Goal: Transaction & Acquisition: Purchase product/service

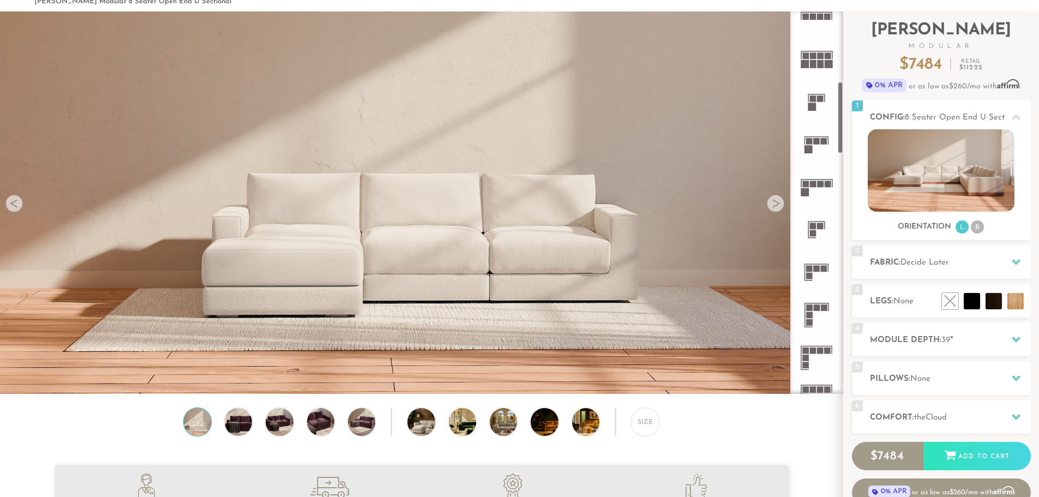
scroll to position [20, 0]
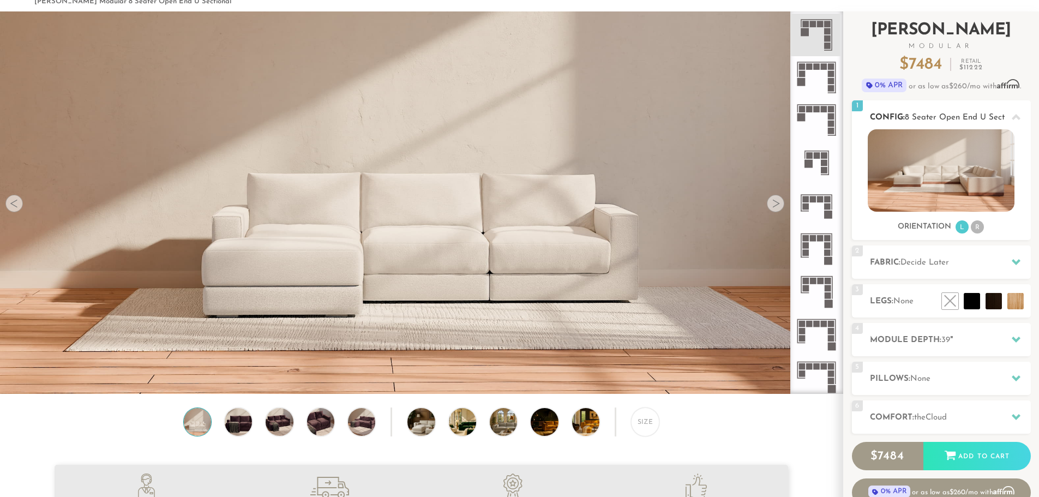
click at [976, 227] on li "R" at bounding box center [977, 226] width 13 height 13
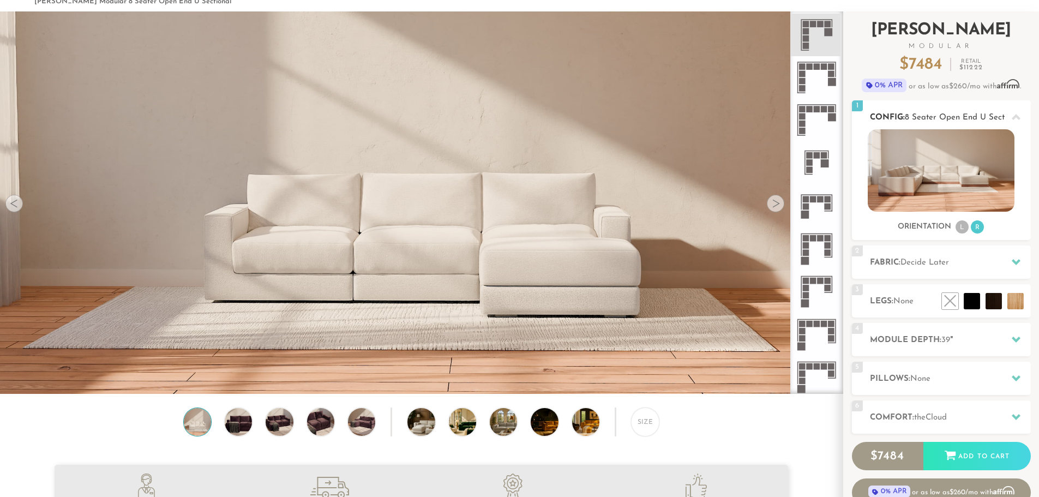
click at [970, 227] on ul "L R" at bounding box center [969, 227] width 31 height 15
click at [958, 229] on li "L" at bounding box center [962, 226] width 13 height 13
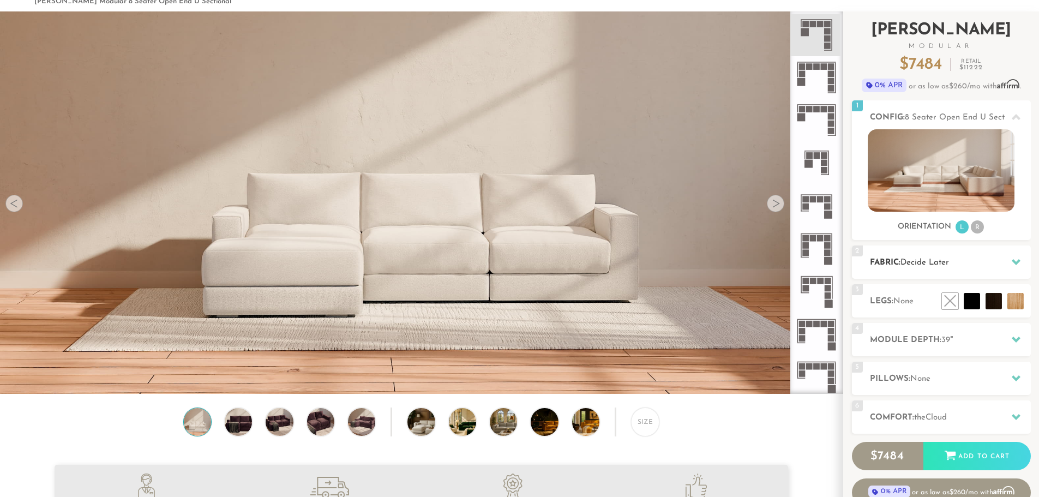
click at [977, 257] on h2 "Fabric: Decide Later" at bounding box center [950, 262] width 161 height 13
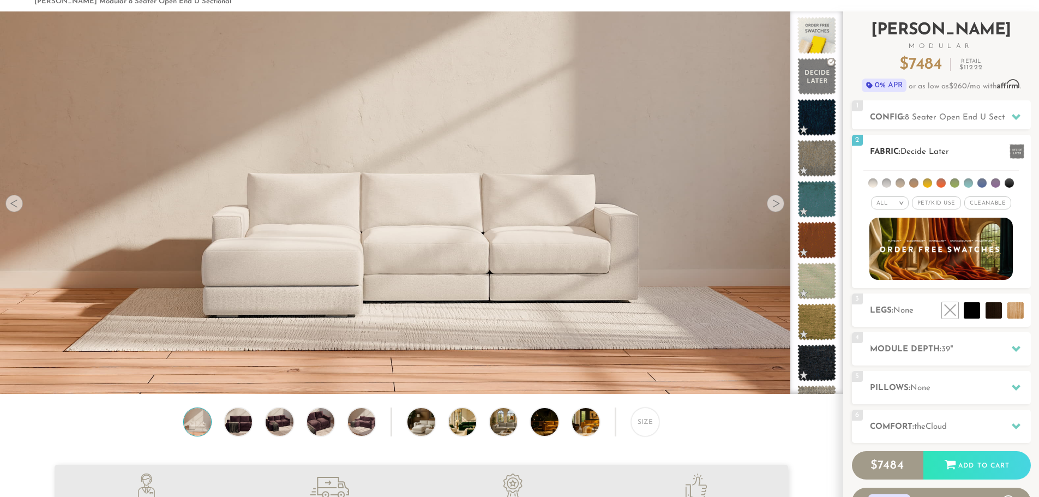
click at [881, 199] on div "All >" at bounding box center [890, 202] width 38 height 13
click at [887, 296] on li "Luxury" at bounding box center [890, 294] width 38 height 15
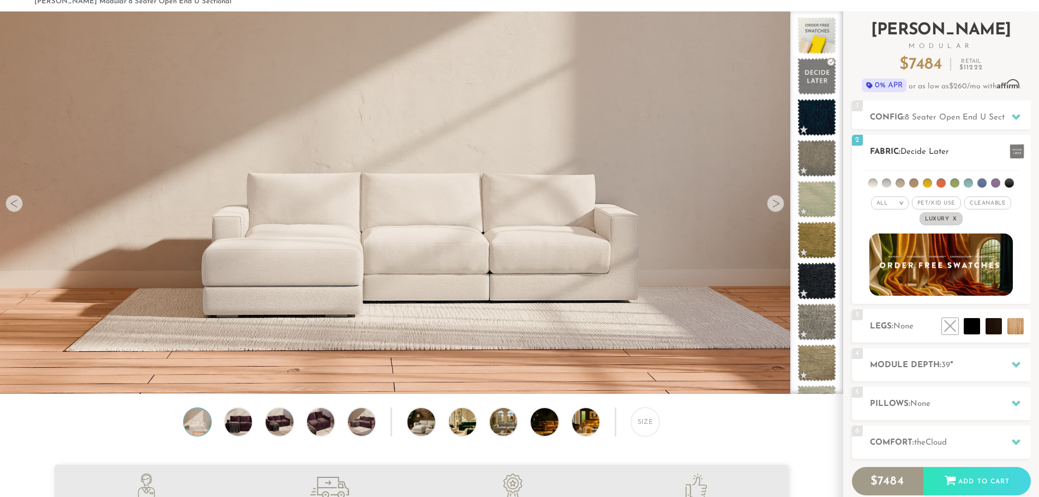
click at [898, 186] on li at bounding box center [900, 182] width 9 height 9
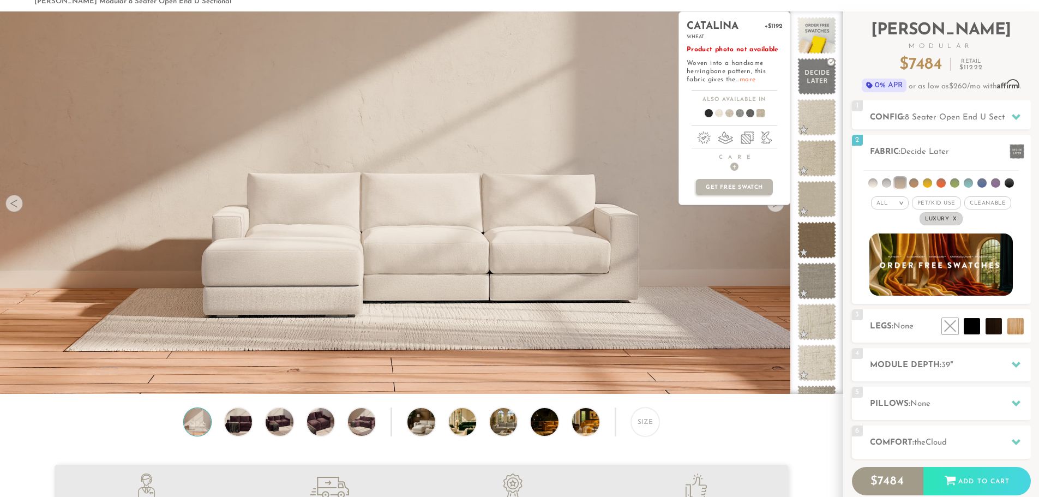
click at [754, 81] on link "more" at bounding box center [748, 79] width 16 height 7
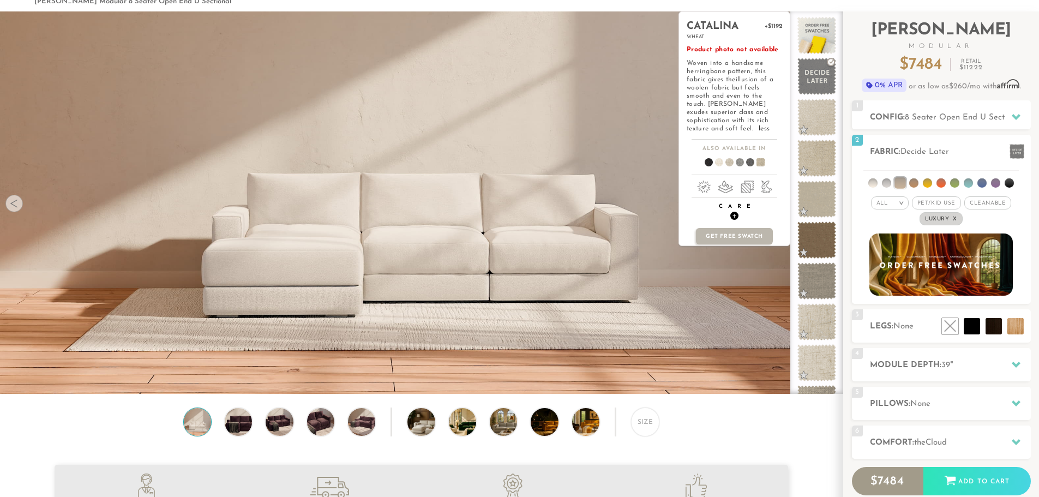
click at [737, 212] on span "+" at bounding box center [734, 216] width 8 height 8
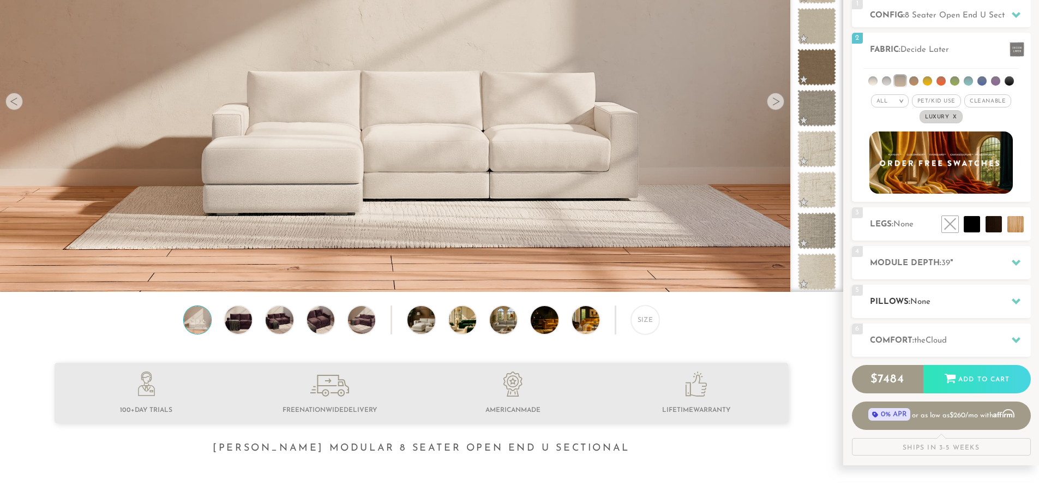
scroll to position [155, 0]
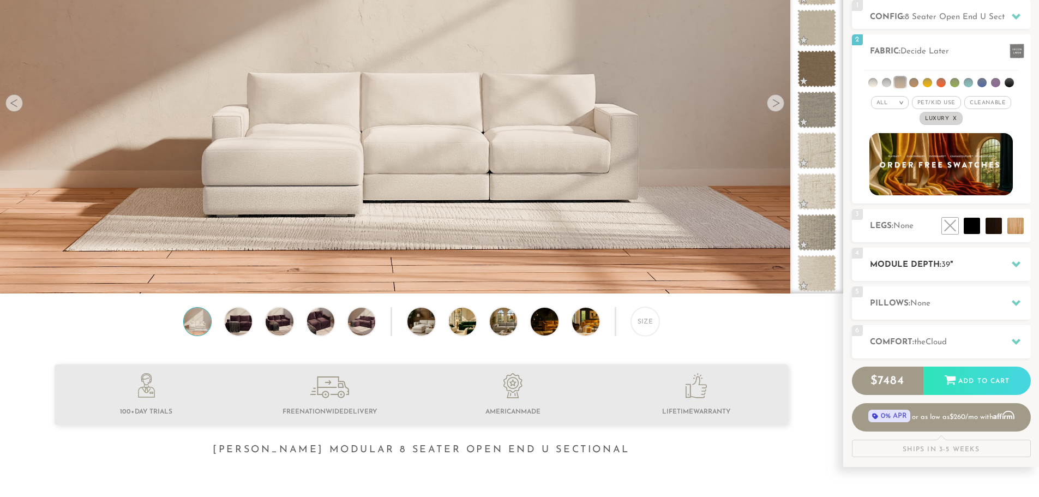
click at [976, 259] on div "4 Module Depth: 39 "" at bounding box center [941, 264] width 179 height 33
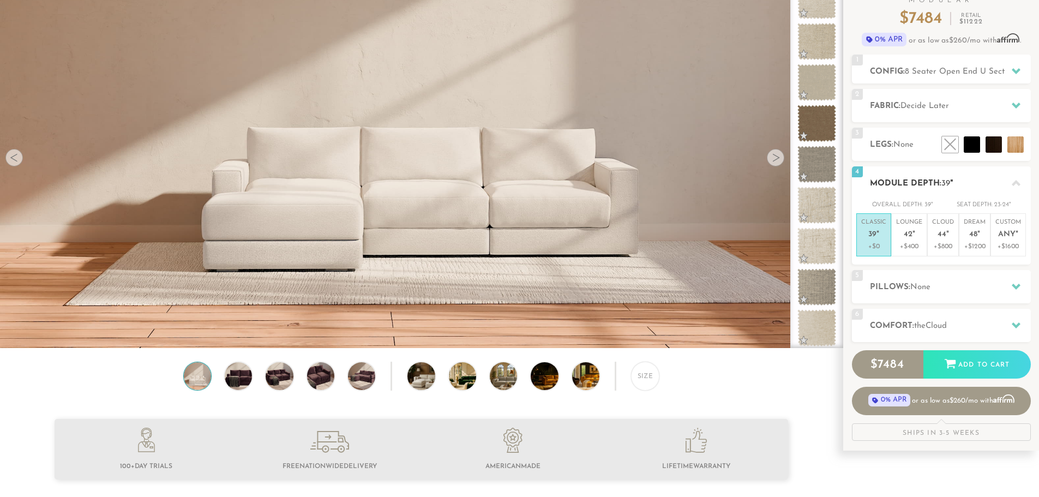
scroll to position [0, 0]
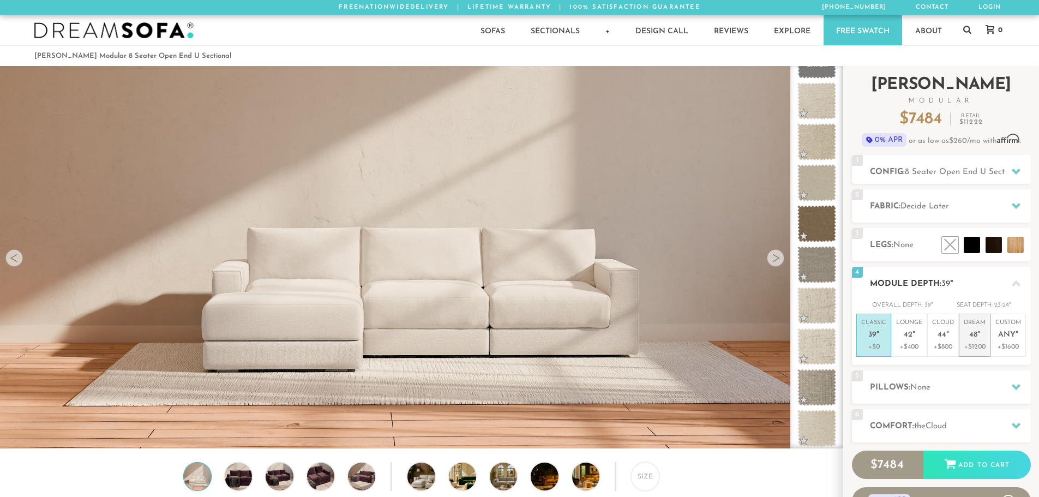
click at [978, 344] on p "+$1200" at bounding box center [975, 347] width 22 height 10
click at [940, 354] on li "Cloud 44 " +$800" at bounding box center [943, 335] width 32 height 43
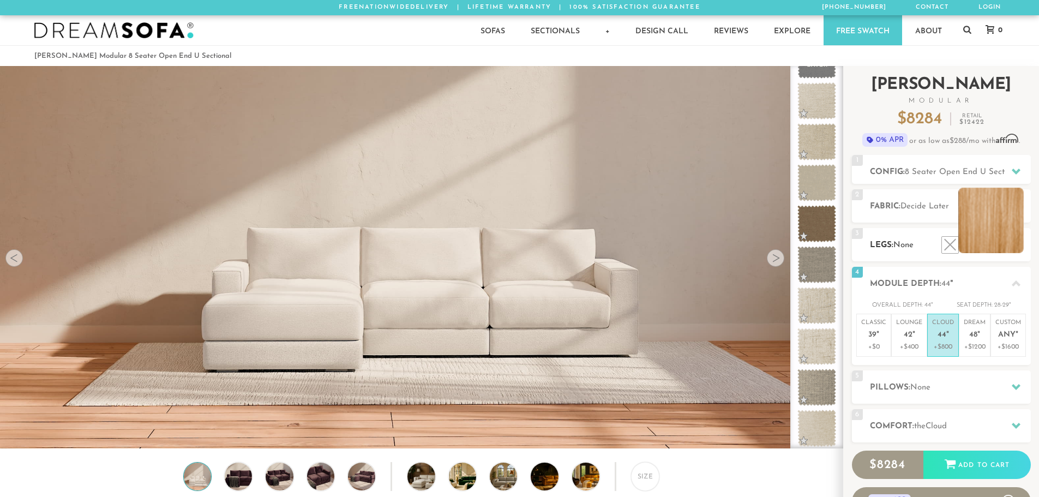
click at [1018, 248] on li at bounding box center [990, 220] width 65 height 65
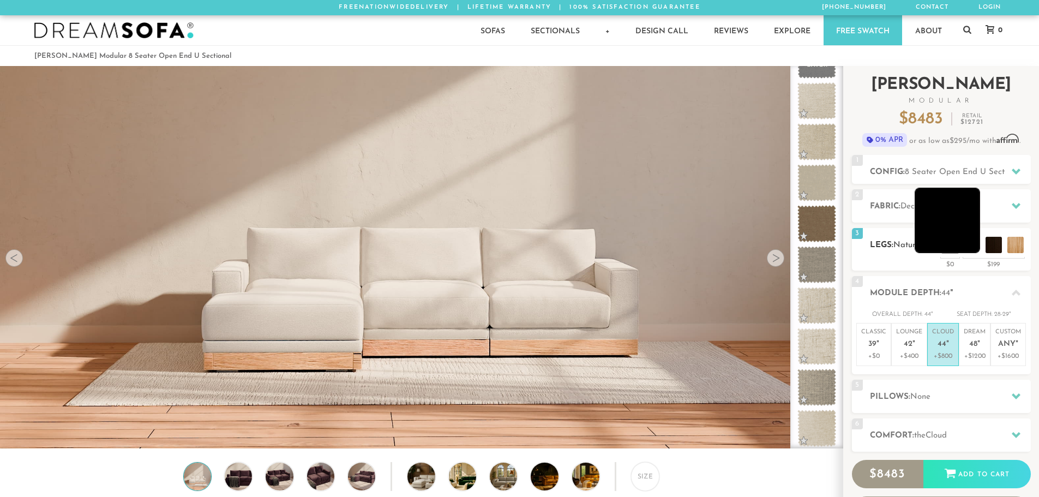
click at [977, 239] on li at bounding box center [947, 220] width 65 height 65
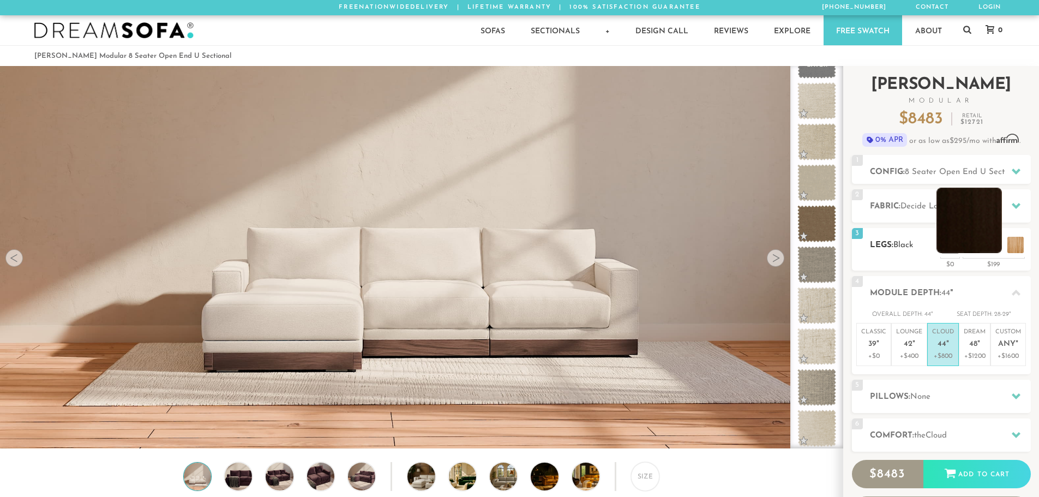
click at [989, 239] on li at bounding box center [968, 220] width 65 height 65
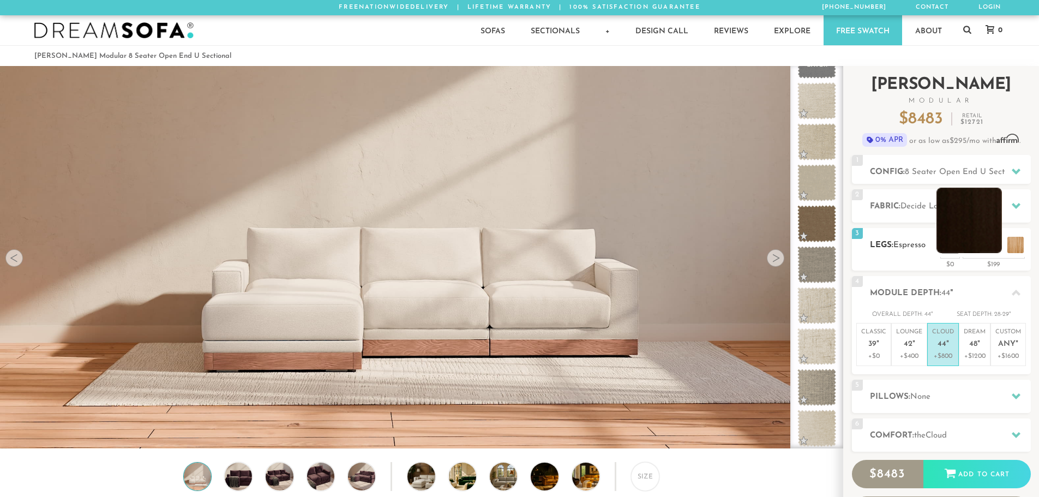
click at [990, 238] on li at bounding box center [968, 220] width 65 height 65
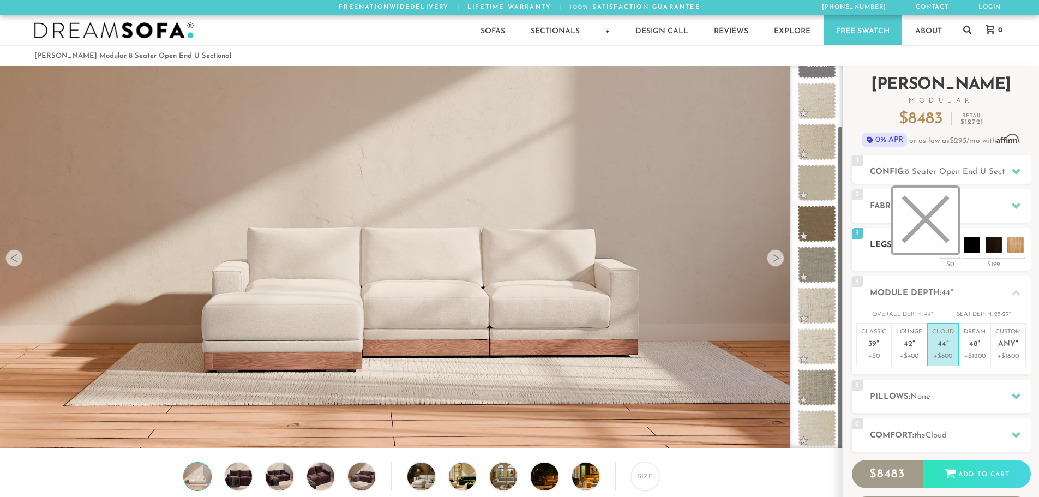
click at [947, 246] on li at bounding box center [925, 220] width 65 height 65
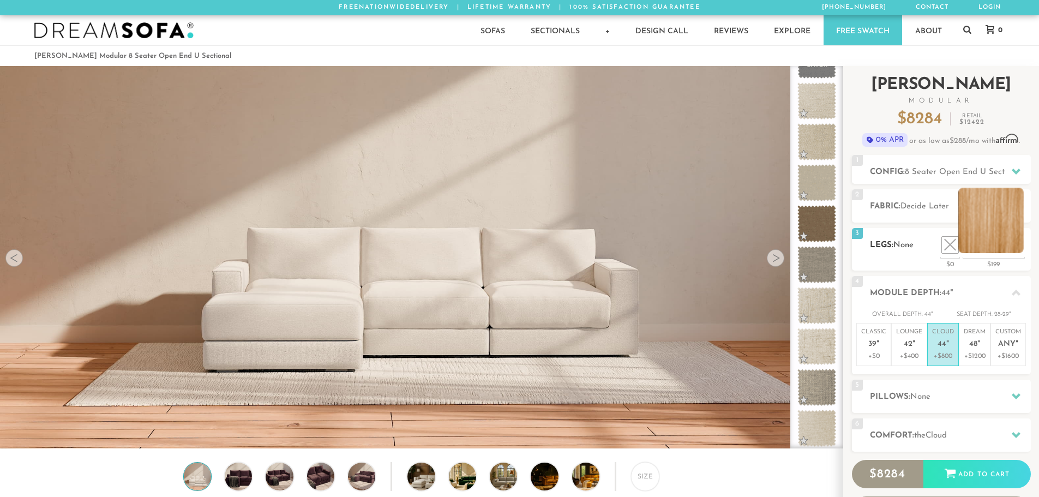
click at [1012, 249] on li at bounding box center [990, 220] width 65 height 65
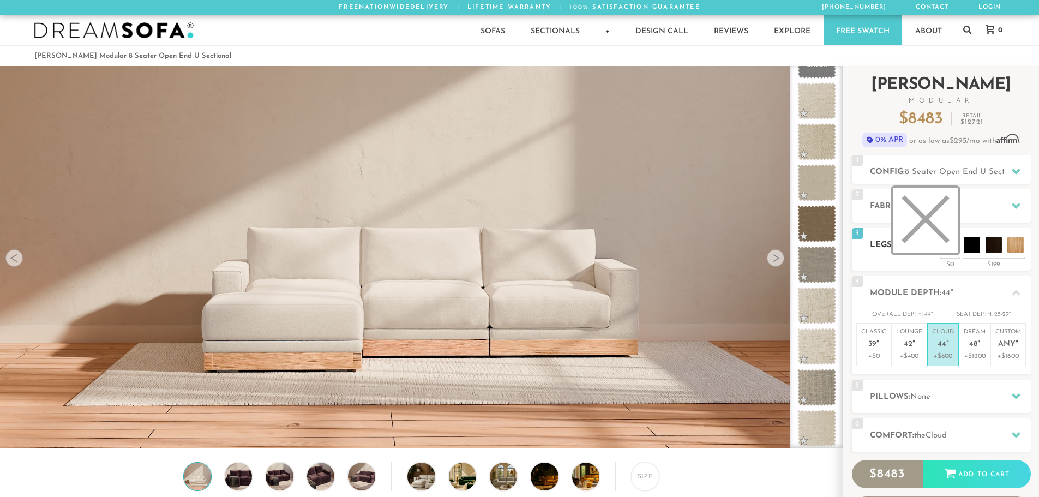
click at [947, 241] on li at bounding box center [925, 220] width 65 height 65
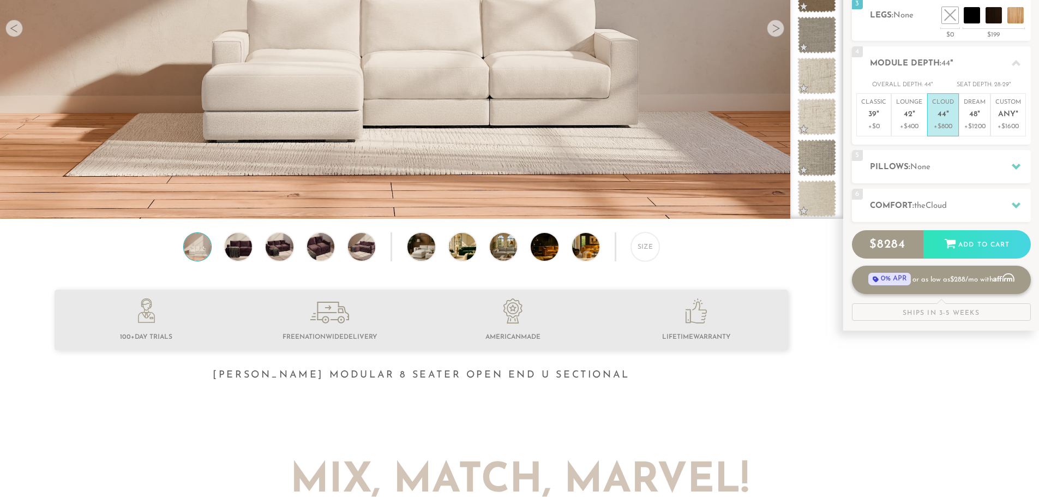
scroll to position [235, 0]
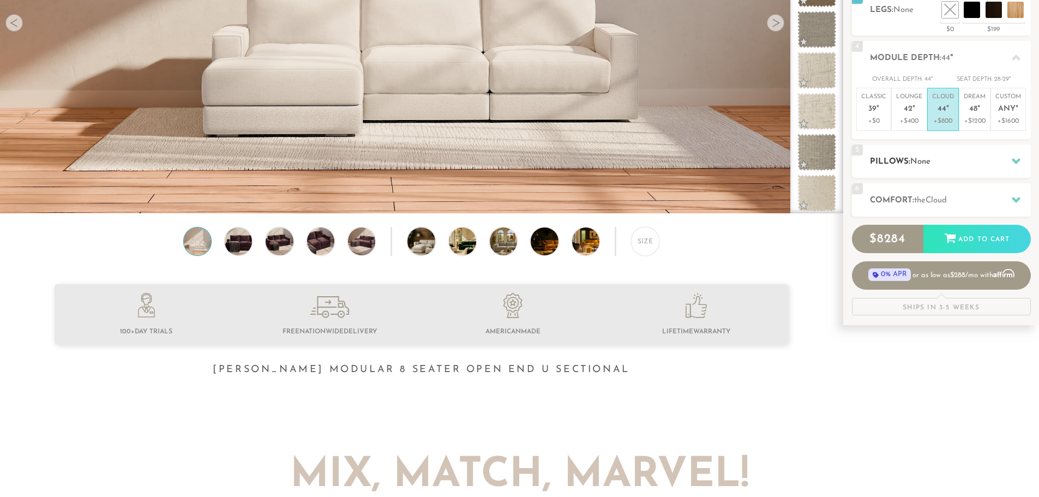
click at [945, 160] on h2 "Pillows: None" at bounding box center [950, 161] width 161 height 13
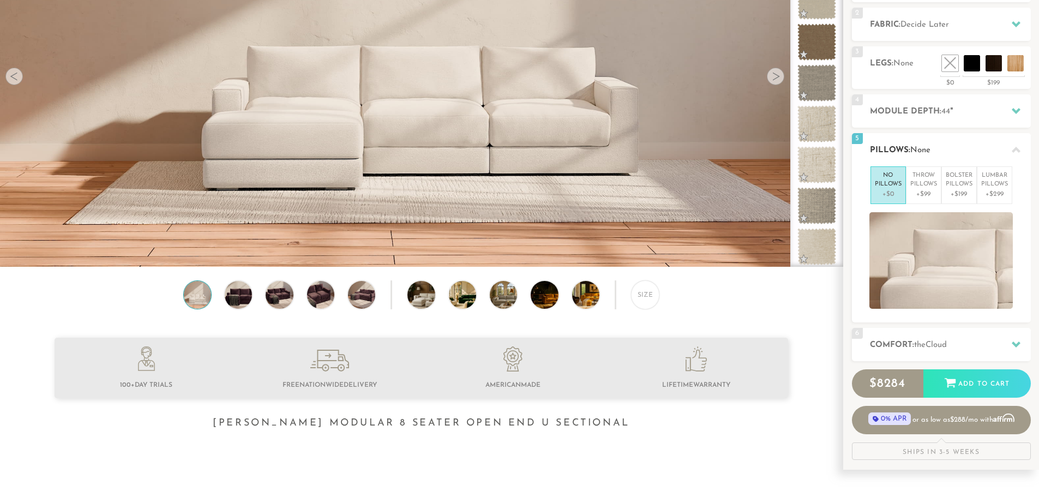
scroll to position [181, 0]
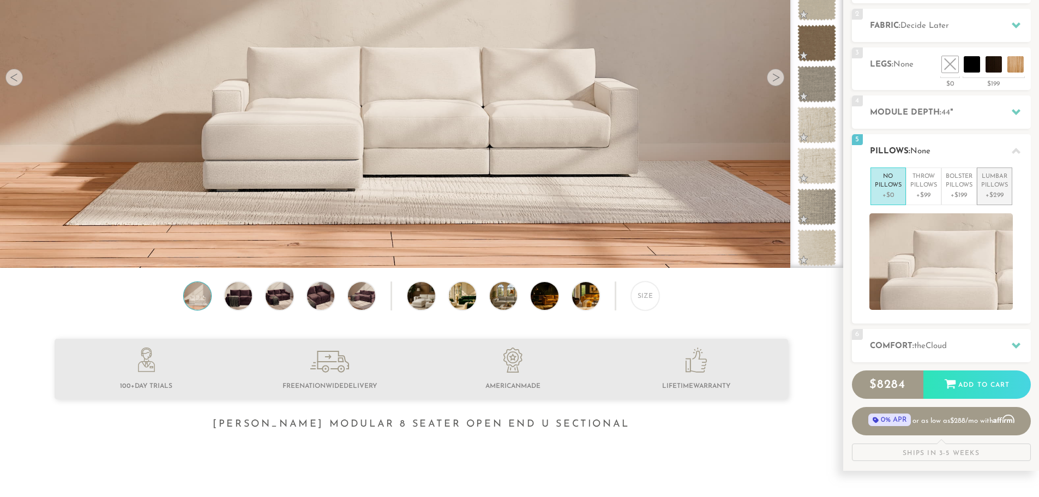
click at [1000, 188] on p "Lumbar Pillows" at bounding box center [994, 181] width 27 height 18
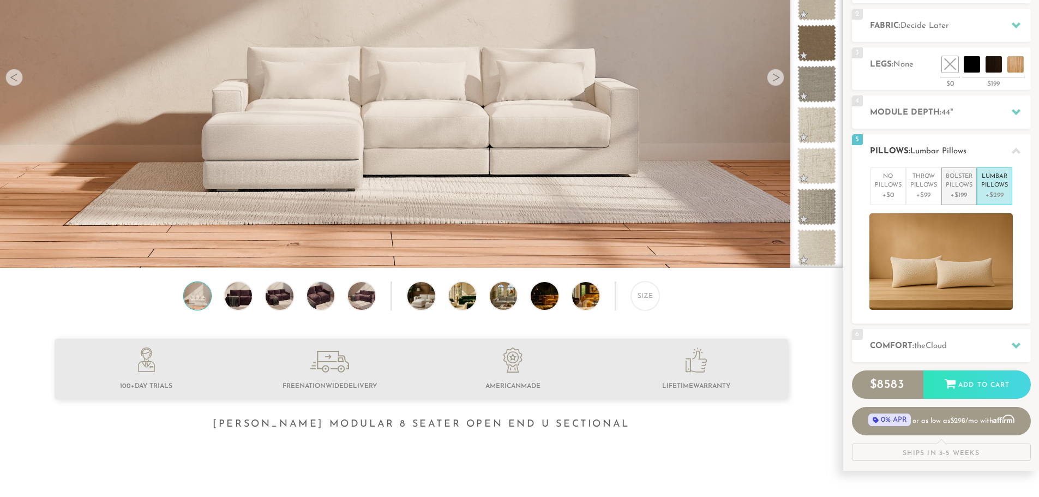
click at [967, 190] on p "+$199" at bounding box center [959, 195] width 27 height 10
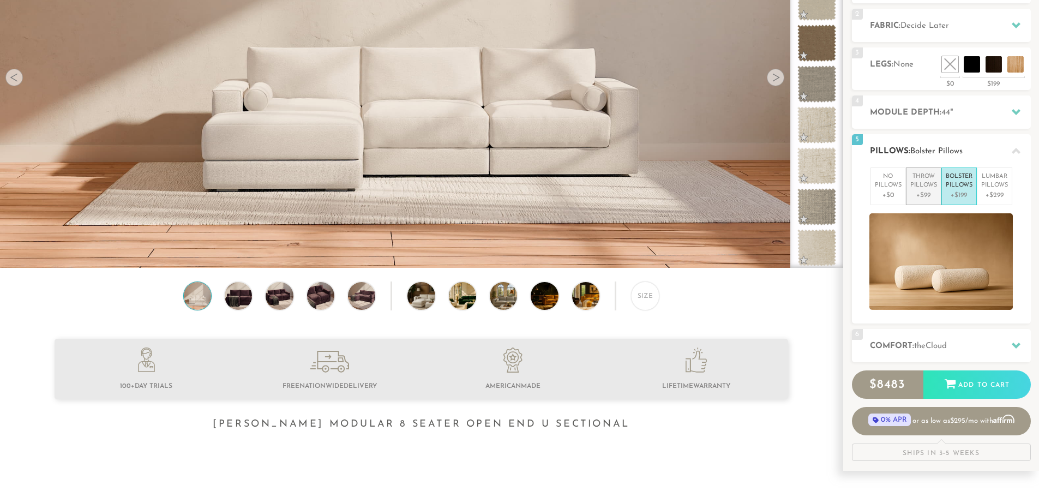
click at [930, 194] on p "+$99" at bounding box center [923, 195] width 27 height 10
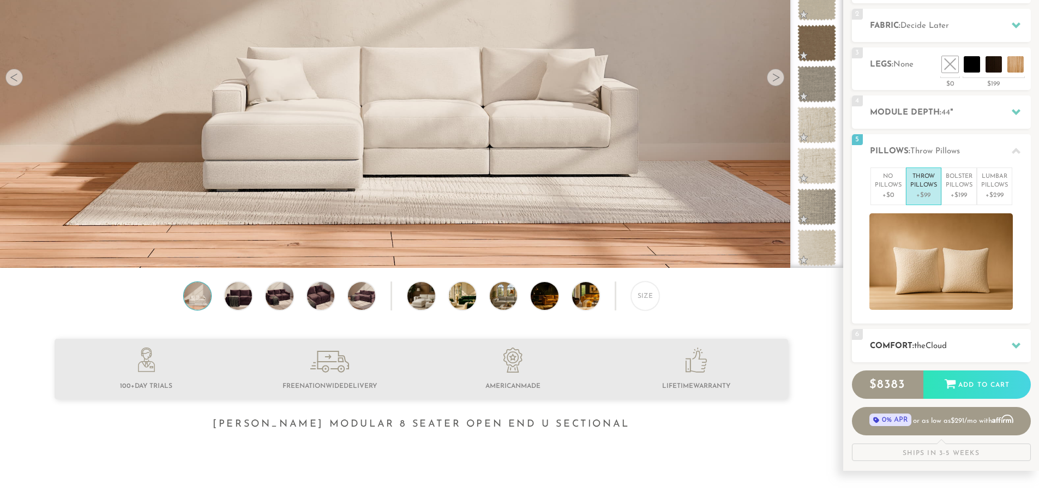
click at [975, 354] on div "6 Comfort: the Cloud soft" at bounding box center [941, 345] width 179 height 33
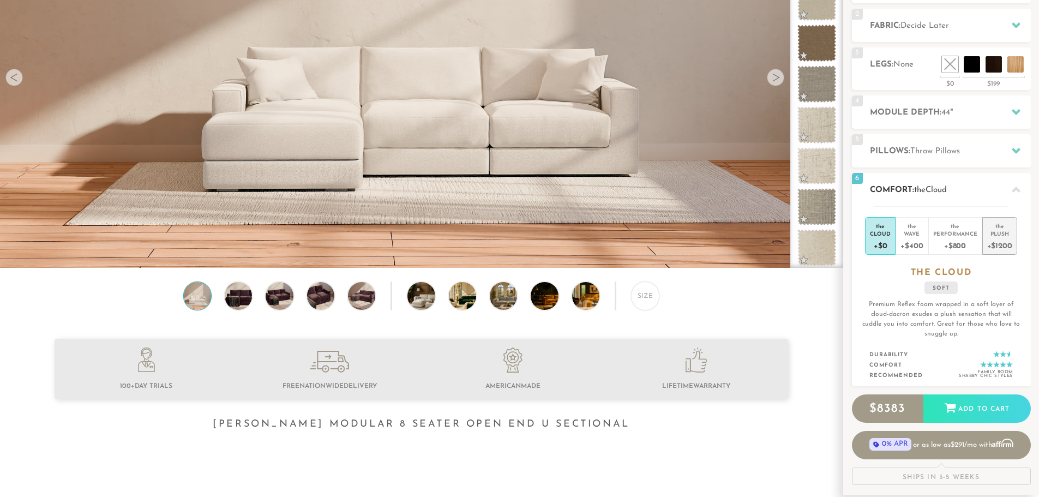
click at [1008, 227] on div "the" at bounding box center [999, 224] width 25 height 11
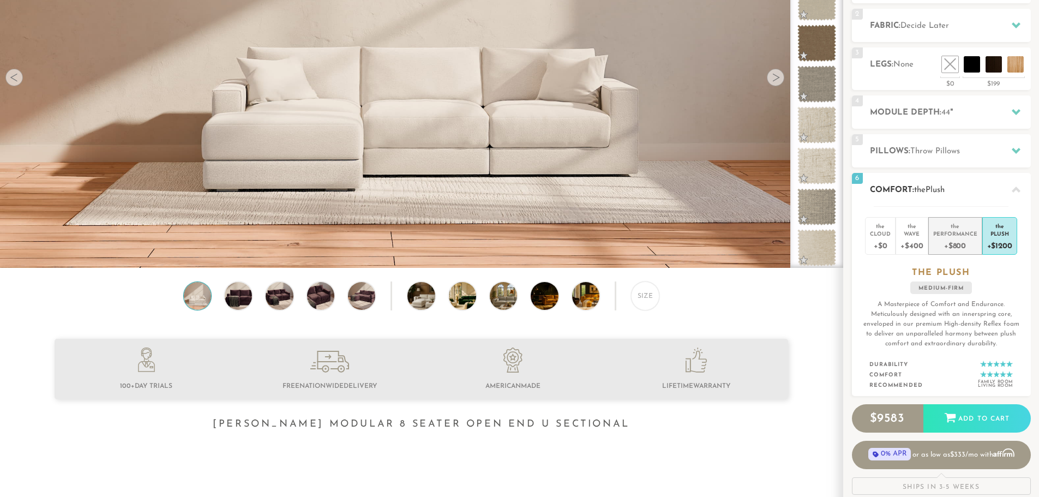
click at [964, 230] on div "Performance" at bounding box center [955, 234] width 44 height 8
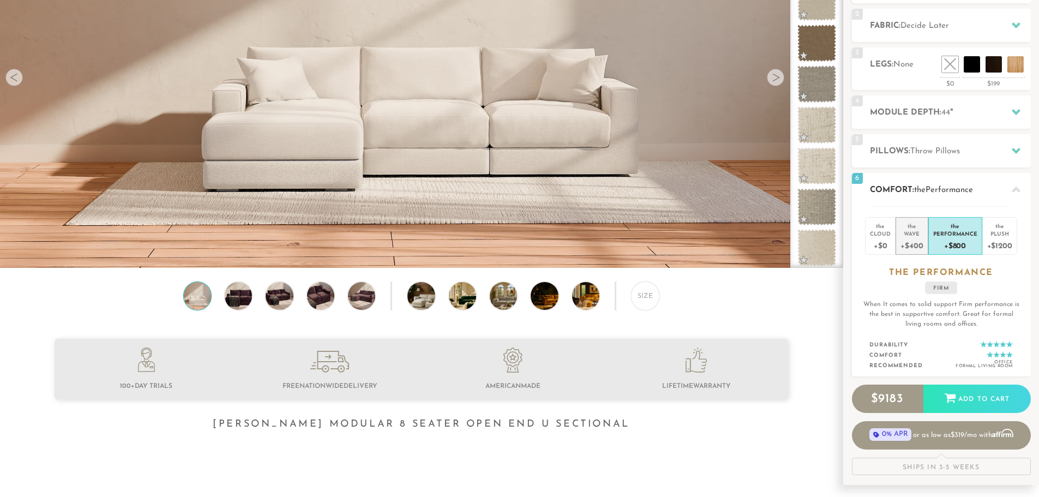
click at [916, 230] on div "Wave" at bounding box center [911, 234] width 22 height 8
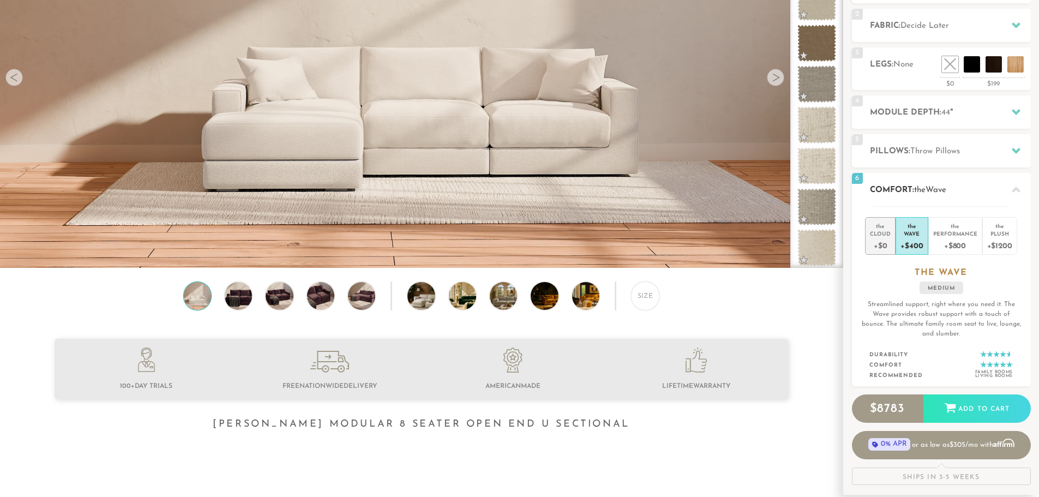
click at [888, 236] on div "Cloud" at bounding box center [880, 234] width 21 height 8
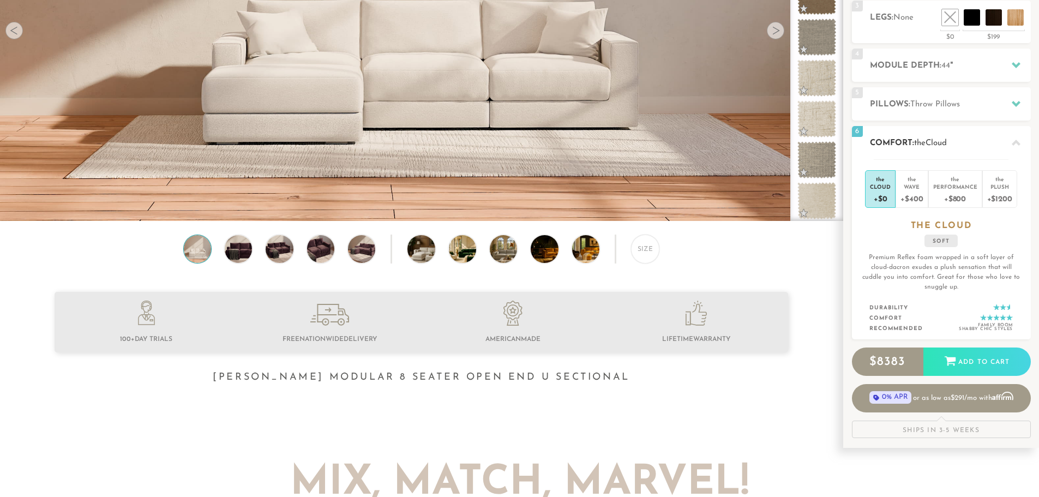
scroll to position [236, 0]
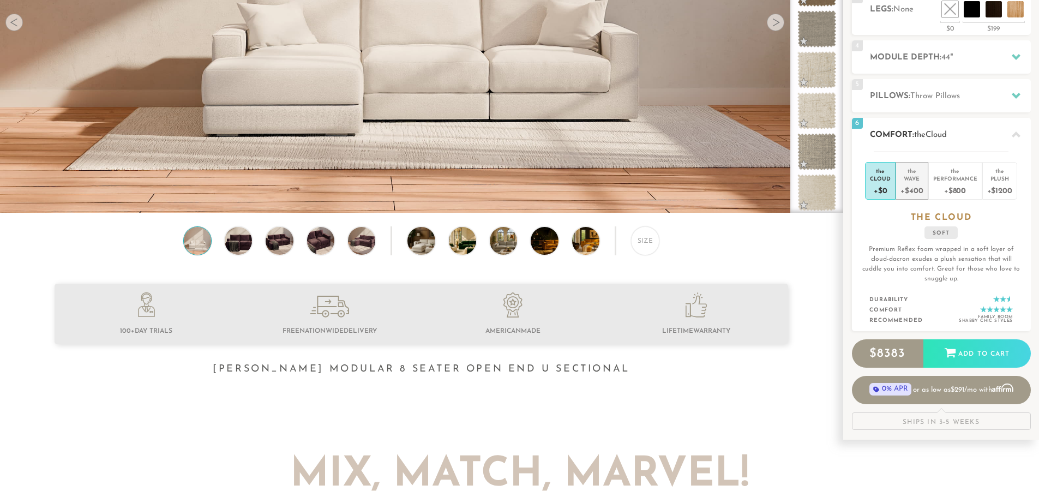
click at [909, 187] on div "+$400" at bounding box center [911, 190] width 22 height 16
click at [1014, 179] on li "the Plush +$1200" at bounding box center [999, 181] width 35 height 38
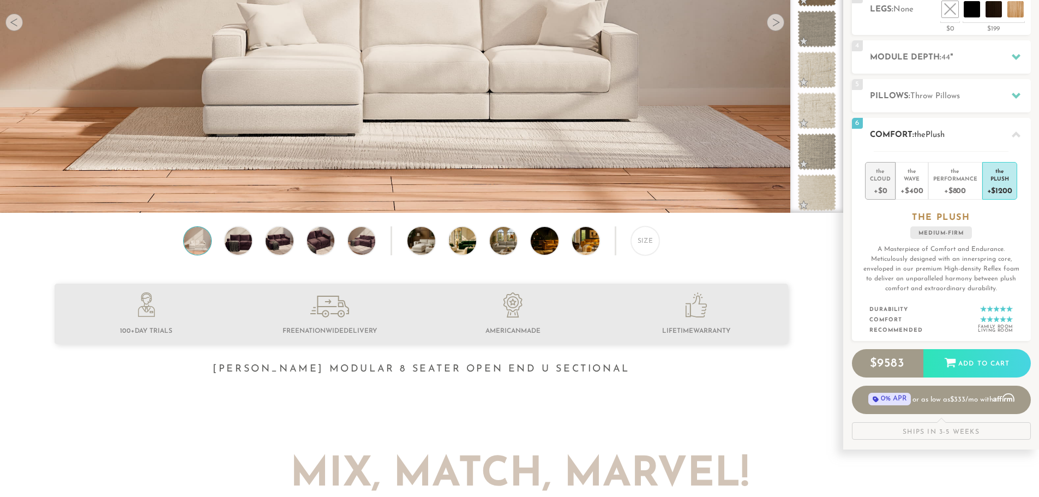
click at [888, 175] on div "Cloud" at bounding box center [880, 179] width 21 height 8
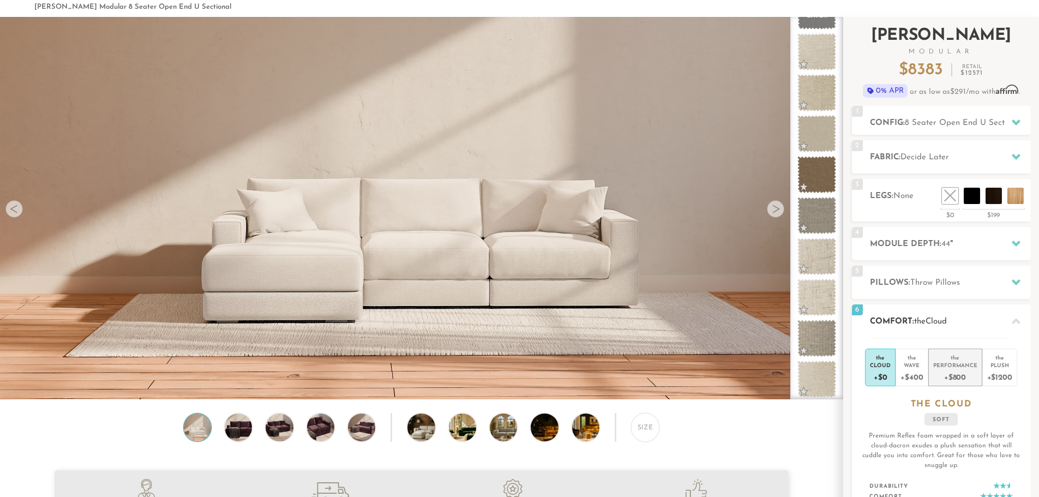
scroll to position [0, 0]
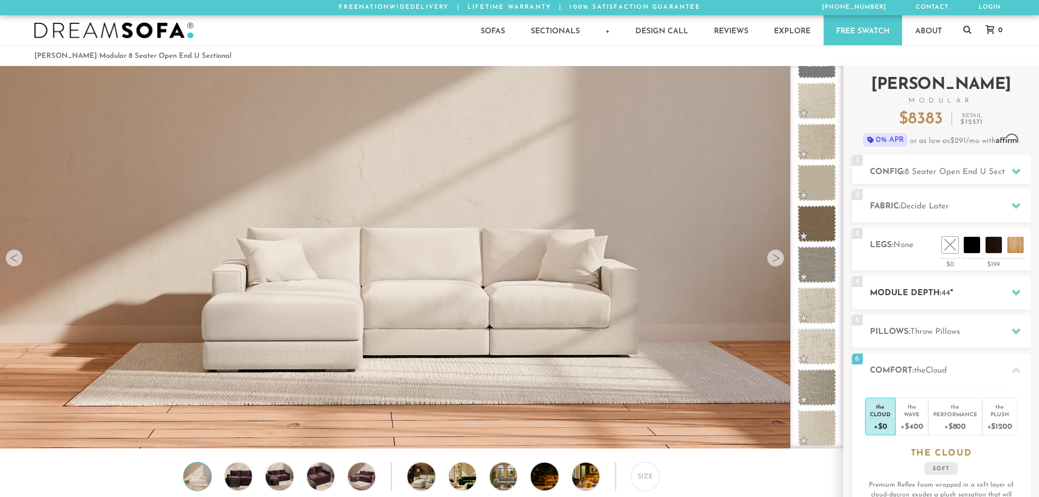
click at [935, 287] on h2 "Module Depth: 44 "" at bounding box center [950, 293] width 161 height 13
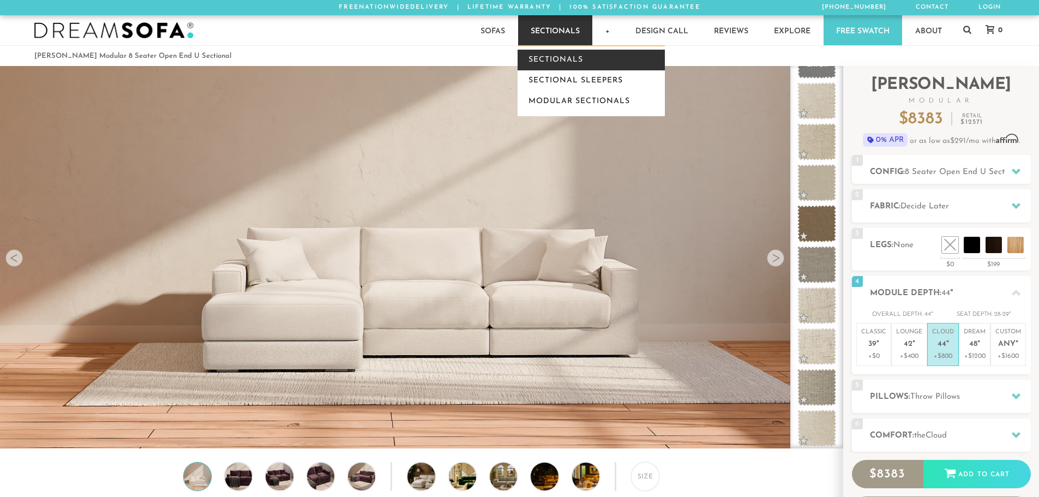
click at [562, 59] on link "Sectionals" at bounding box center [591, 60] width 147 height 21
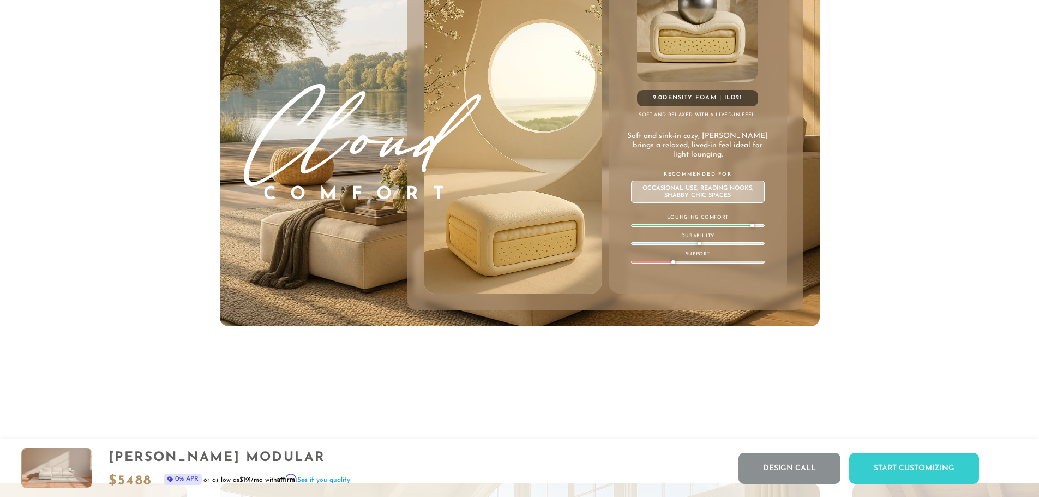
scroll to position [6483, 0]
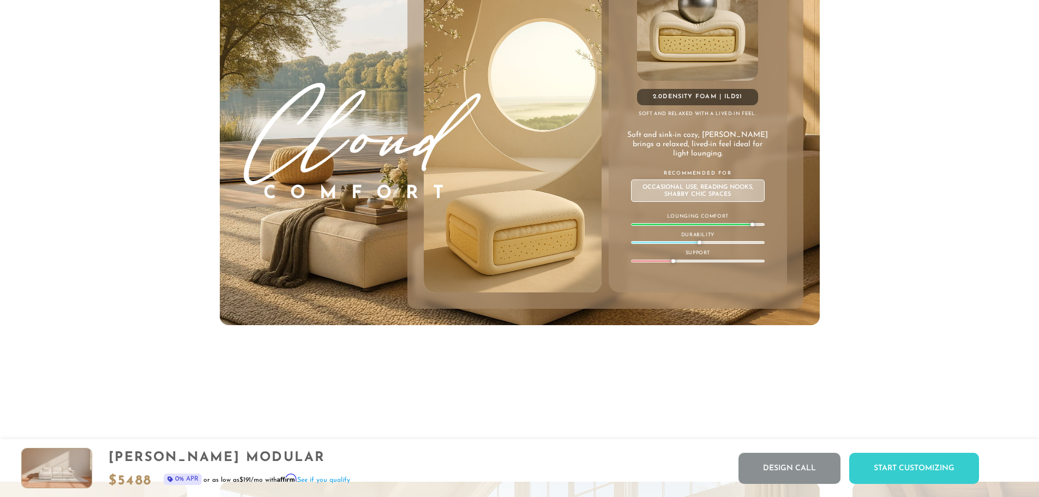
click at [532, 194] on img at bounding box center [513, 133] width 214 height 320
click at [382, 132] on h3 "Cloud" at bounding box center [354, 119] width 208 height 120
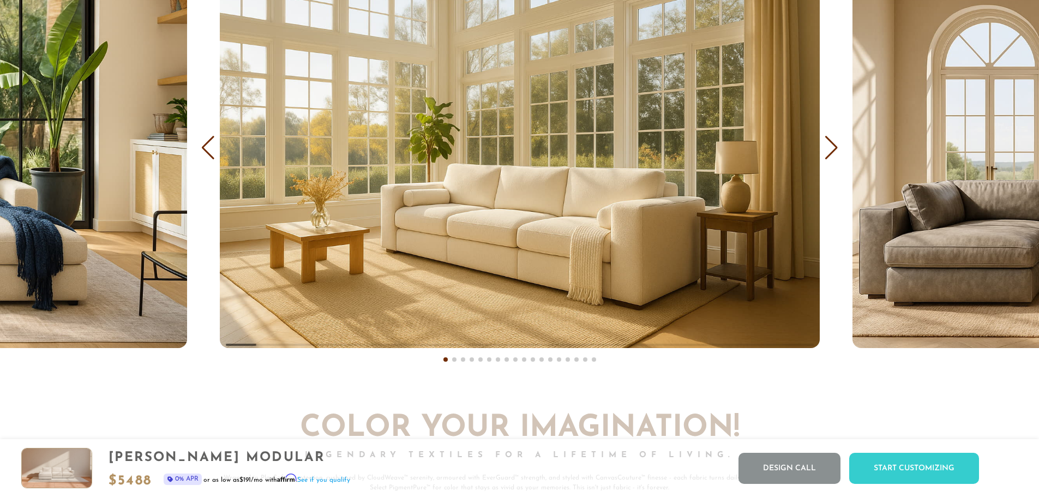
scroll to position [7017, 0]
click at [838, 152] on div "Next slide" at bounding box center [831, 148] width 15 height 24
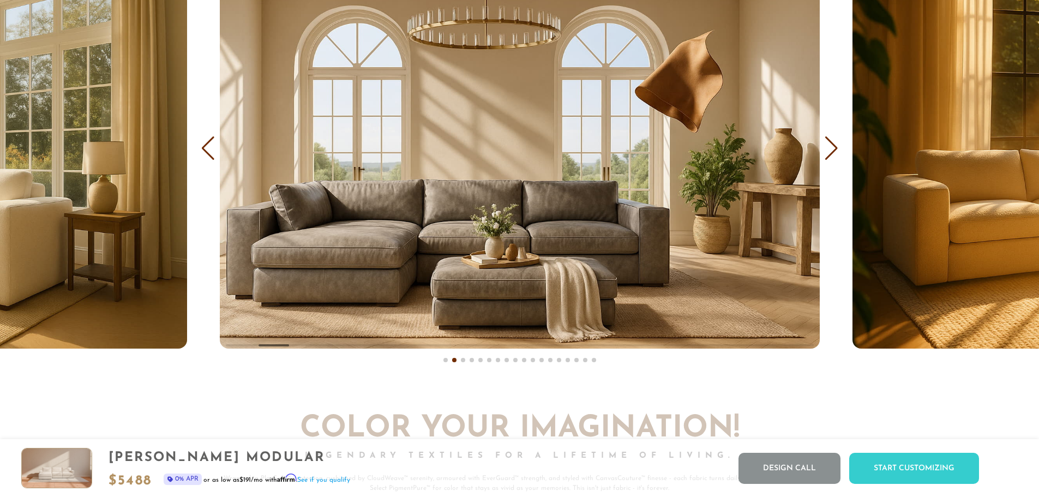
click at [830, 145] on div "Next slide" at bounding box center [831, 148] width 15 height 24
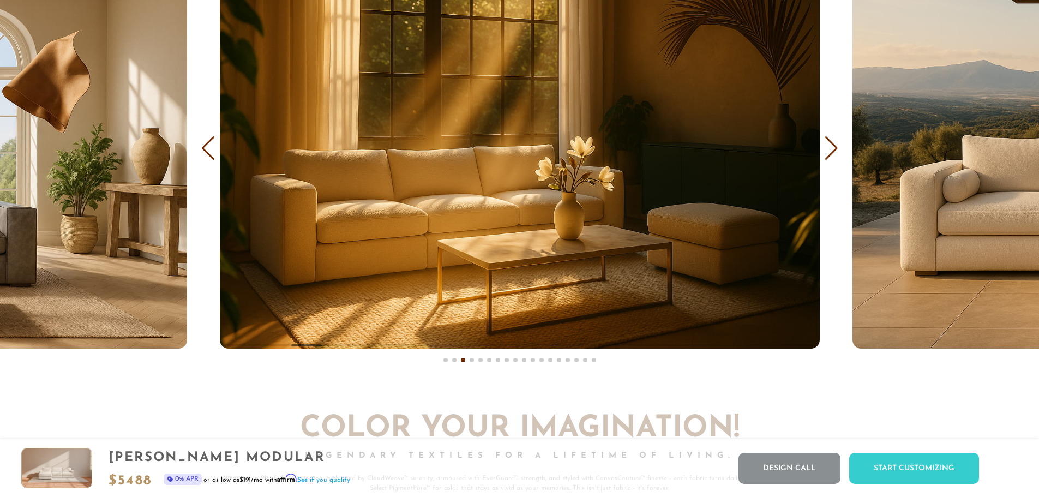
click at [830, 145] on div "Next slide" at bounding box center [831, 148] width 15 height 24
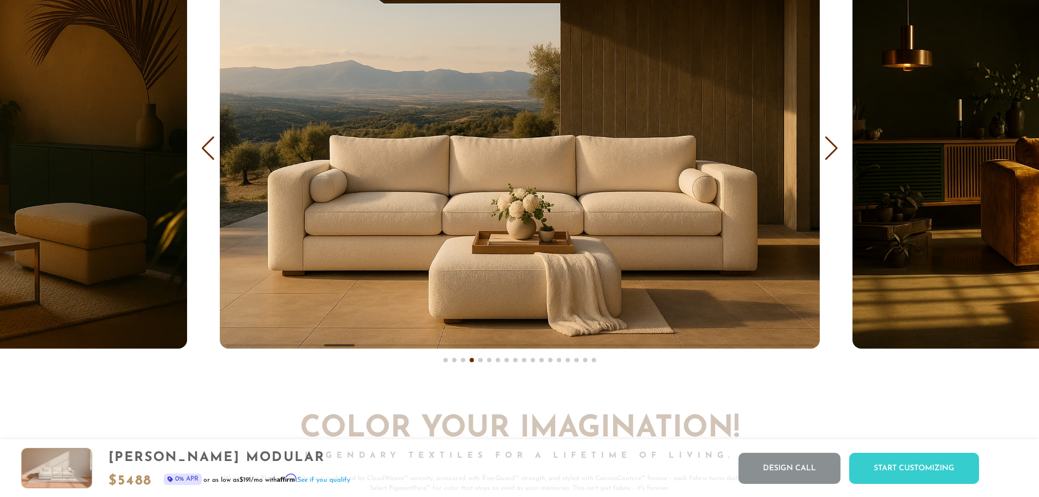
click at [830, 145] on div "Next slide" at bounding box center [831, 148] width 15 height 24
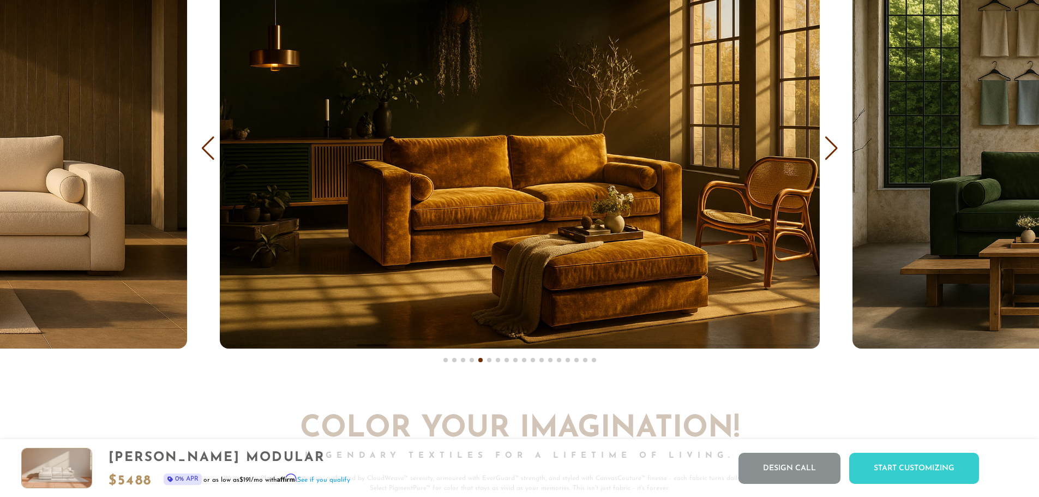
click at [830, 145] on div "Next slide" at bounding box center [831, 148] width 15 height 24
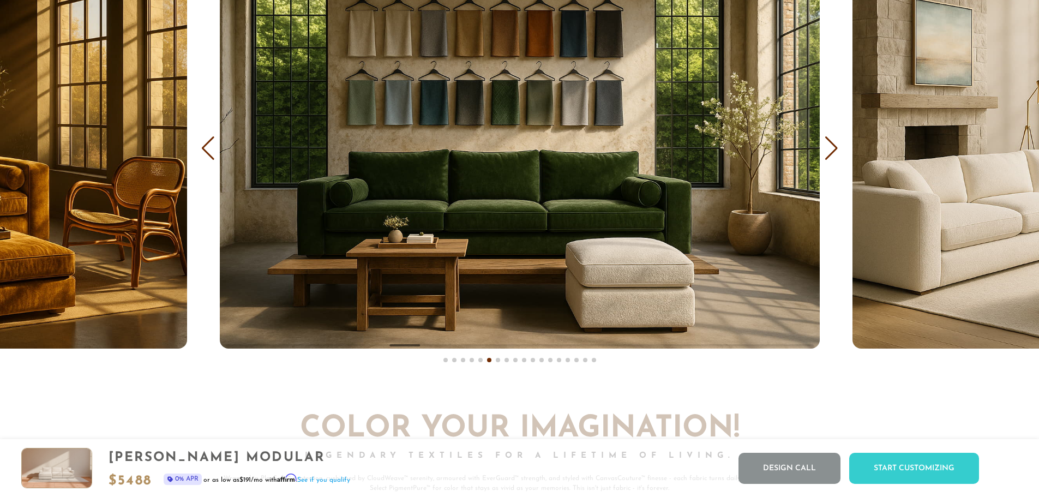
click at [832, 160] on div "Next slide" at bounding box center [831, 148] width 15 height 24
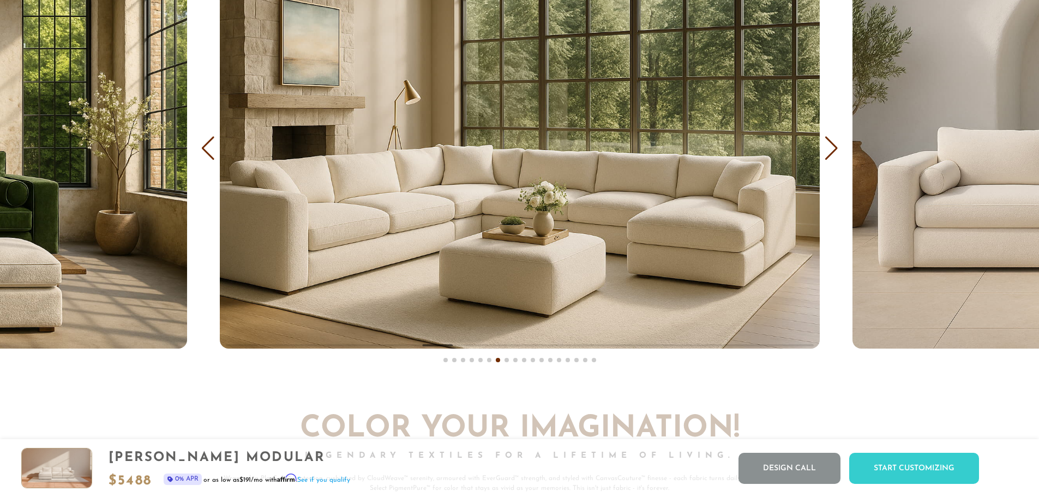
click at [759, 218] on img "7 / 18" at bounding box center [520, 148] width 600 height 400
click at [827, 151] on div "Next slide" at bounding box center [831, 148] width 15 height 24
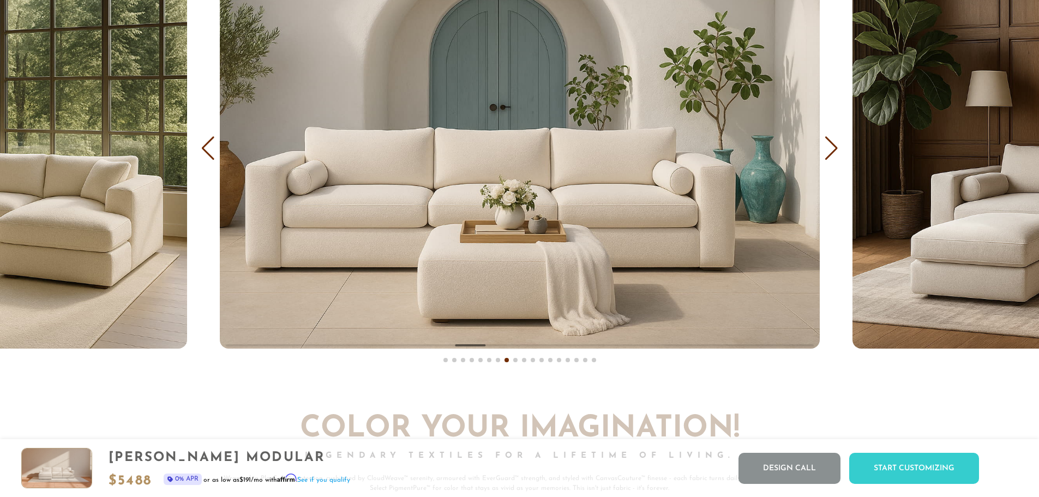
click at [827, 151] on div "Next slide" at bounding box center [831, 148] width 15 height 24
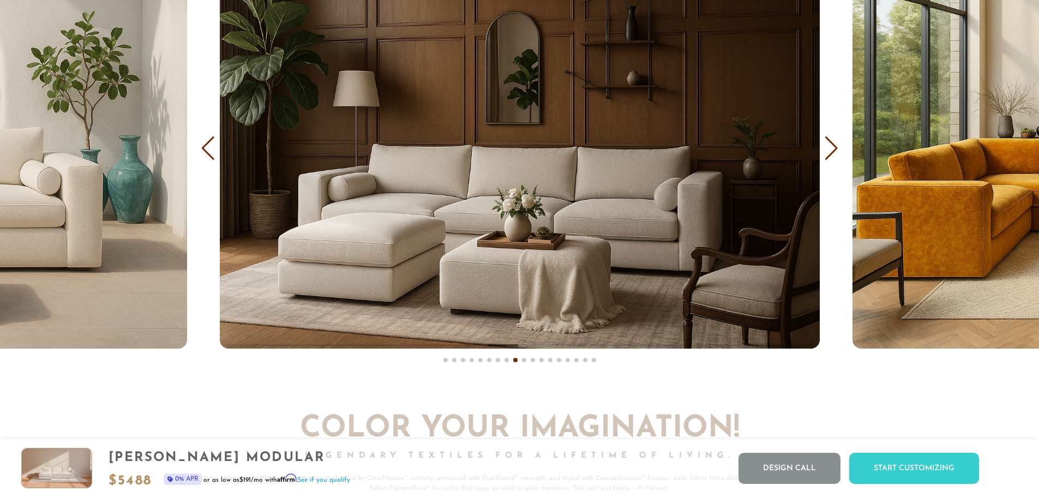
click at [827, 151] on div "Next slide" at bounding box center [831, 148] width 15 height 24
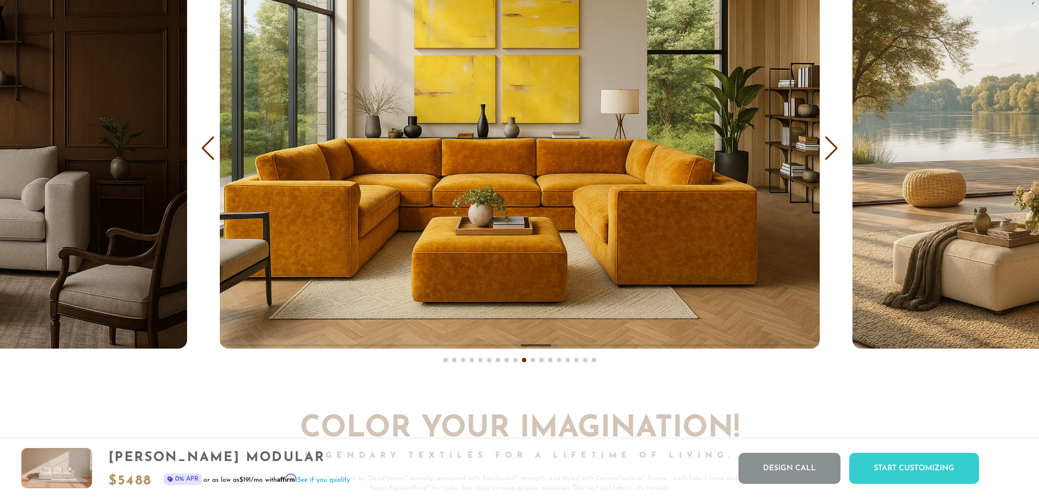
click at [827, 151] on div "Next slide" at bounding box center [831, 148] width 15 height 24
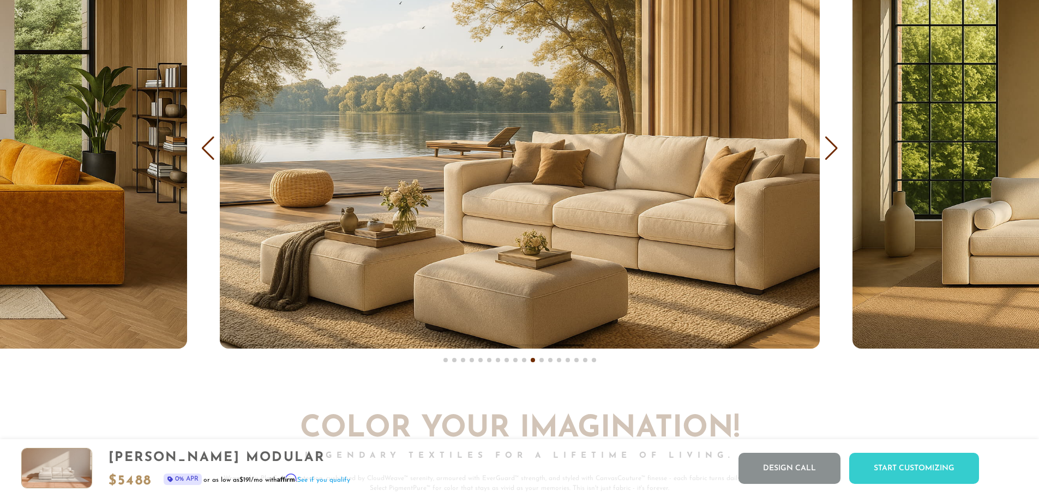
click at [827, 151] on div "Next slide" at bounding box center [831, 148] width 15 height 24
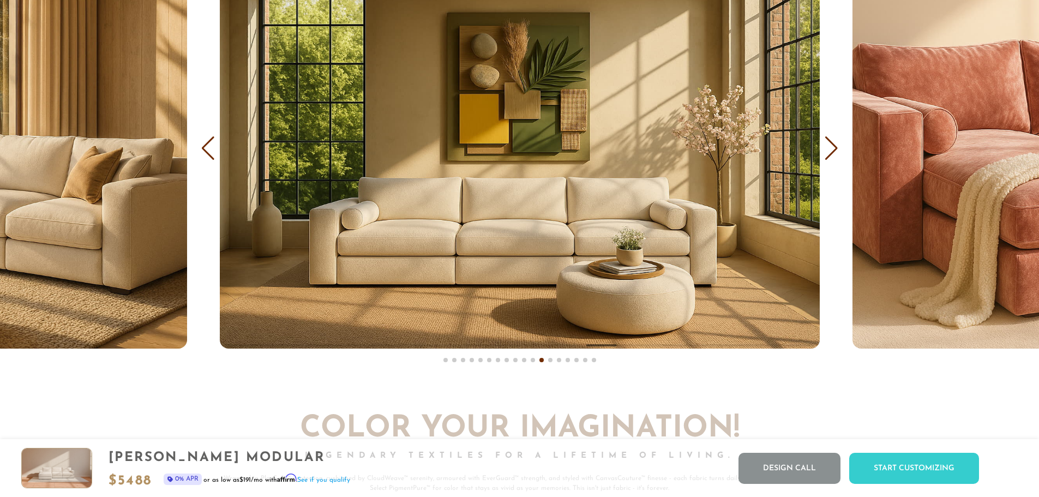
click at [827, 151] on div "Next slide" at bounding box center [831, 148] width 15 height 24
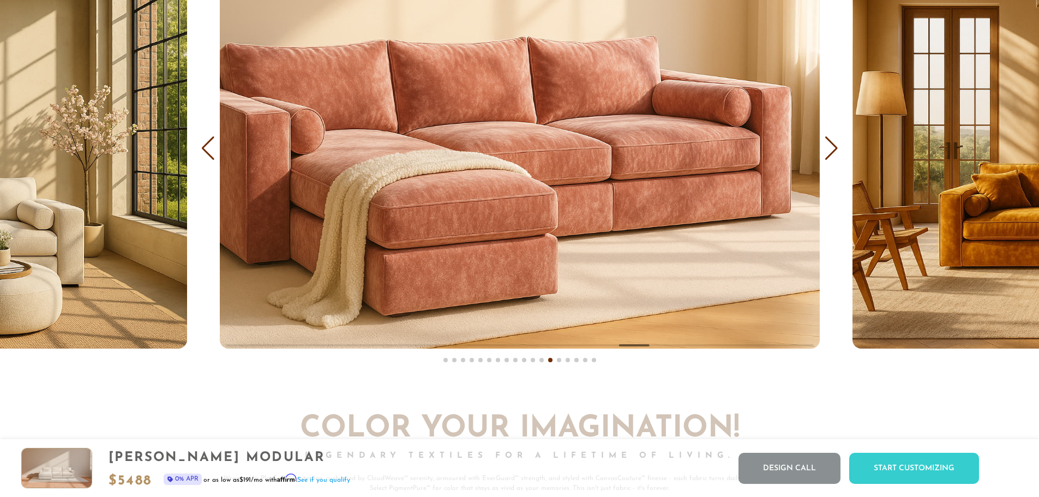
click at [827, 151] on div "Next slide" at bounding box center [831, 148] width 15 height 24
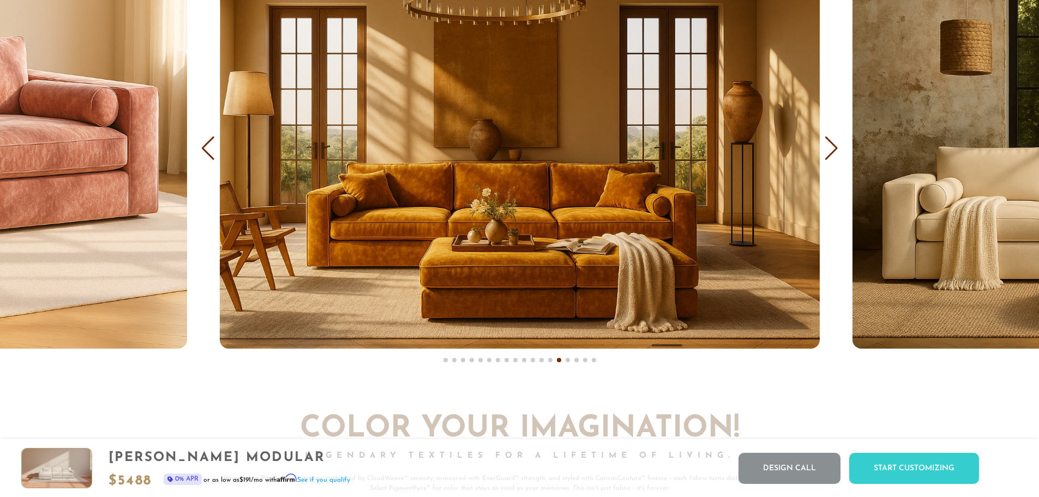
click at [827, 151] on div "Next slide" at bounding box center [831, 148] width 15 height 24
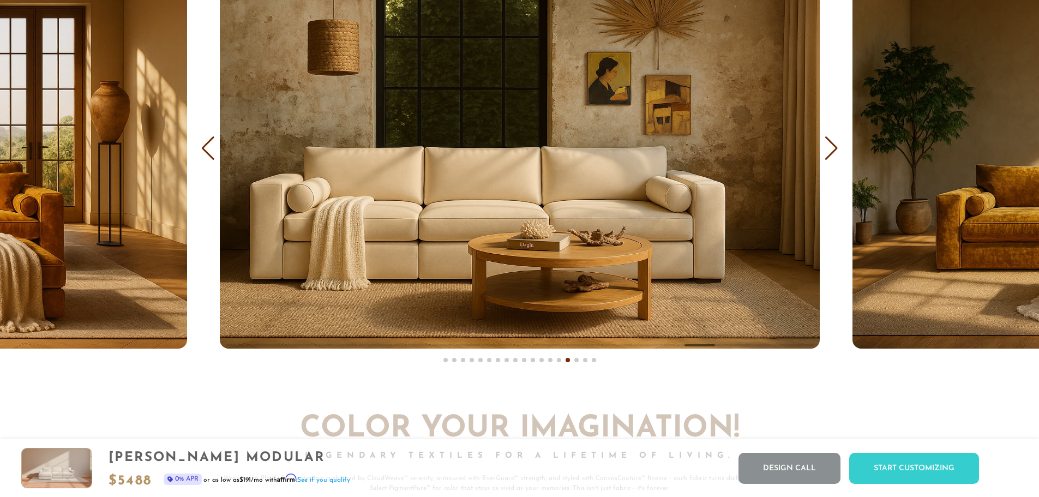
click at [222, 147] on img "15 / 18" at bounding box center [520, 148] width 600 height 400
click at [204, 160] on div "Previous slide" at bounding box center [208, 148] width 15 height 24
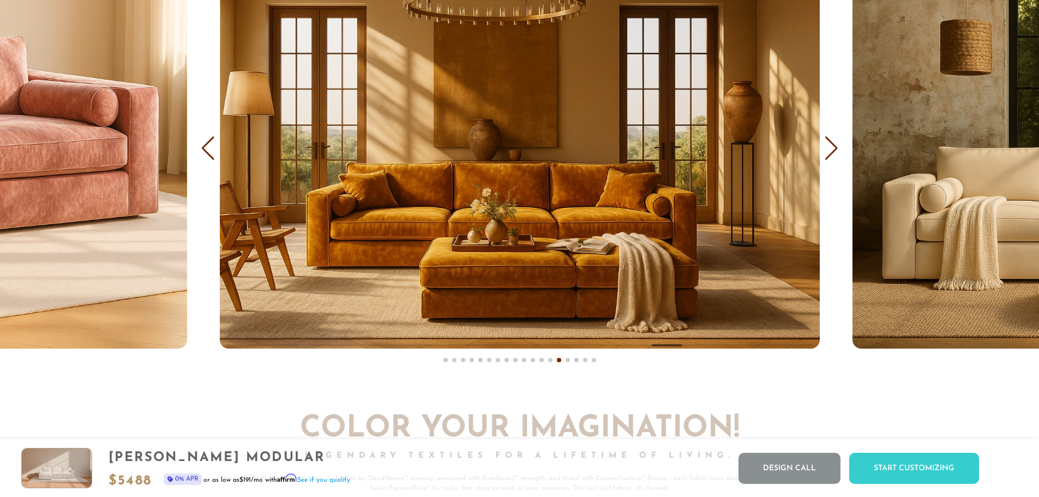
click at [836, 160] on div "Next slide" at bounding box center [831, 148] width 15 height 24
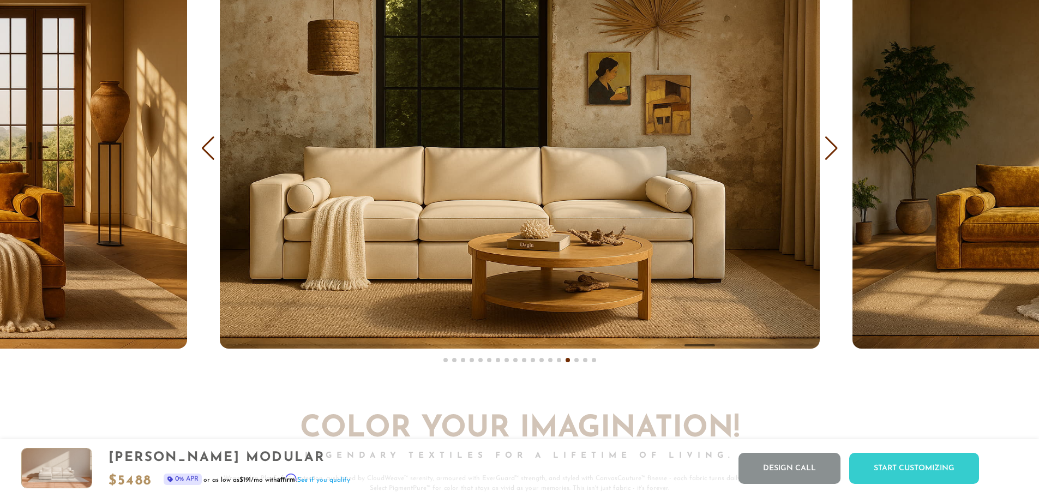
click at [836, 160] on div "Next slide" at bounding box center [831, 148] width 15 height 24
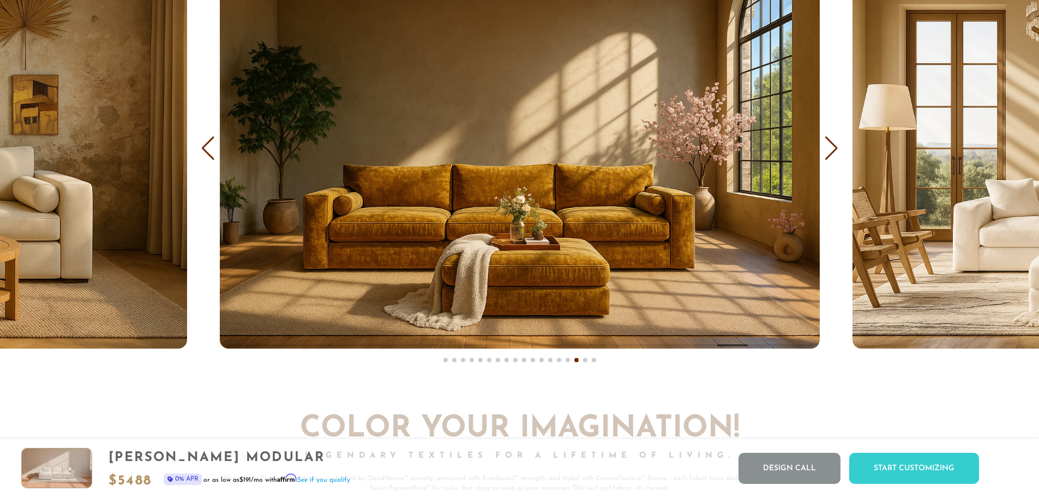
click at [836, 160] on div "Next slide" at bounding box center [831, 148] width 15 height 24
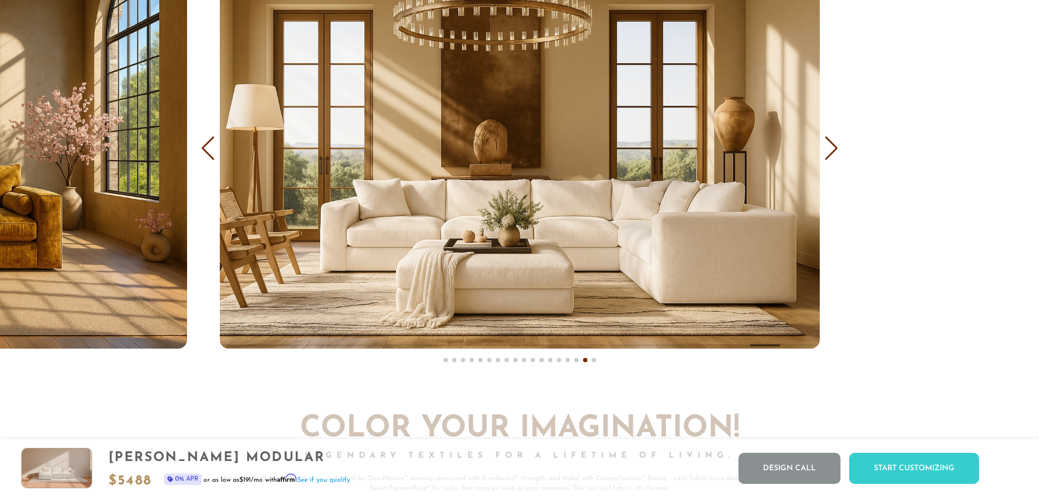
click at [836, 160] on div "Next slide" at bounding box center [831, 148] width 15 height 24
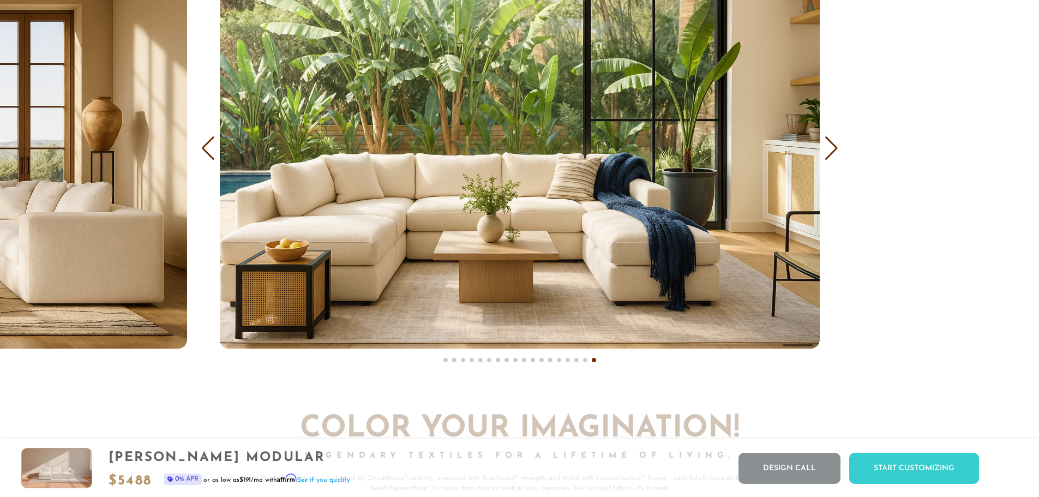
click at [836, 160] on div "Next slide" at bounding box center [831, 148] width 15 height 24
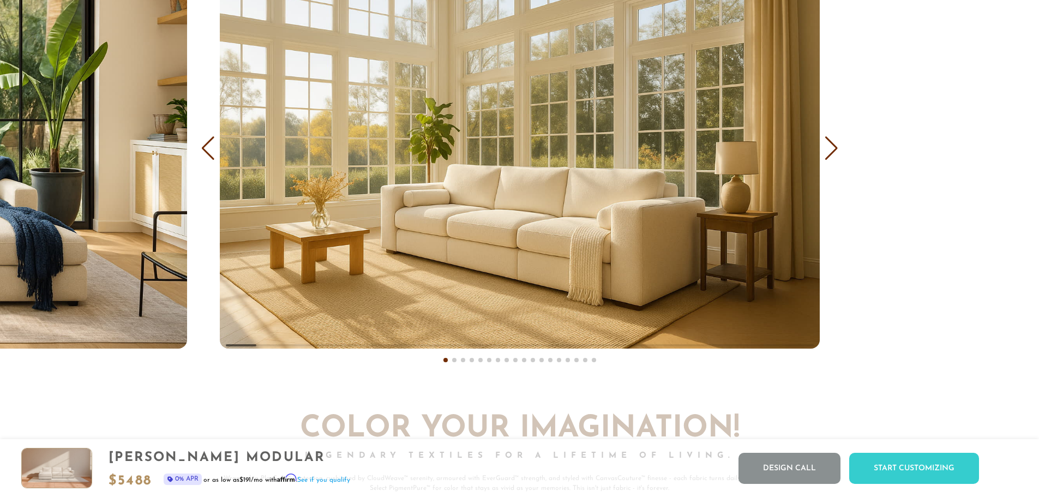
click at [836, 160] on div "Next slide" at bounding box center [831, 148] width 15 height 24
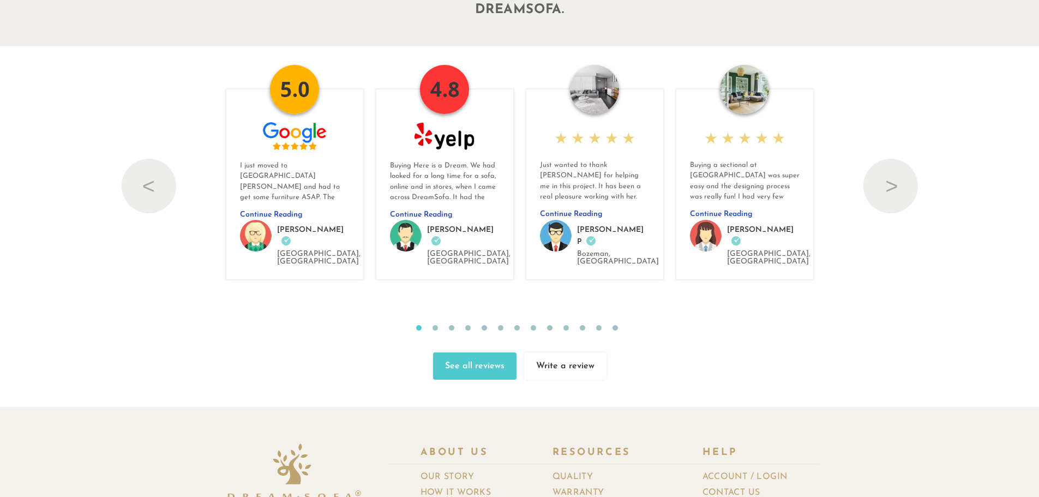
scroll to position [12390, 0]
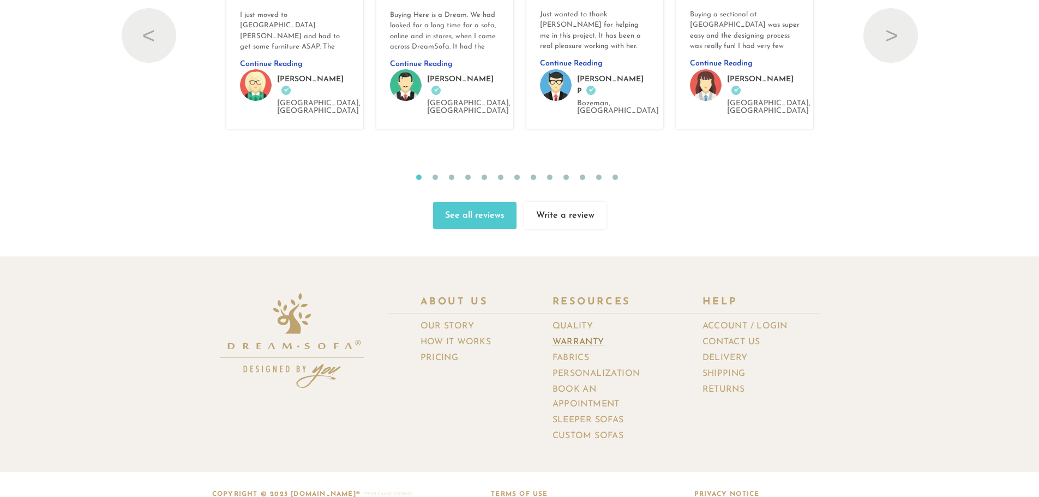
click at [585, 334] on link "Warranty" at bounding box center [583, 342] width 60 height 16
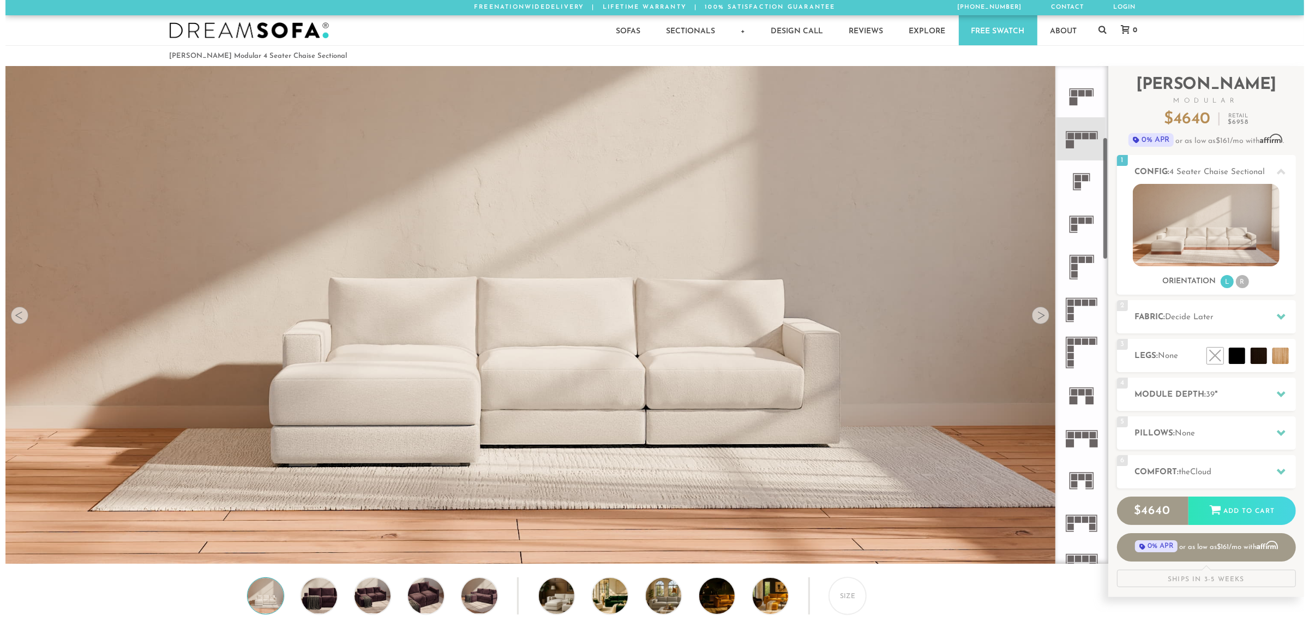
scroll to position [290, 0]
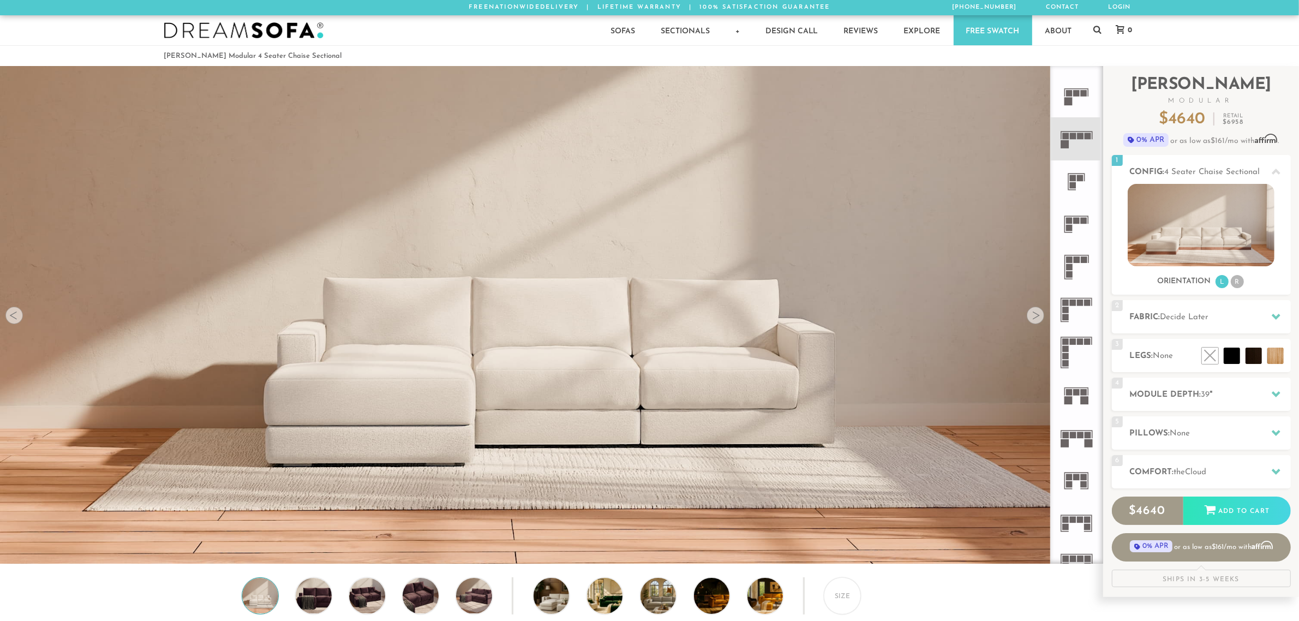
click at [452, 372] on img at bounding box center [551, 288] width 1102 height 620
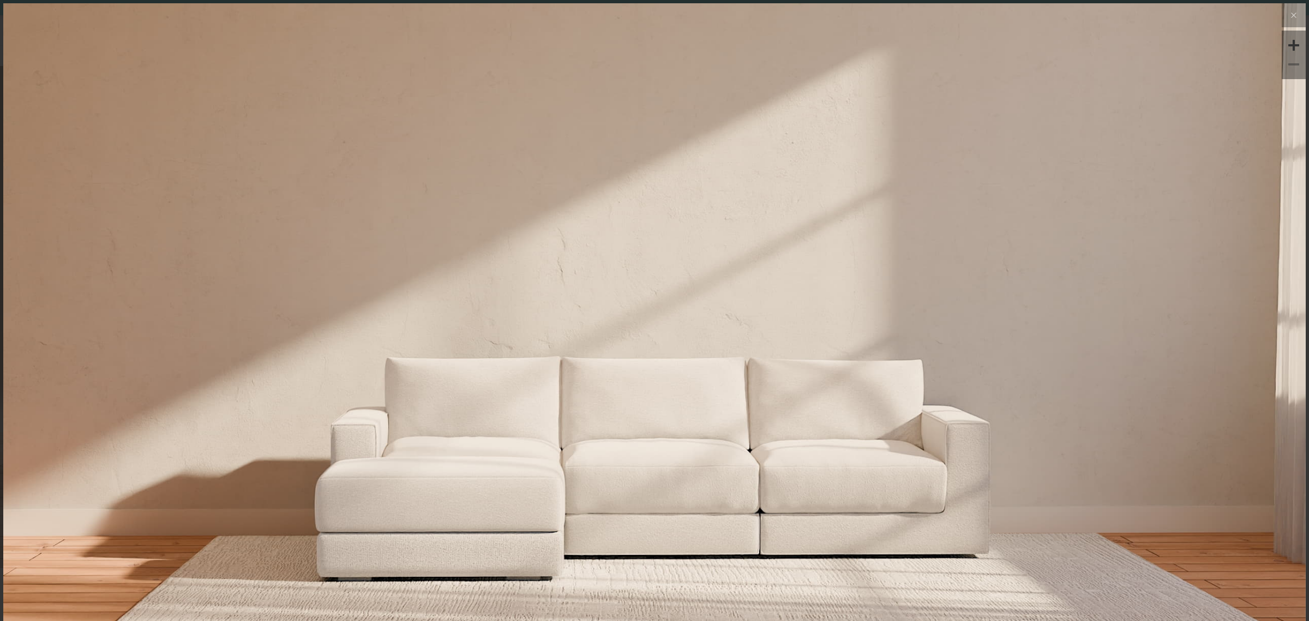
click at [1111, 492] on img at bounding box center [654, 369] width 1302 height 733
click at [1287, 11] on icon at bounding box center [1293, 15] width 13 height 13
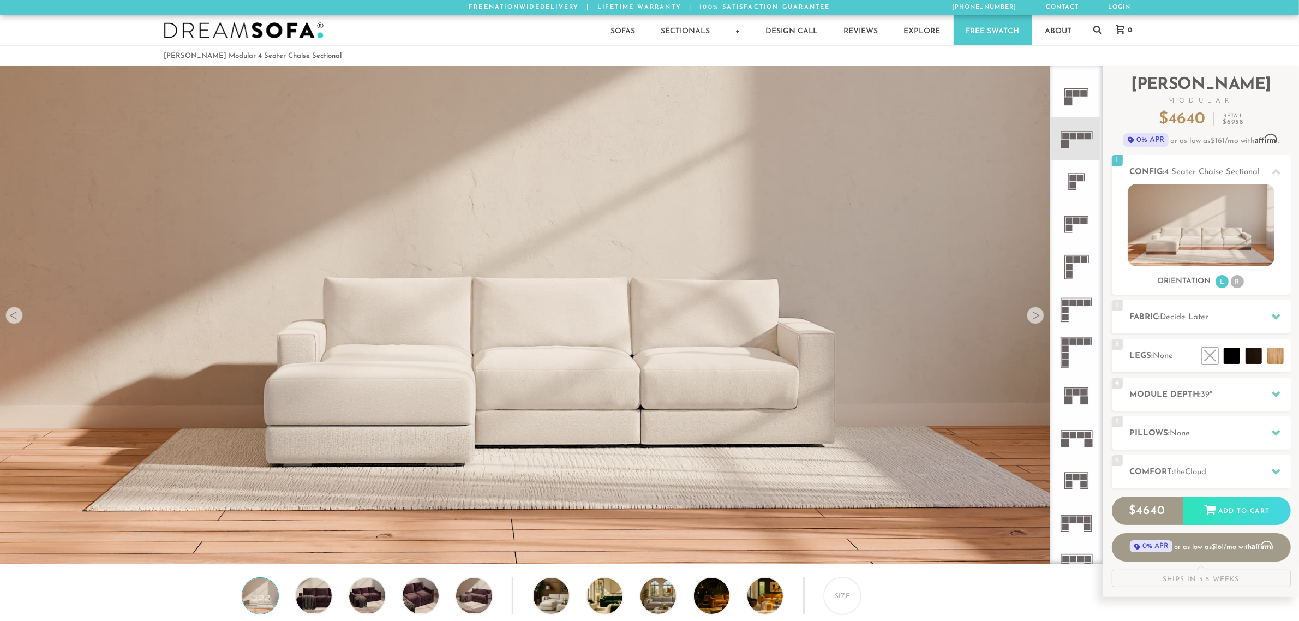
scroll to position [10, 11]
click at [1037, 309] on div at bounding box center [1034, 315] width 17 height 17
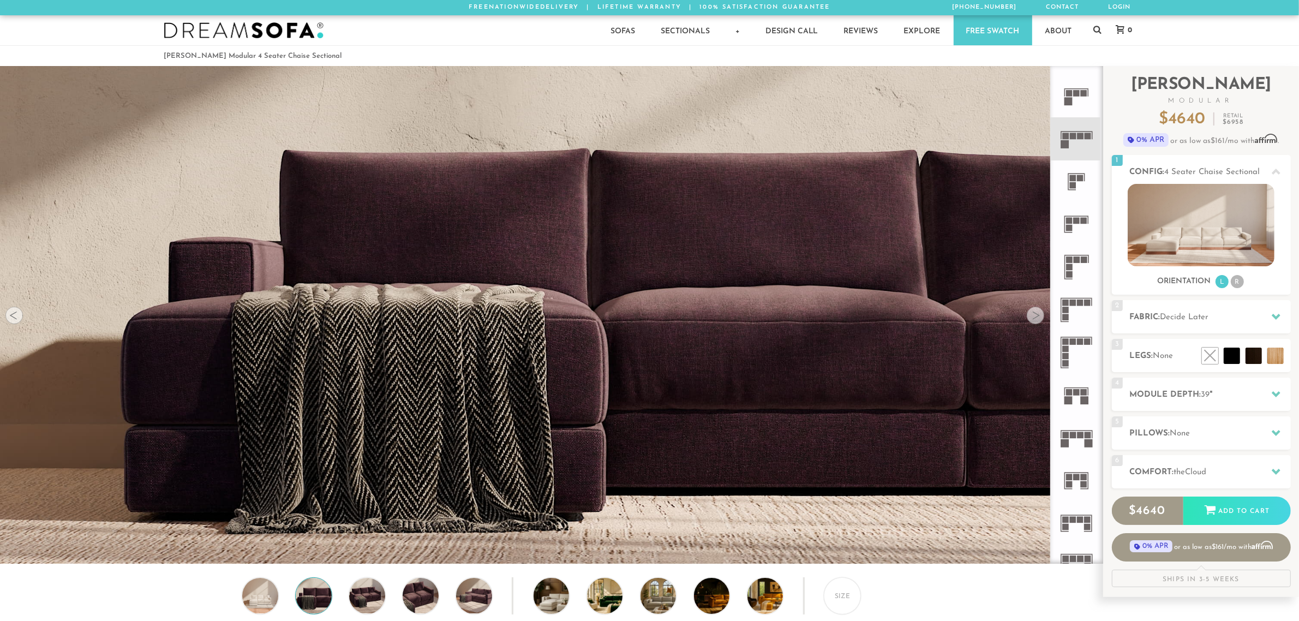
click at [1037, 309] on div at bounding box center [1034, 315] width 17 height 17
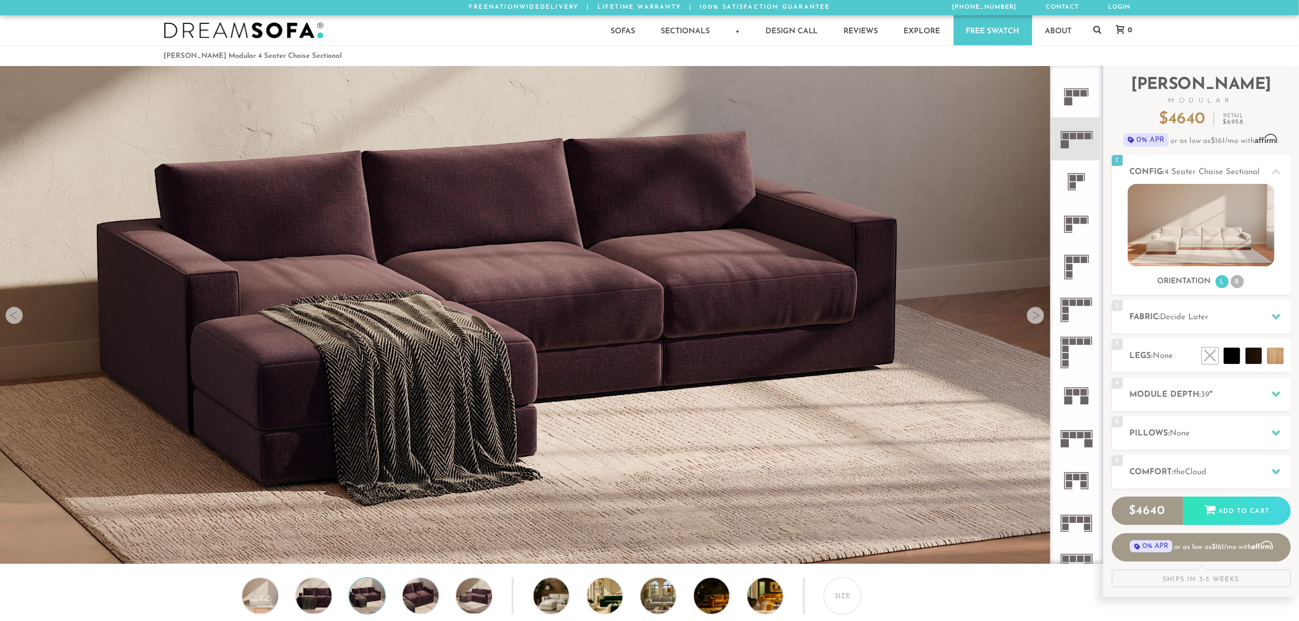
click at [1037, 309] on div at bounding box center [1034, 315] width 17 height 17
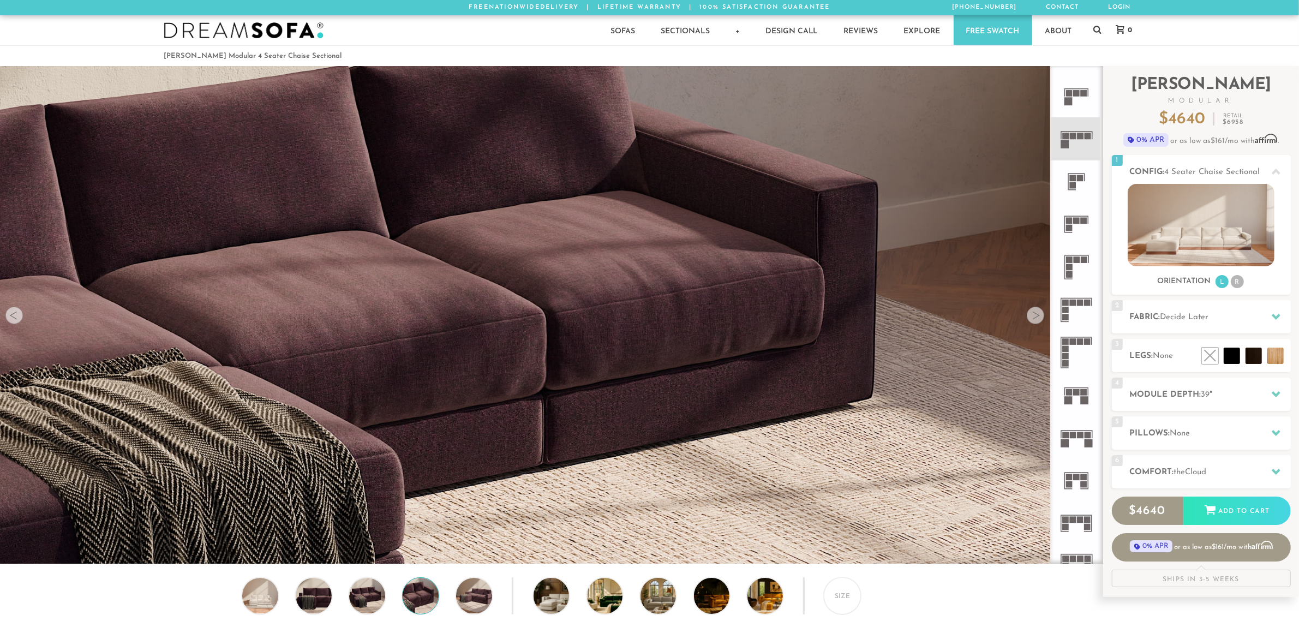
click at [1037, 309] on div at bounding box center [1034, 315] width 17 height 17
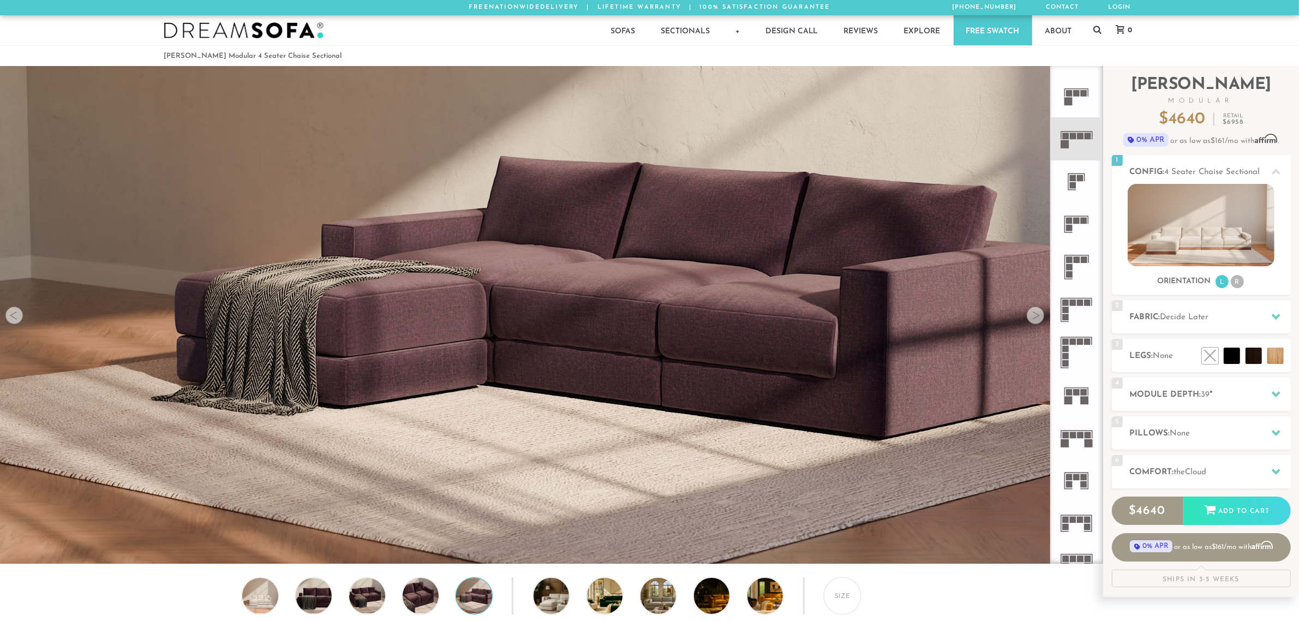
click at [1037, 309] on div at bounding box center [1034, 315] width 17 height 17
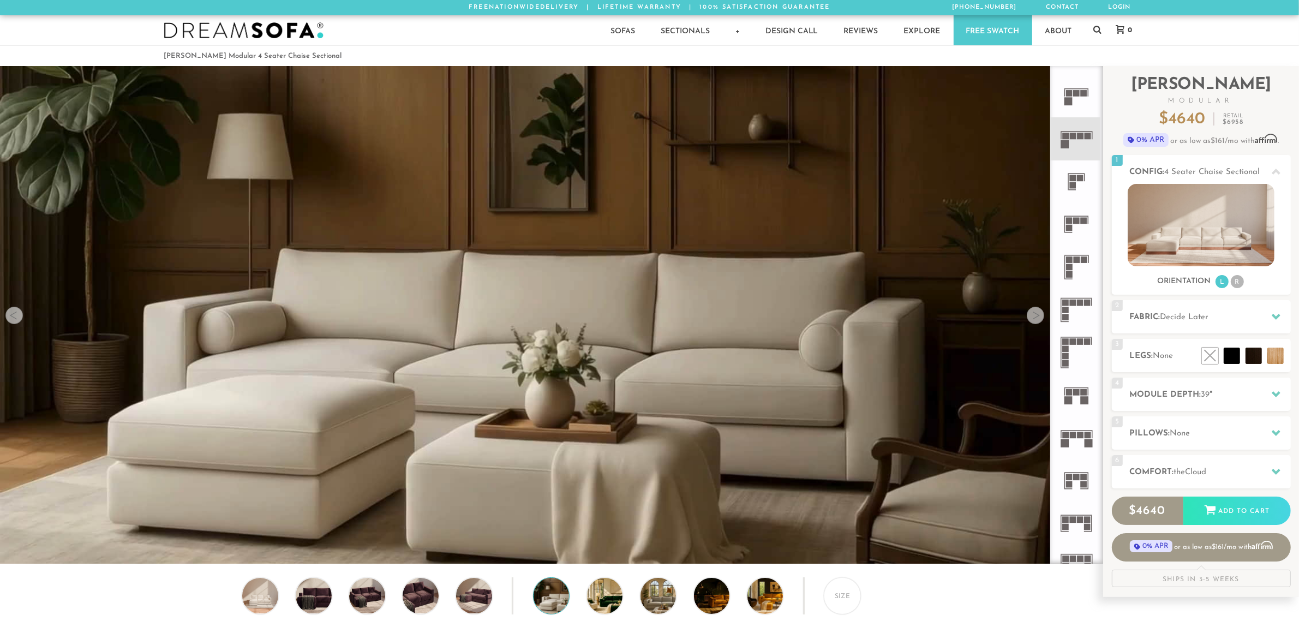
click at [1037, 309] on div at bounding box center [1034, 315] width 17 height 17
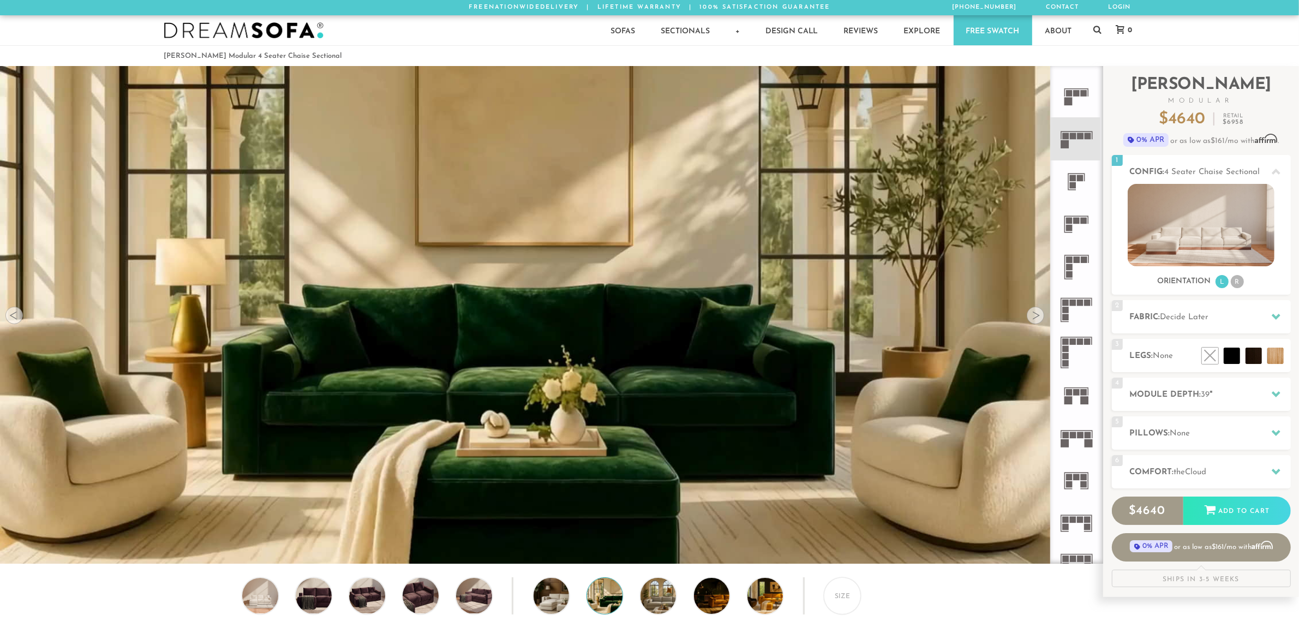
click at [1037, 309] on div at bounding box center [1034, 315] width 17 height 17
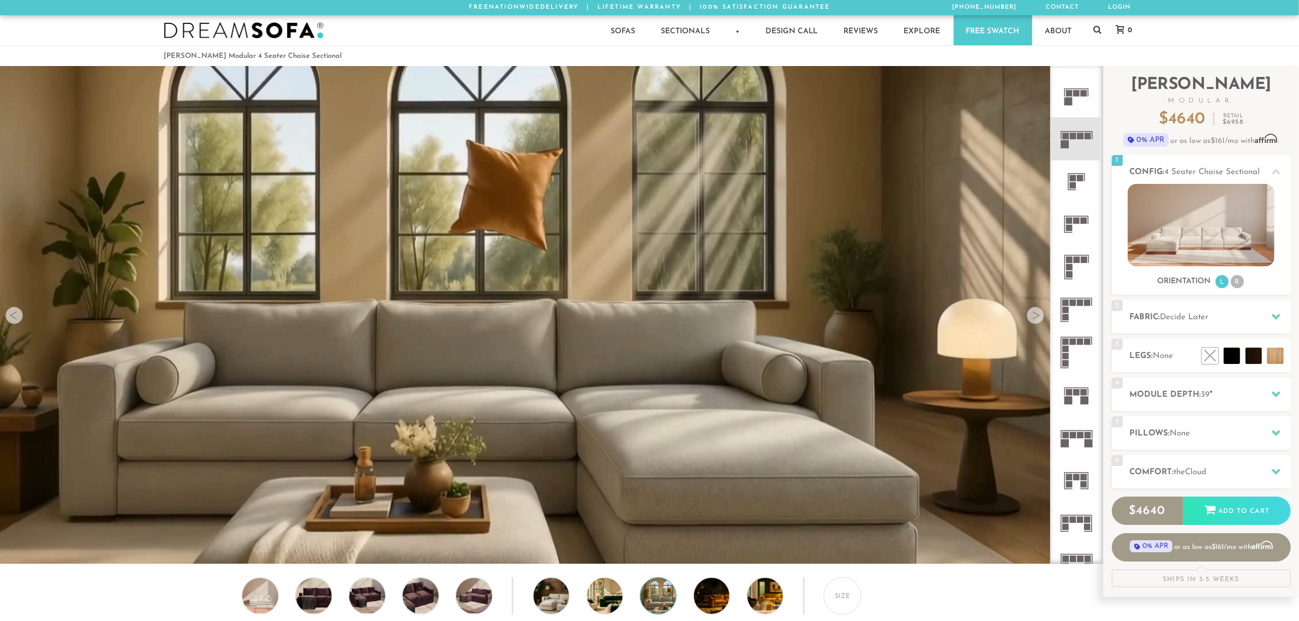
click at [1037, 309] on div at bounding box center [1034, 315] width 17 height 17
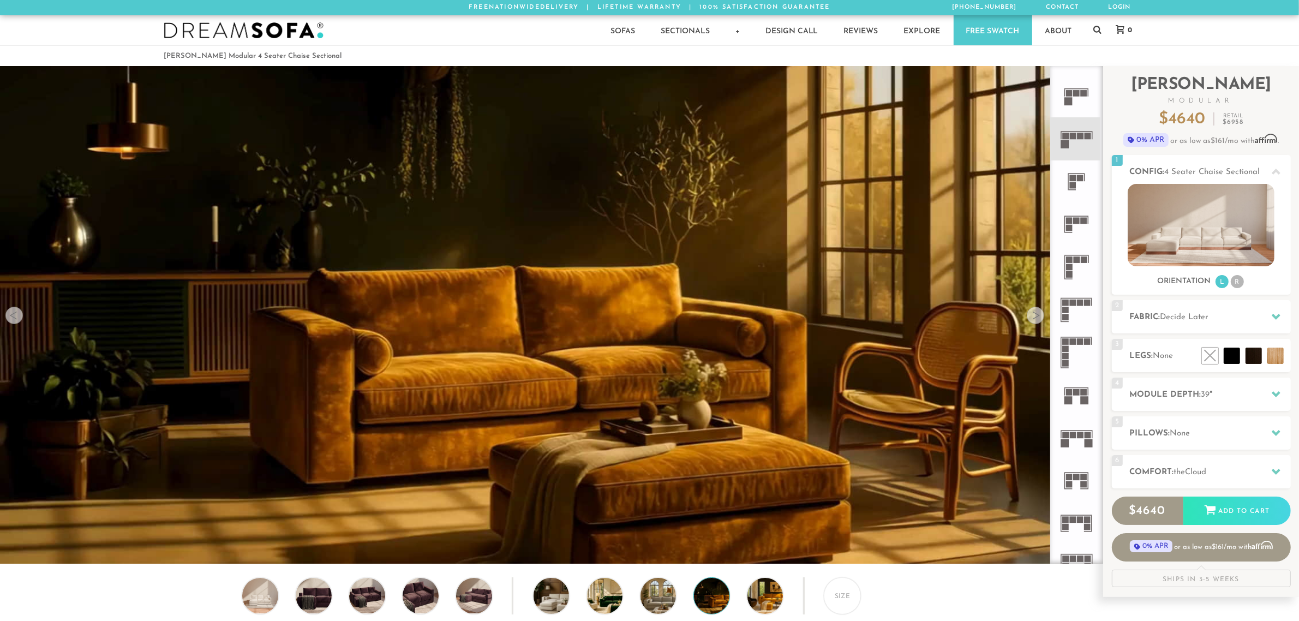
click at [1037, 309] on div at bounding box center [1034, 315] width 17 height 17
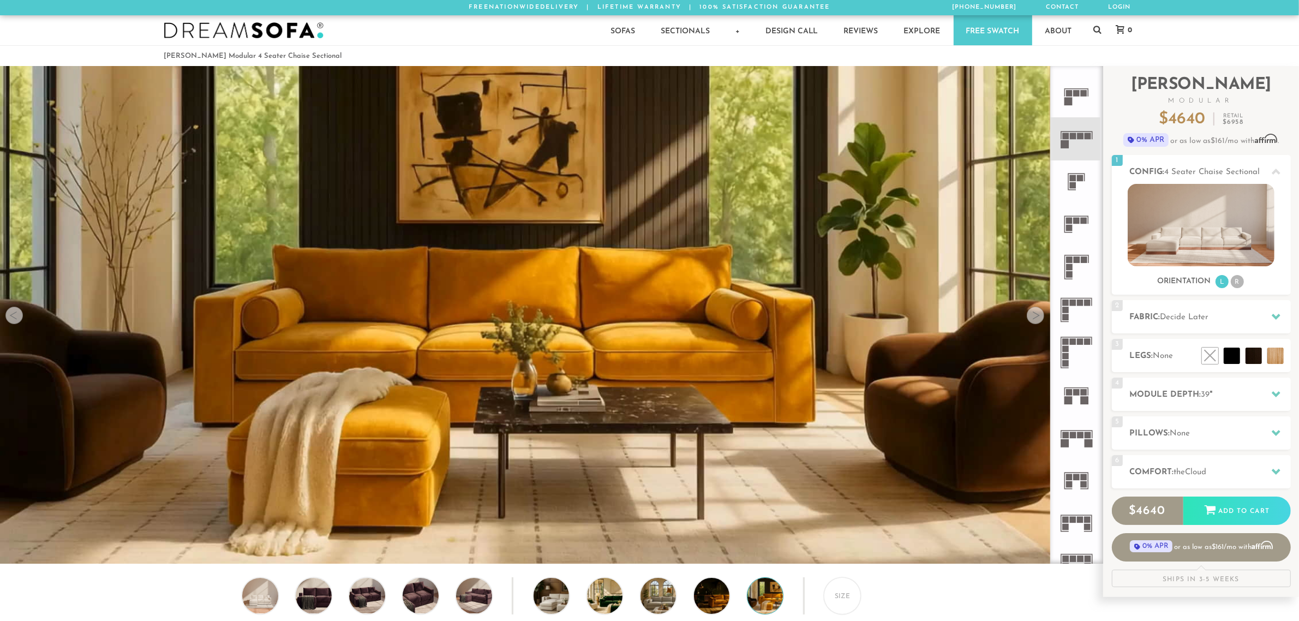
click at [1037, 309] on div at bounding box center [1034, 315] width 17 height 17
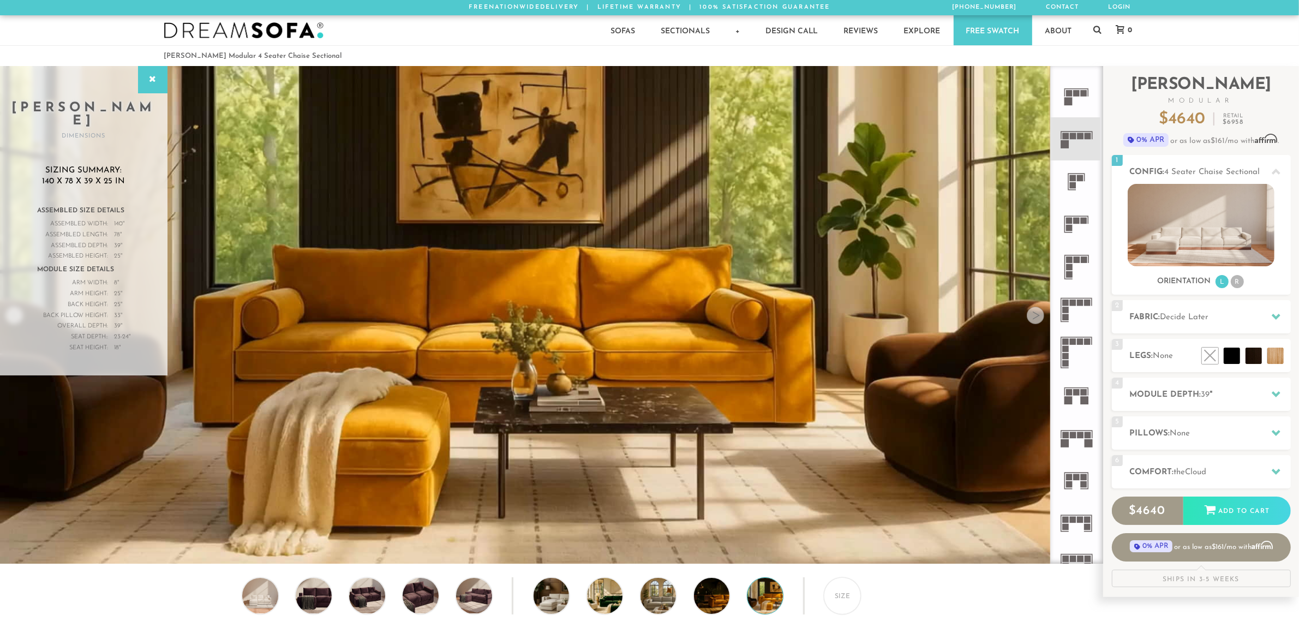
click at [1035, 323] on div at bounding box center [1034, 315] width 17 height 17
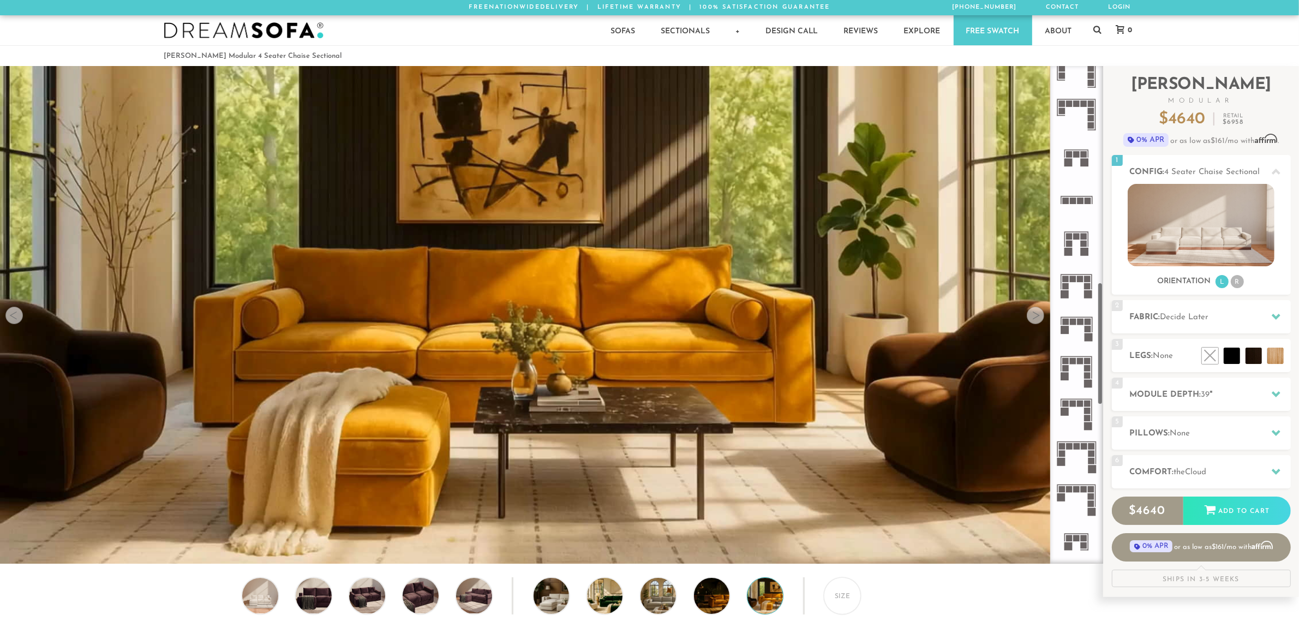
scroll to position [1233, 0]
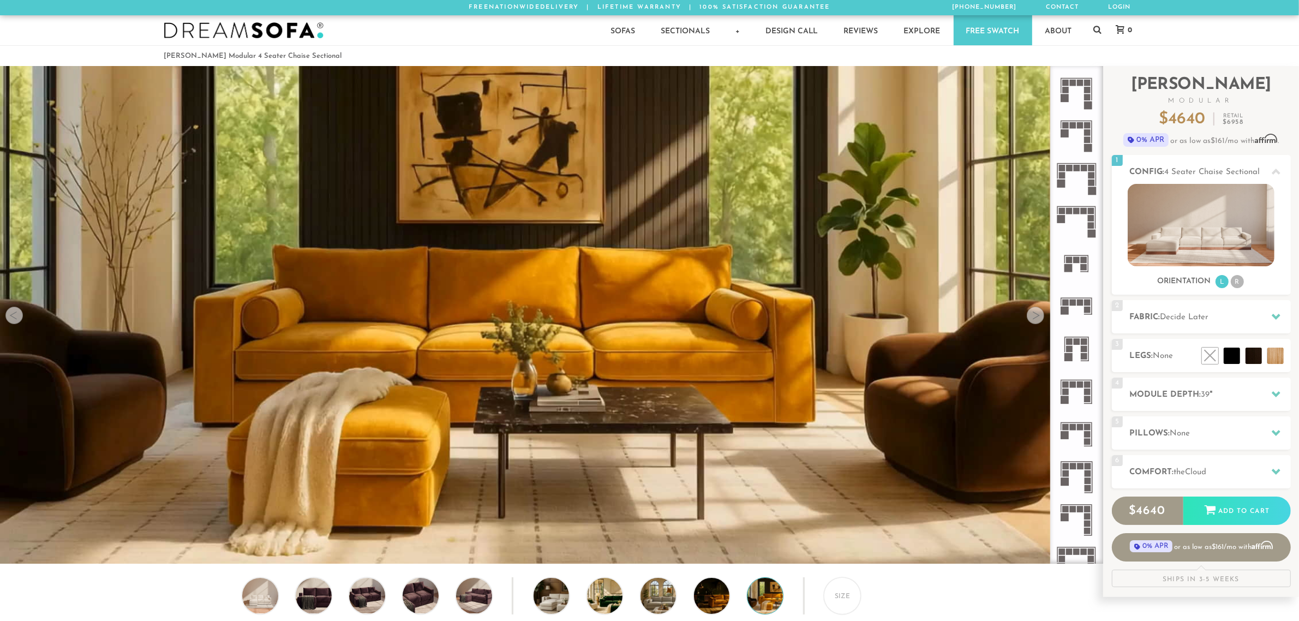
click at [1083, 228] on icon at bounding box center [1076, 221] width 43 height 43
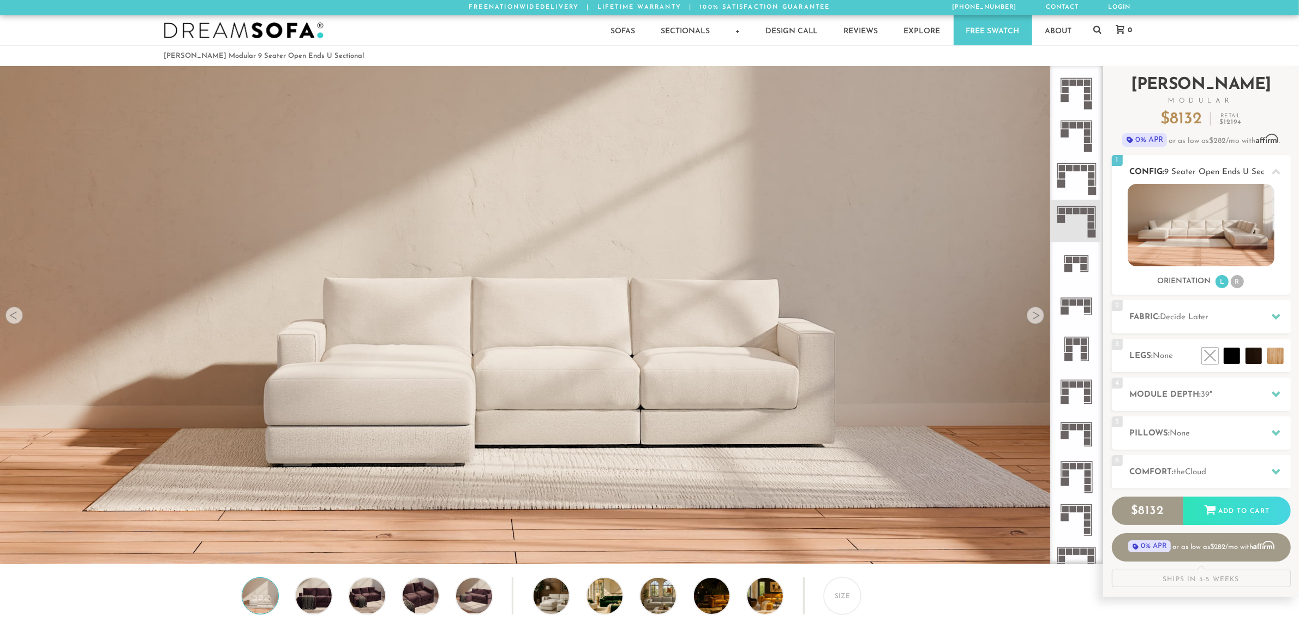
click at [1230, 224] on img at bounding box center [1200, 225] width 147 height 82
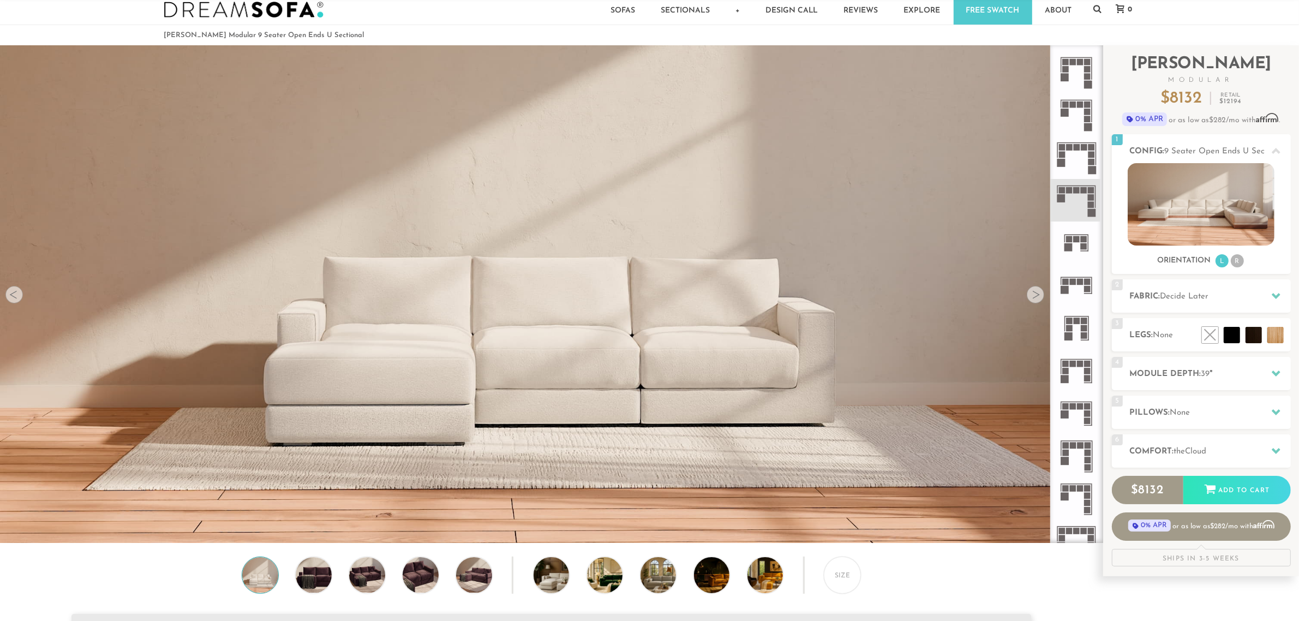
scroll to position [20, 0]
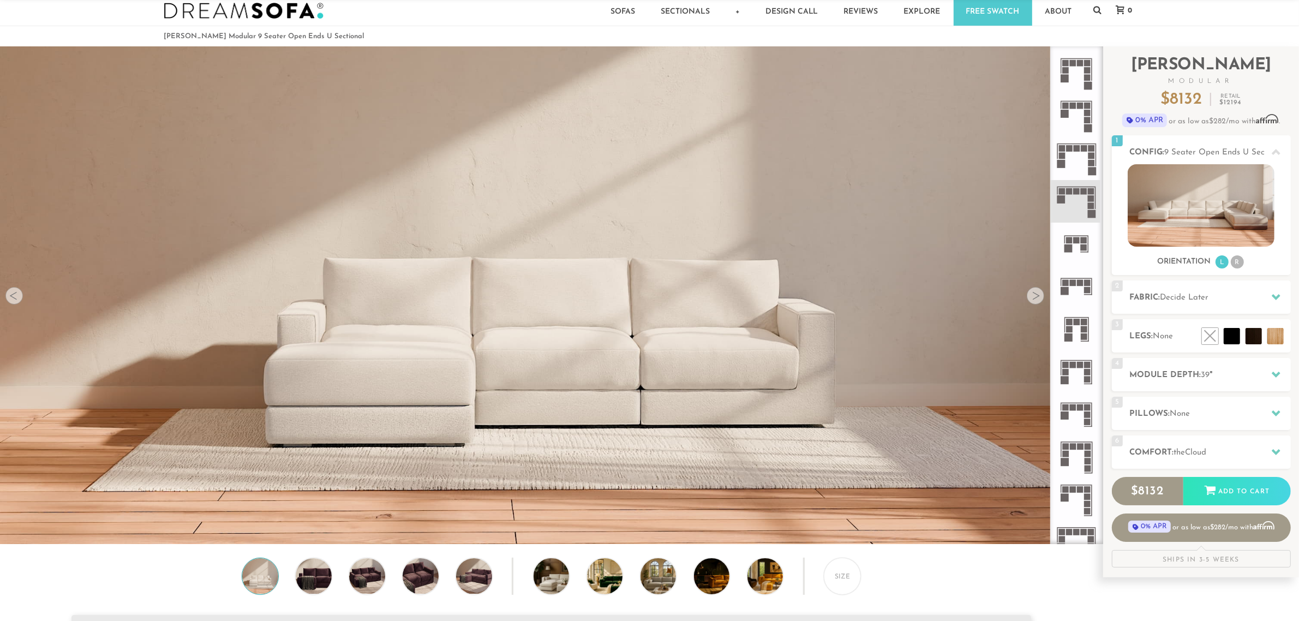
click at [1035, 299] on div at bounding box center [1034, 295] width 17 height 17
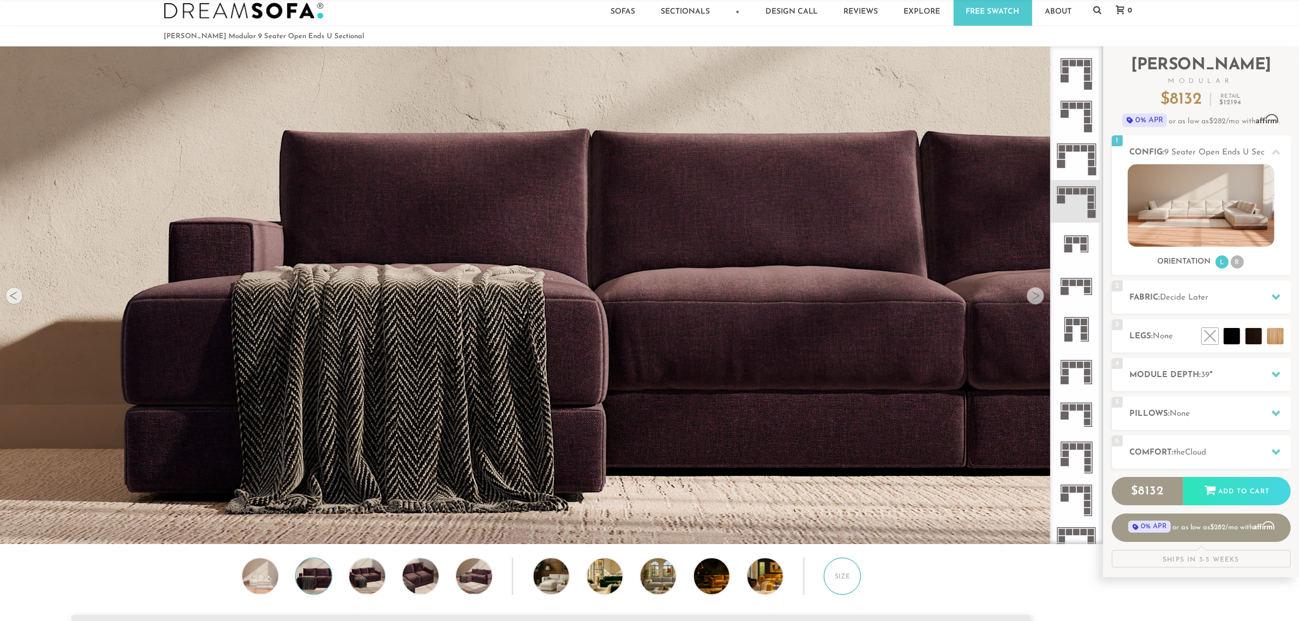
click at [852, 588] on div "Size" at bounding box center [842, 575] width 37 height 37
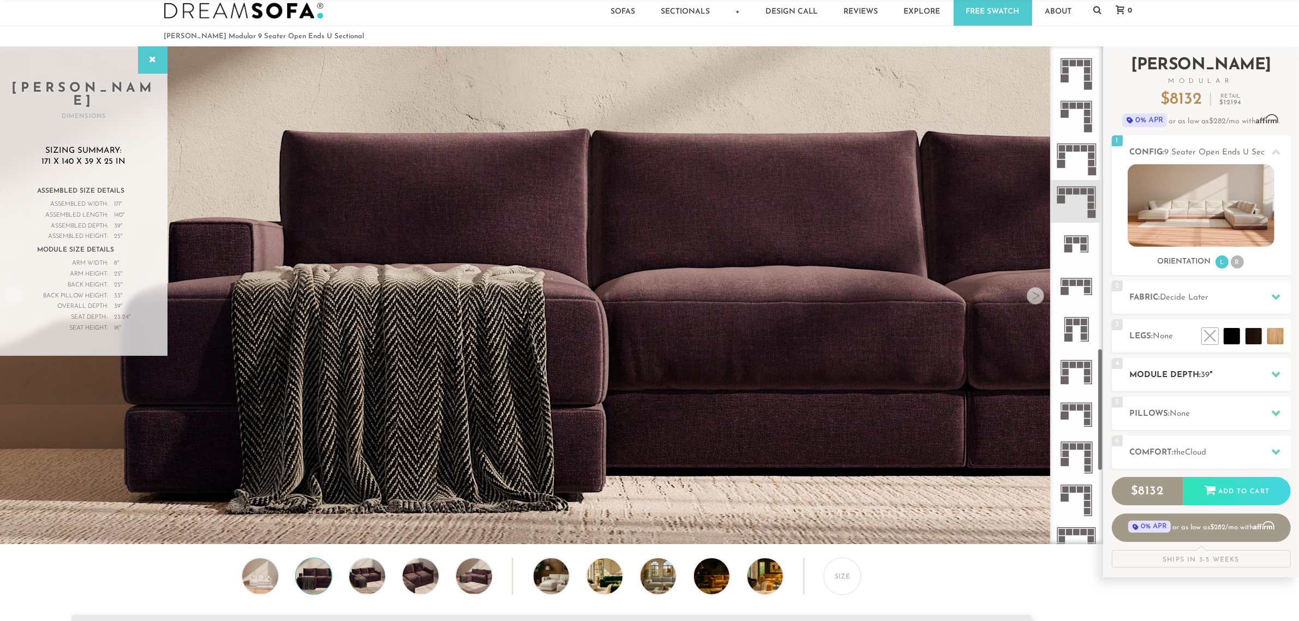
click at [1233, 381] on h2 "Module Depth: 39 "" at bounding box center [1210, 375] width 161 height 13
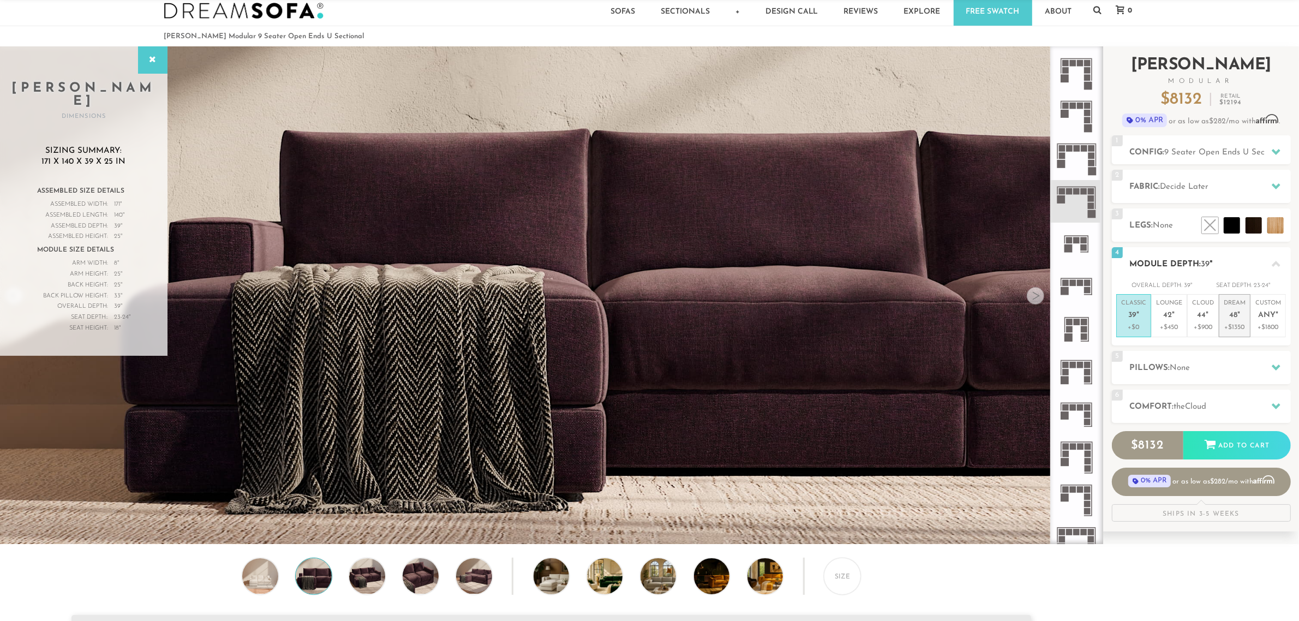
click at [1233, 308] on p "Dream 48 "" at bounding box center [1234, 310] width 22 height 23
click at [1039, 296] on div at bounding box center [1034, 295] width 17 height 17
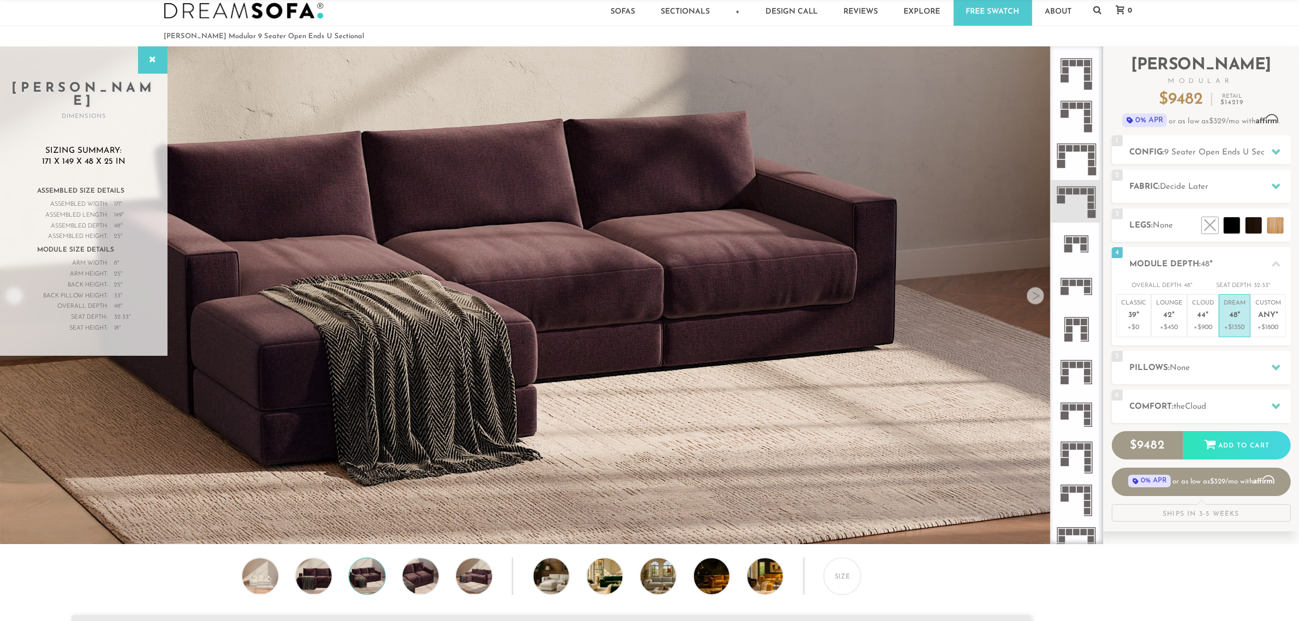
click at [1039, 296] on div at bounding box center [1034, 295] width 17 height 17
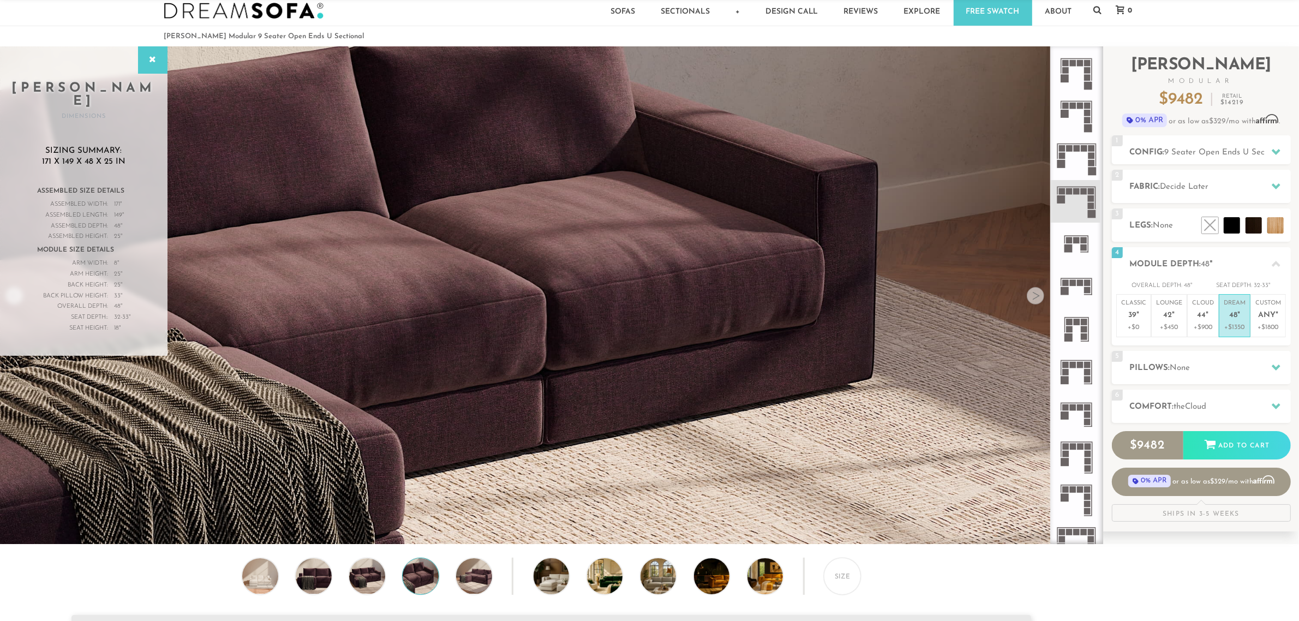
click at [1039, 296] on div at bounding box center [1034, 295] width 17 height 17
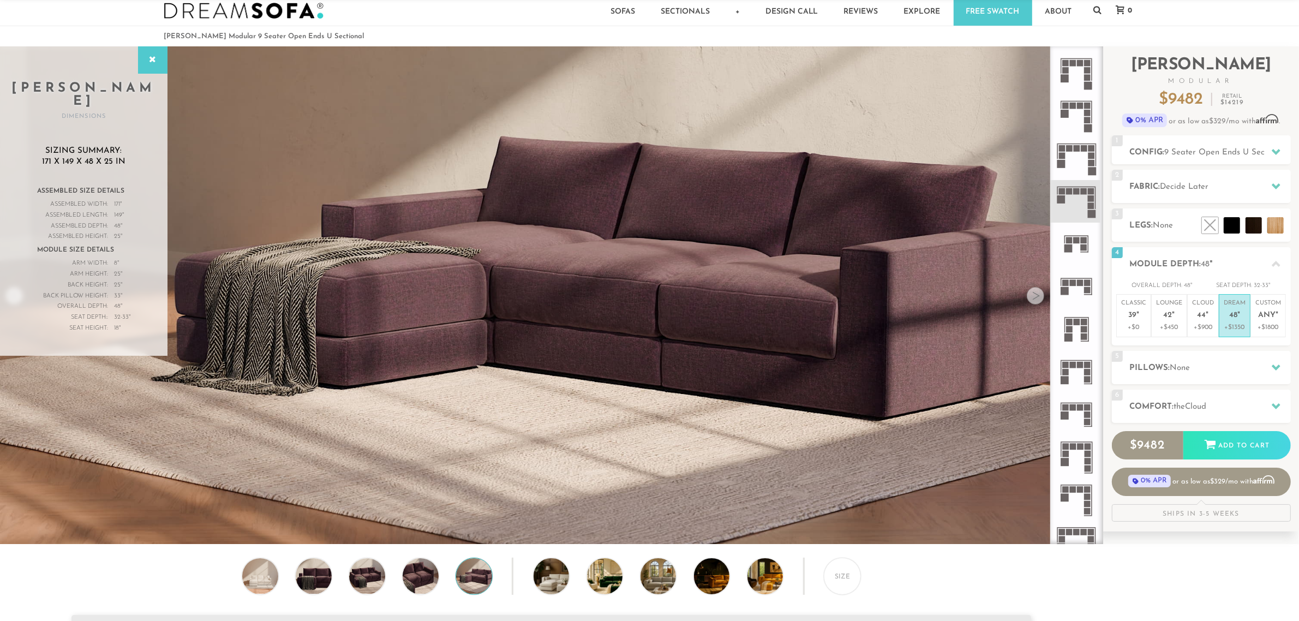
click at [1039, 296] on div at bounding box center [1034, 295] width 17 height 17
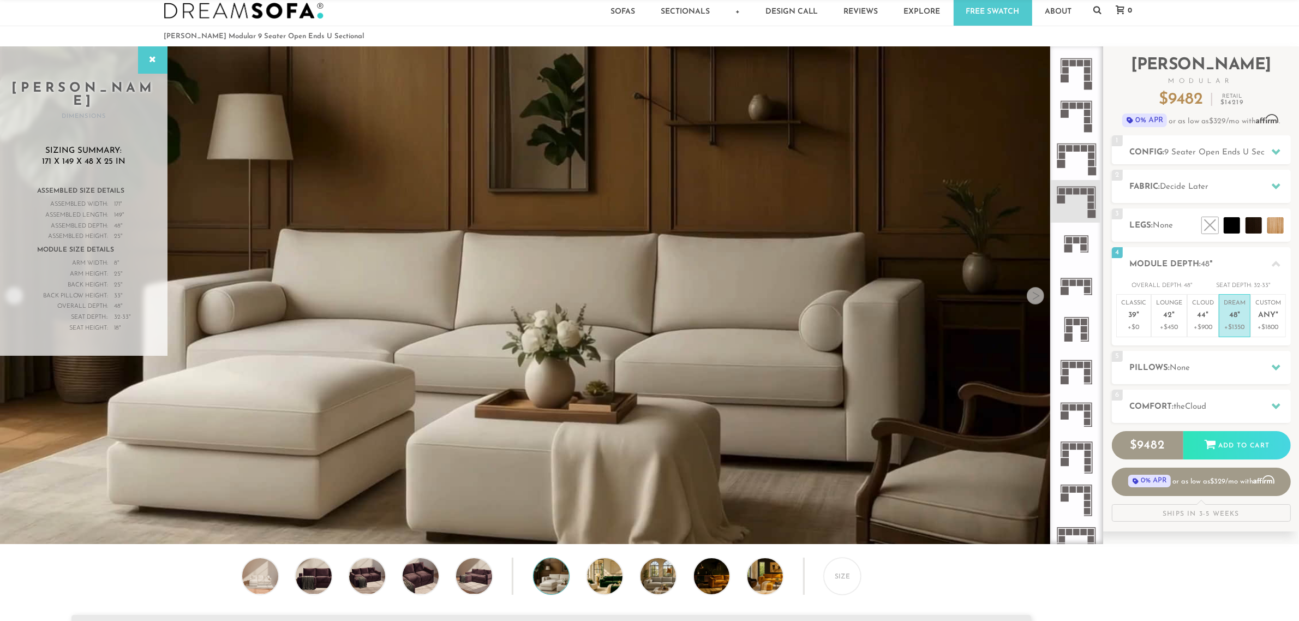
click at [1039, 296] on div at bounding box center [1034, 295] width 17 height 17
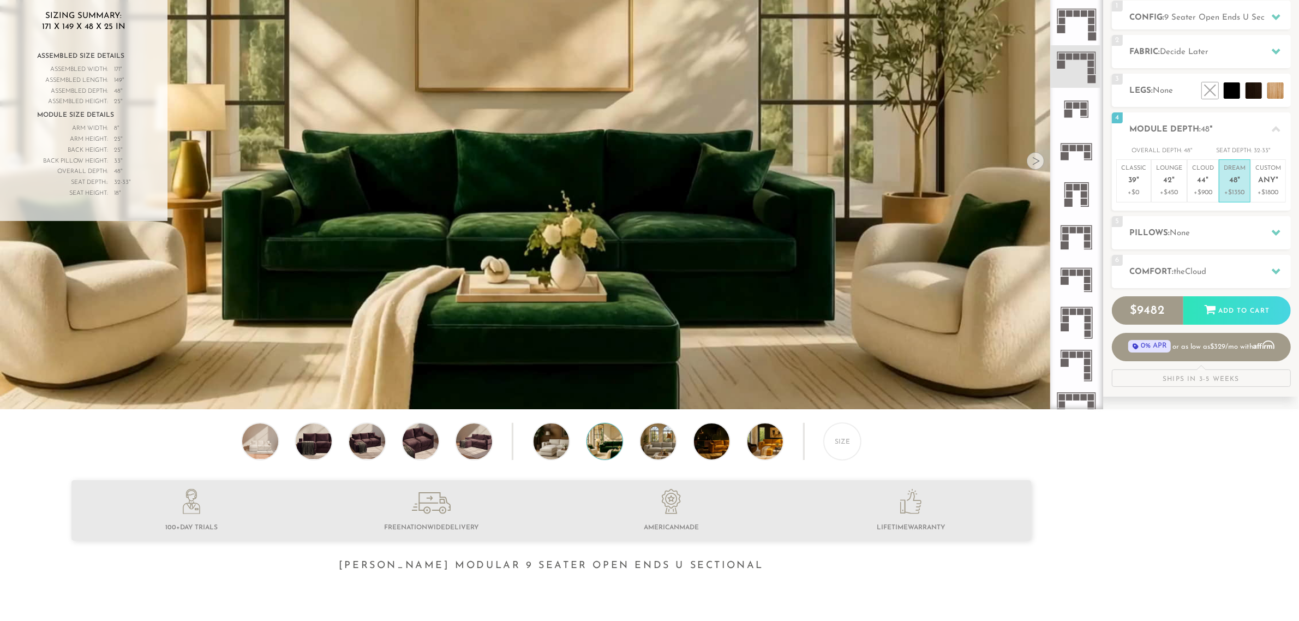
scroll to position [0, 0]
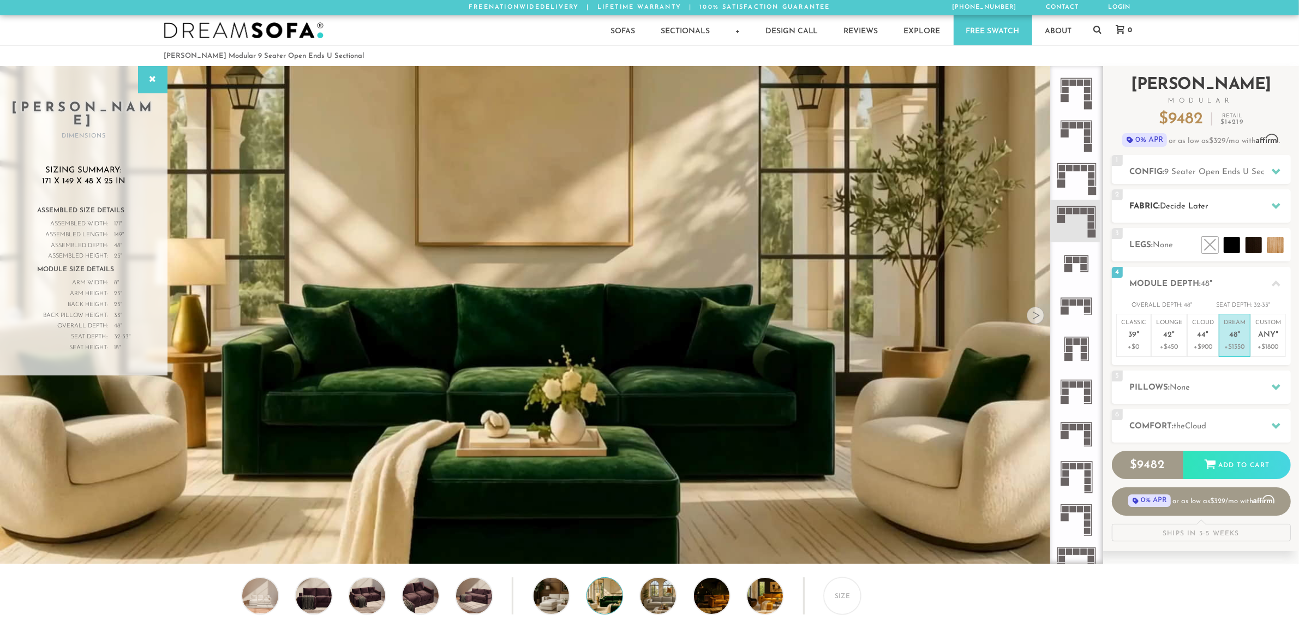
click at [1192, 199] on div "2 Fabric: Decide Later" at bounding box center [1201, 205] width 179 height 33
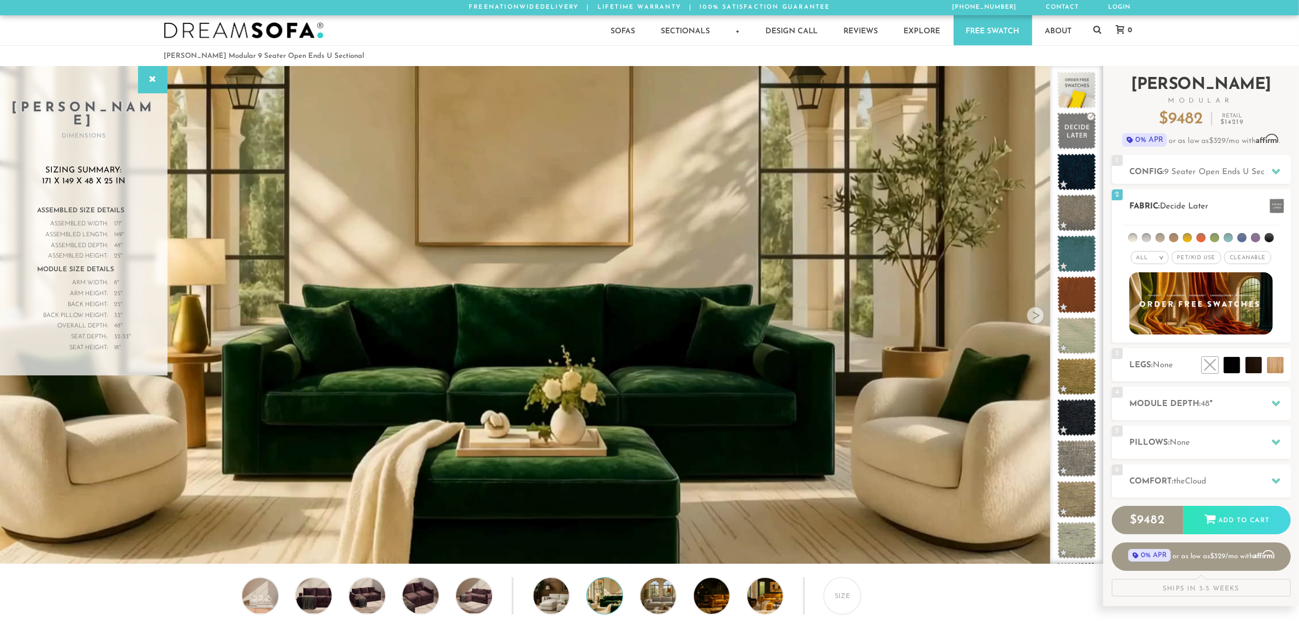
click at [1225, 238] on li at bounding box center [1227, 237] width 9 height 9
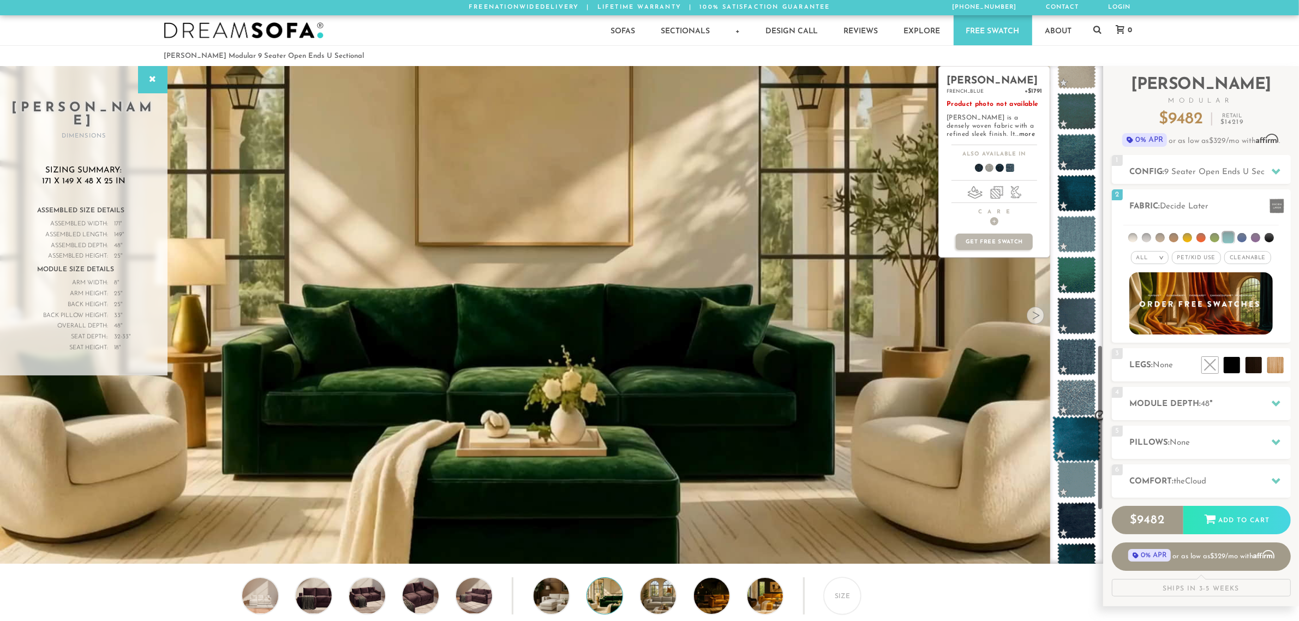
scroll to position [1018, 0]
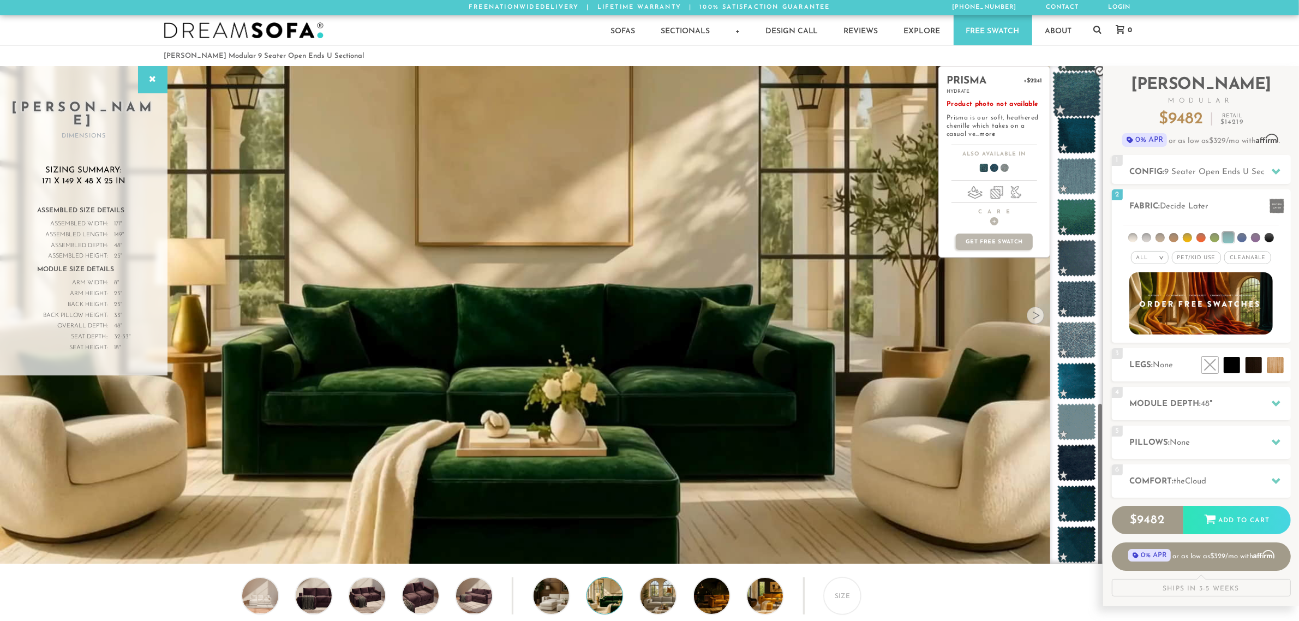
click at [1084, 98] on span at bounding box center [1076, 94] width 49 height 46
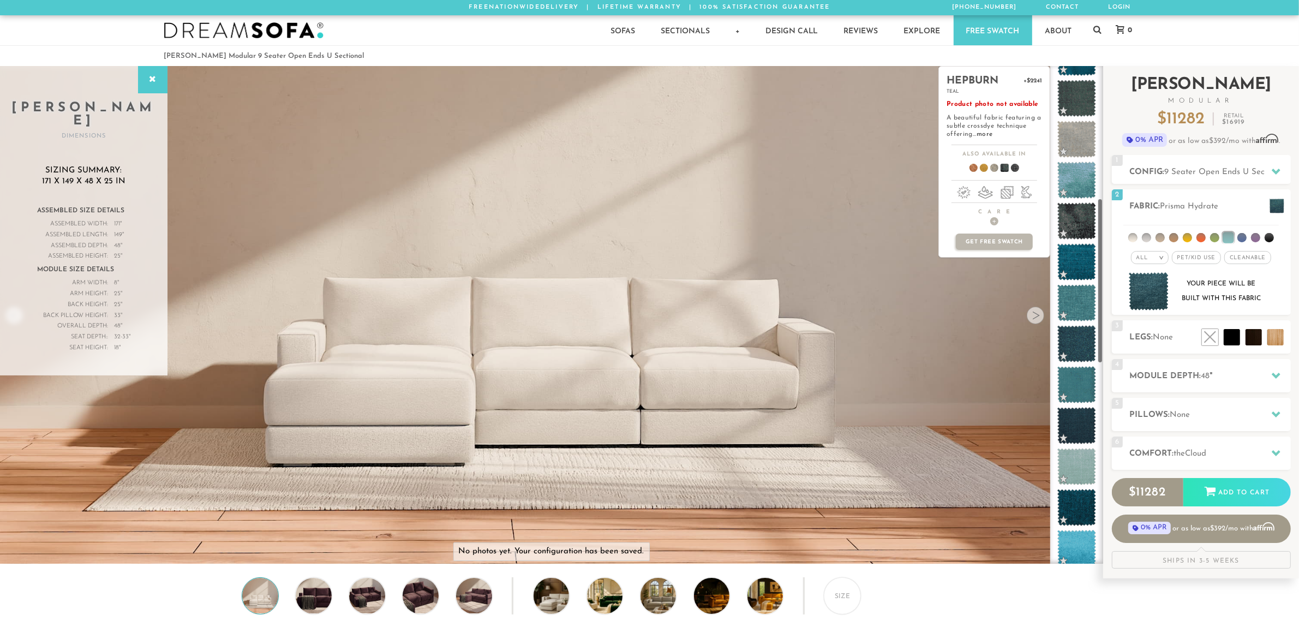
scroll to position [399, 0]
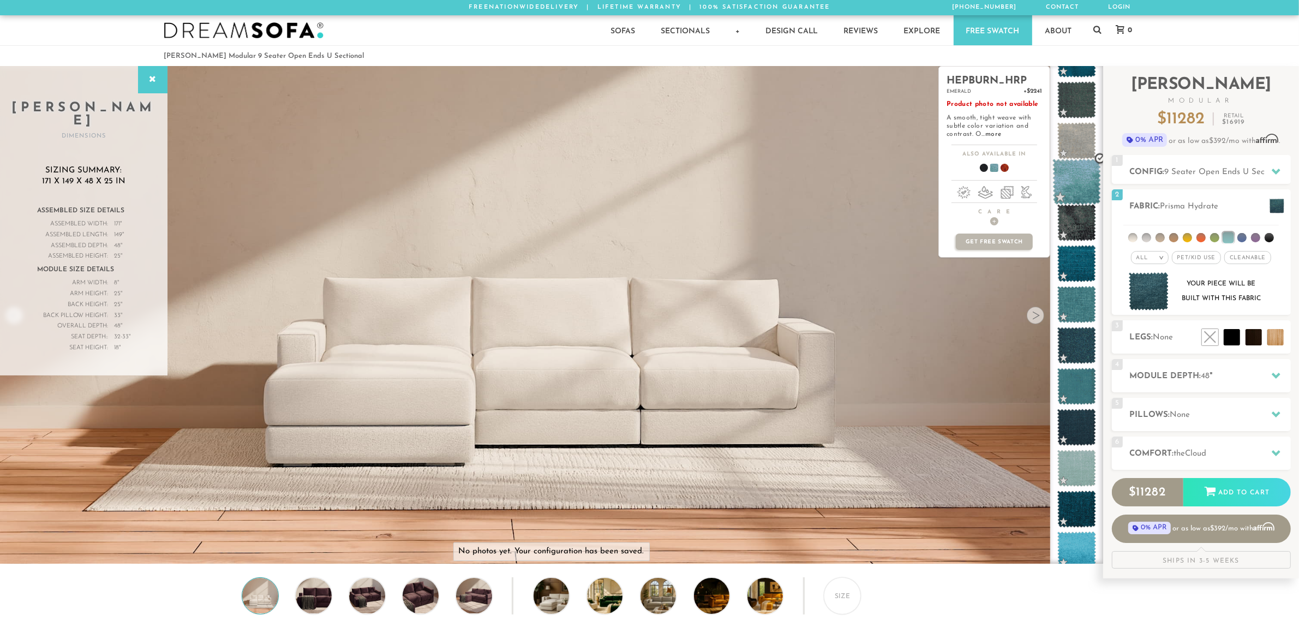
click at [1074, 173] on span at bounding box center [1076, 182] width 49 height 46
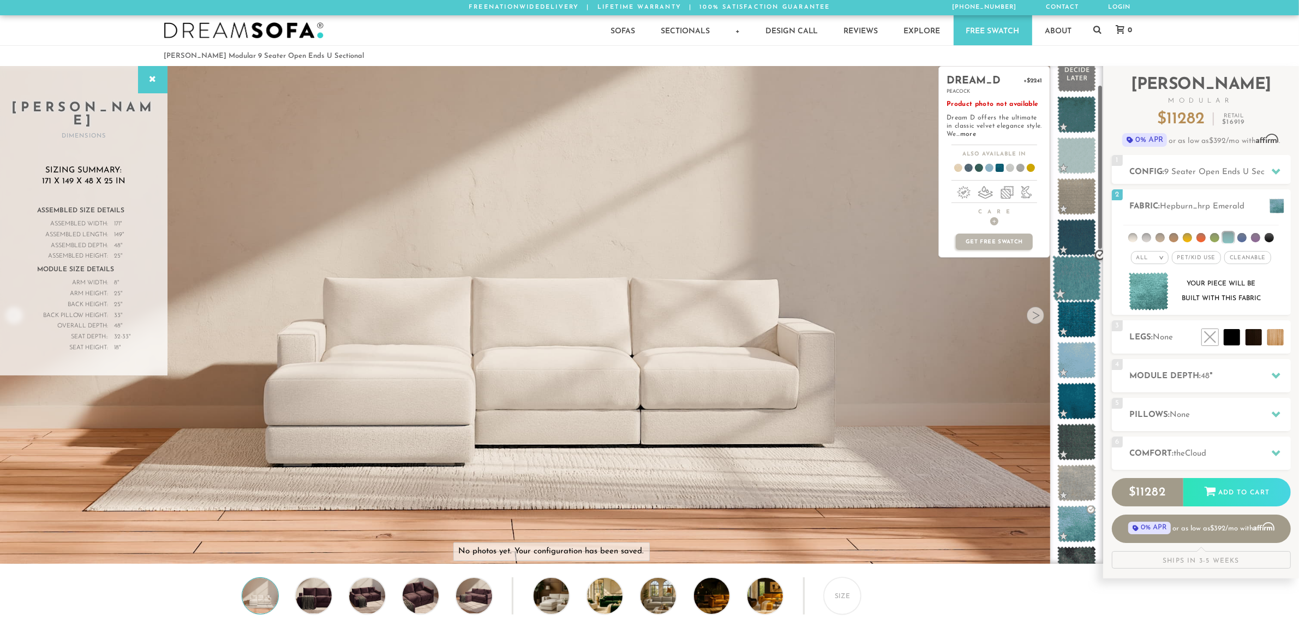
scroll to position [0, 0]
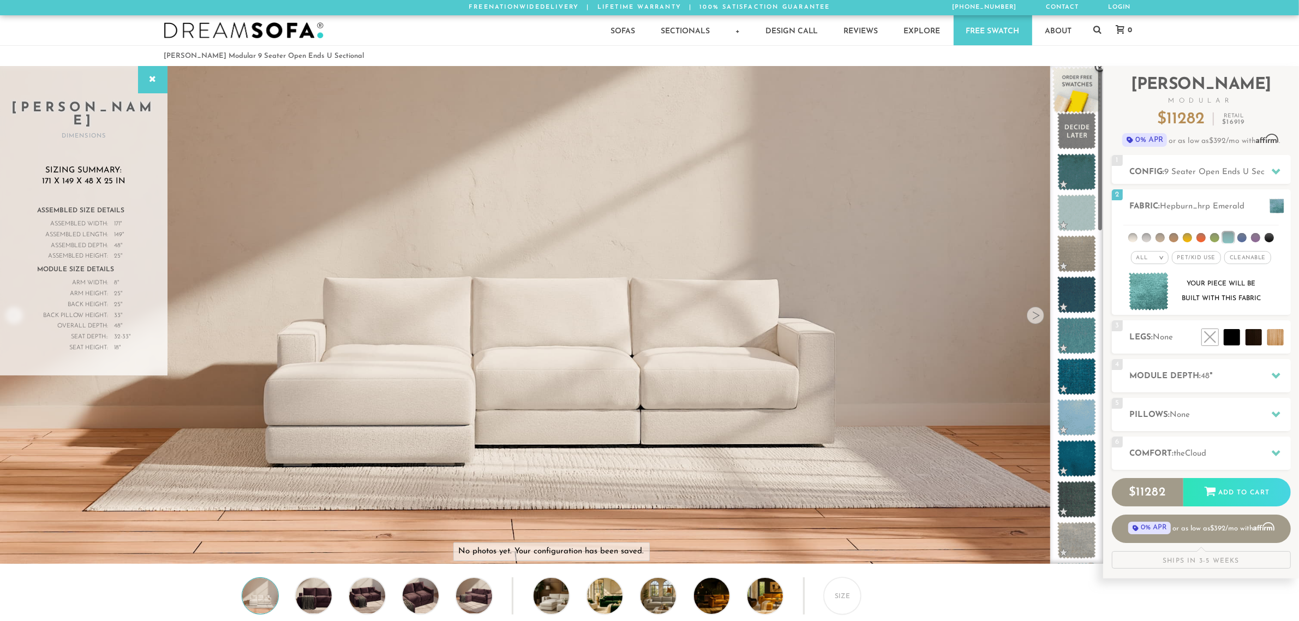
click at [1075, 97] on span at bounding box center [1076, 90] width 49 height 46
click at [1193, 197] on div "2 Fabric: Hepburn_hrp Emerald" at bounding box center [1201, 205] width 179 height 33
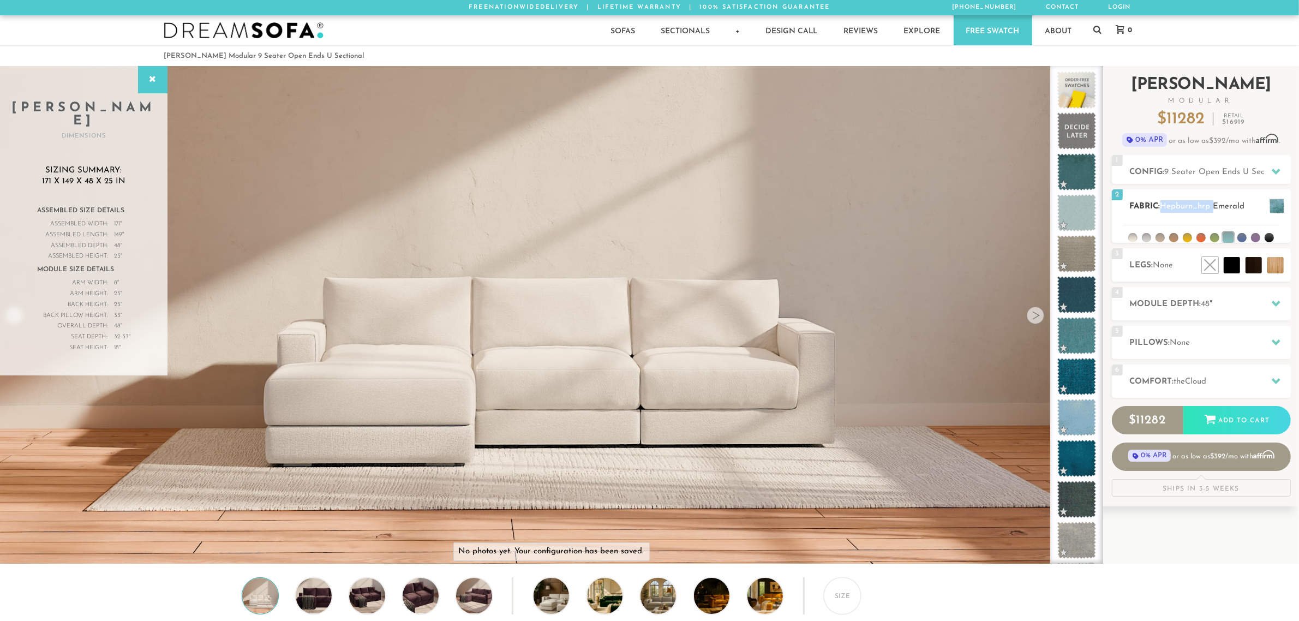
click at [1193, 197] on div "2 Fabric: Hepburn_hrp Emerald" at bounding box center [1201, 205] width 179 height 33
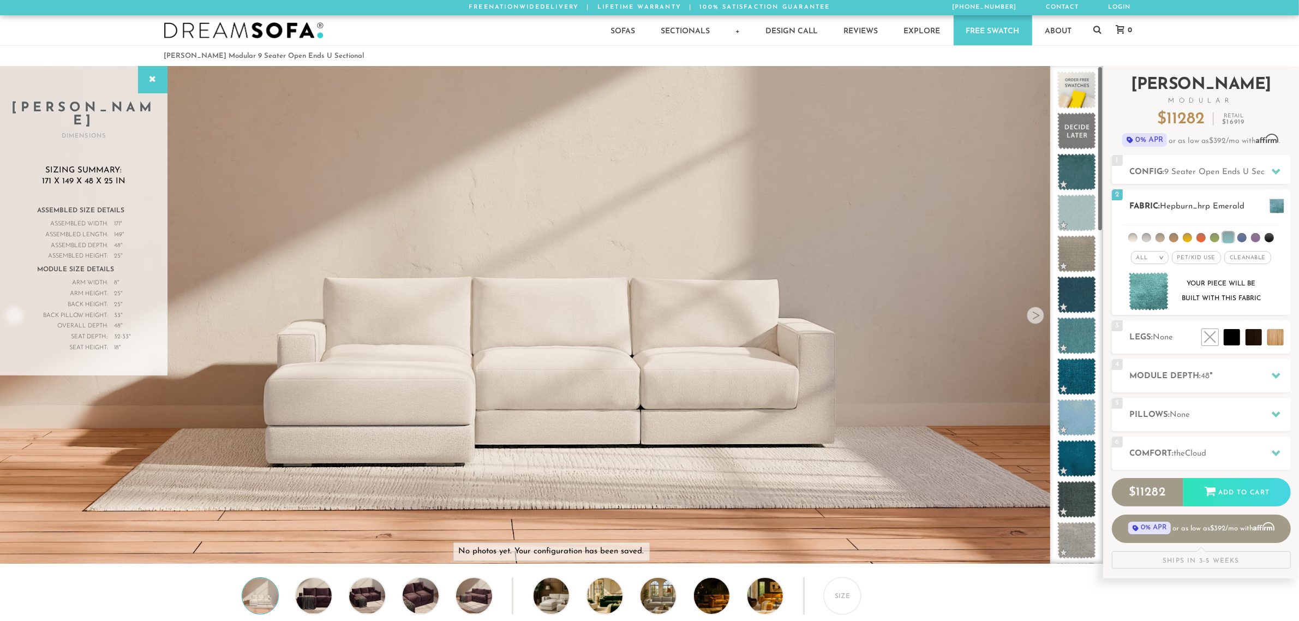
click at [1143, 262] on div "All >" at bounding box center [1150, 257] width 38 height 13
click at [1154, 350] on li "Luxury" at bounding box center [1150, 349] width 38 height 15
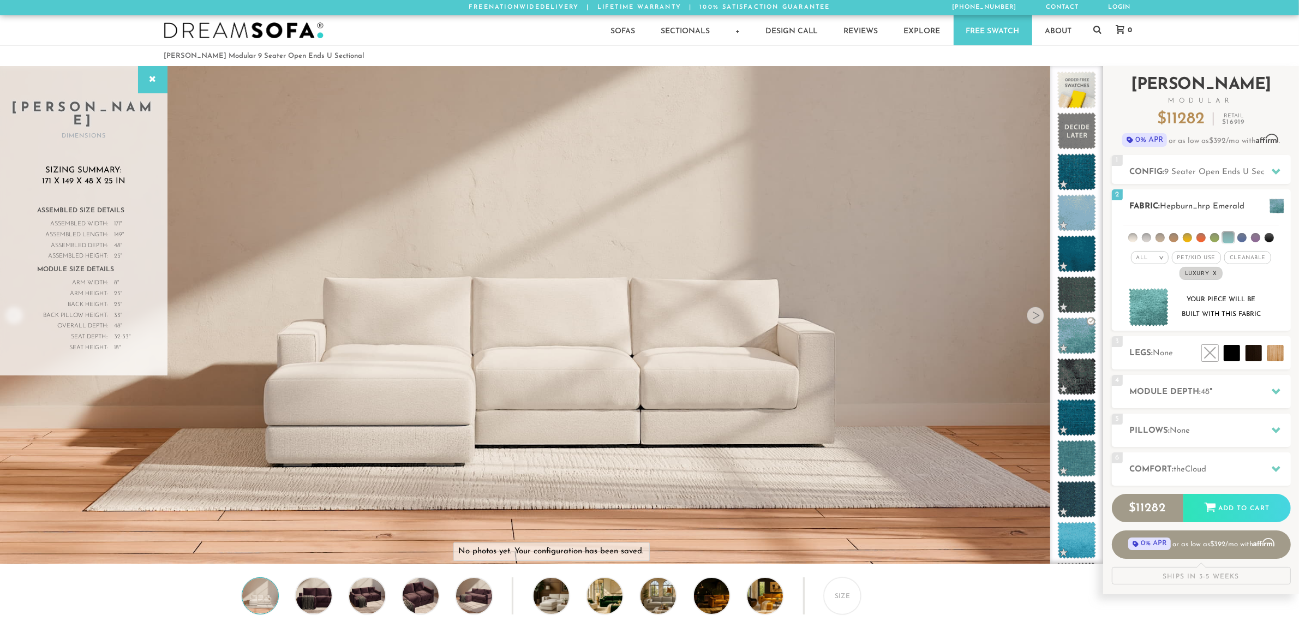
click at [1158, 251] on div "All >" at bounding box center [1150, 257] width 38 height 13
click at [1151, 347] on li "Luxury" at bounding box center [1150, 349] width 38 height 15
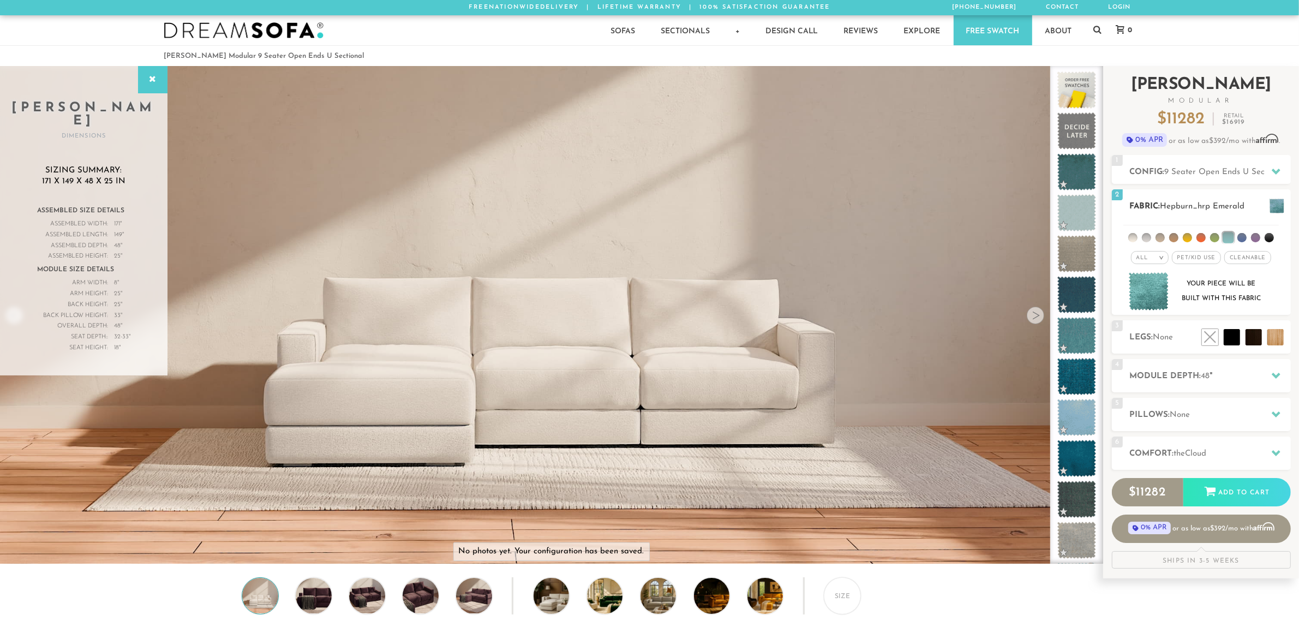
click at [1172, 260] on span "Pet/Kid Use x" at bounding box center [1196, 257] width 49 height 13
click at [1142, 255] on div "All >" at bounding box center [1145, 257] width 38 height 13
click at [1217, 254] on span "Pet/Kid Use x" at bounding box center [1195, 257] width 57 height 13
click at [1151, 260] on div "All >" at bounding box center [1150, 257] width 38 height 13
click at [1146, 351] on li "Luxury" at bounding box center [1150, 349] width 38 height 15
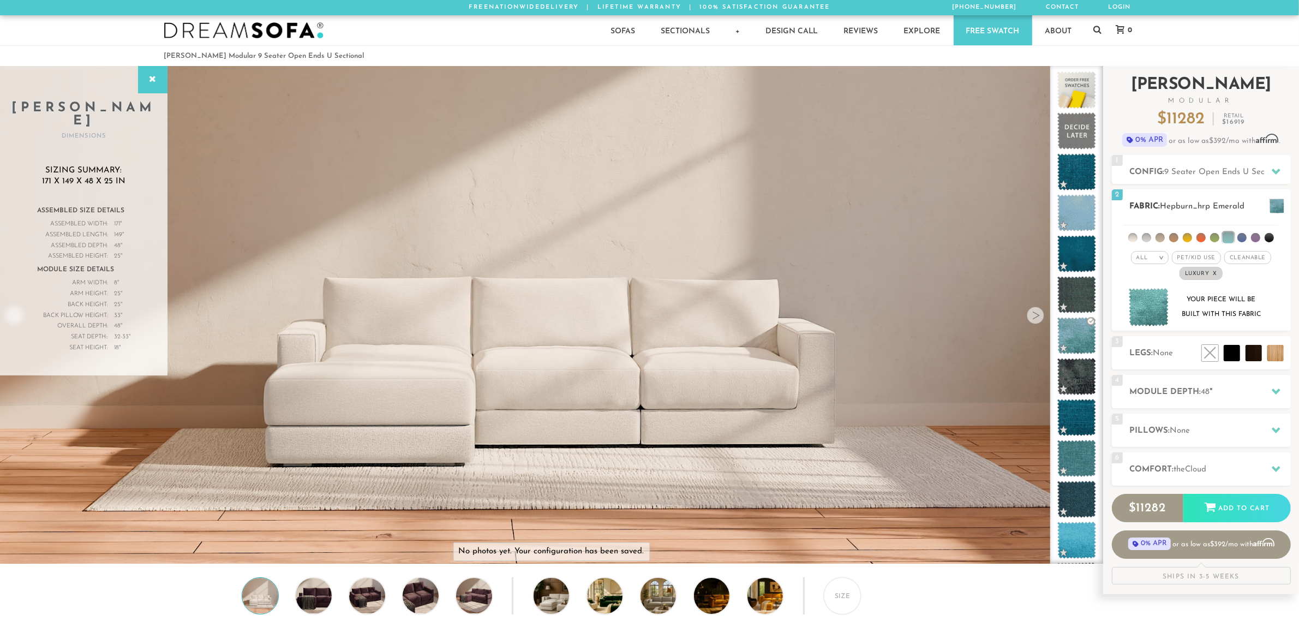
click at [1263, 259] on span "Cleanable x" at bounding box center [1247, 257] width 47 height 13
click at [1232, 238] on li at bounding box center [1227, 237] width 11 height 11
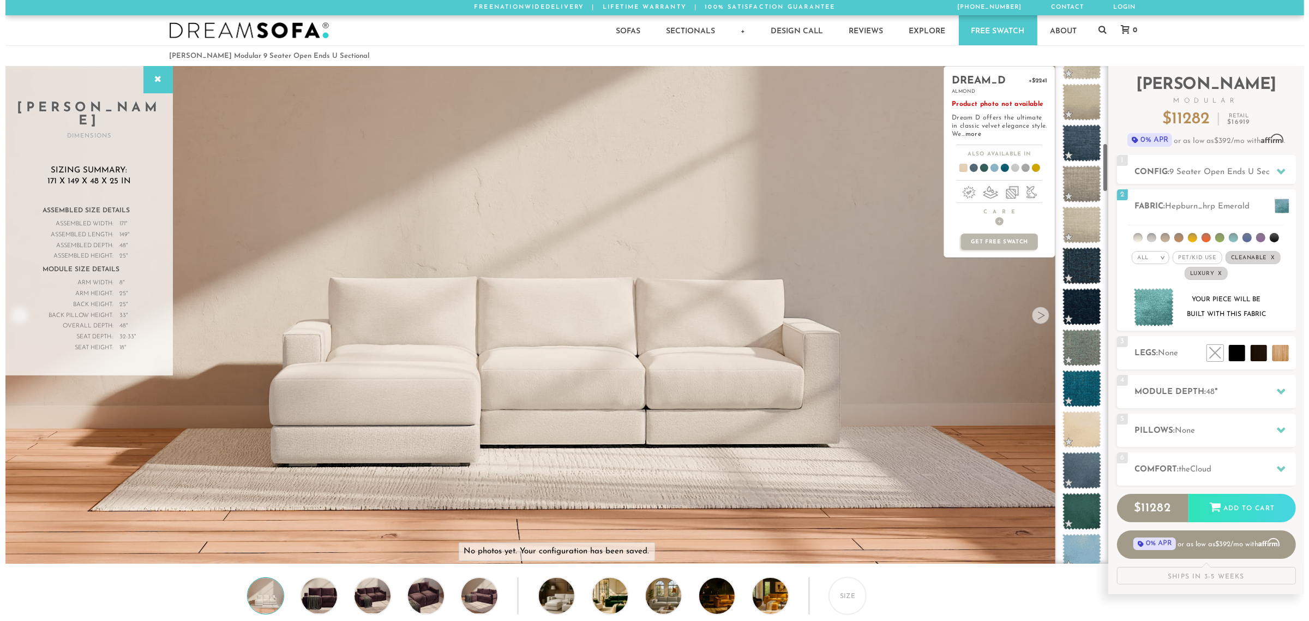
scroll to position [783, 0]
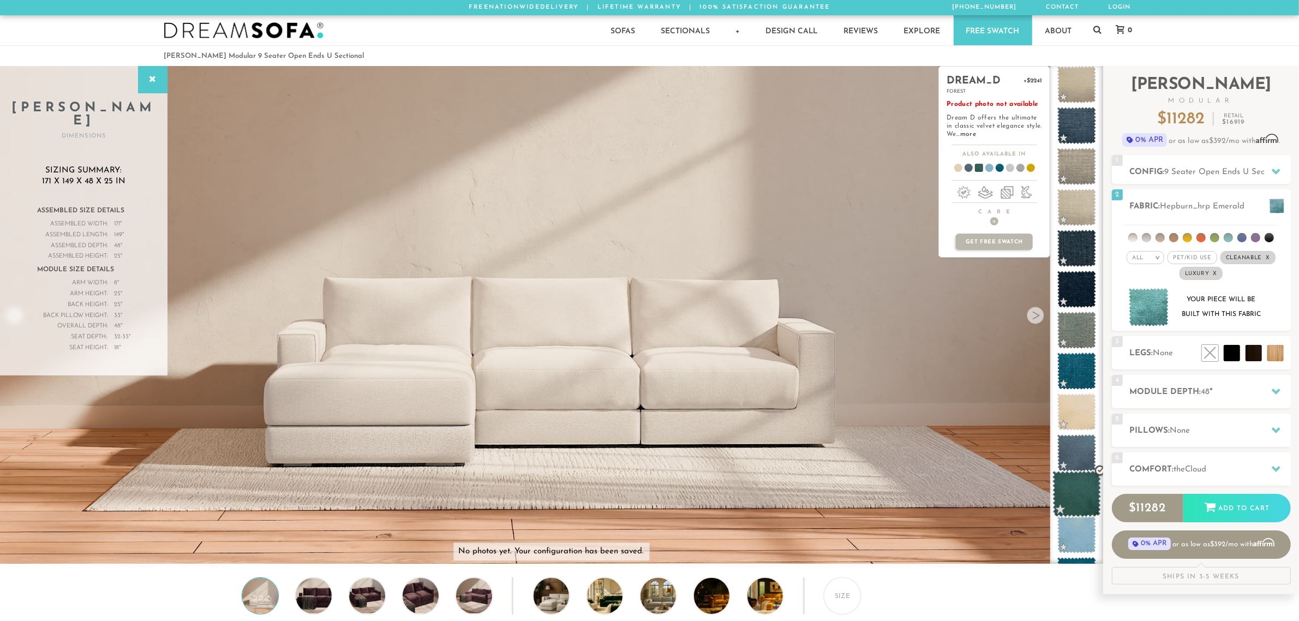
click at [1080, 485] on span at bounding box center [1076, 494] width 49 height 46
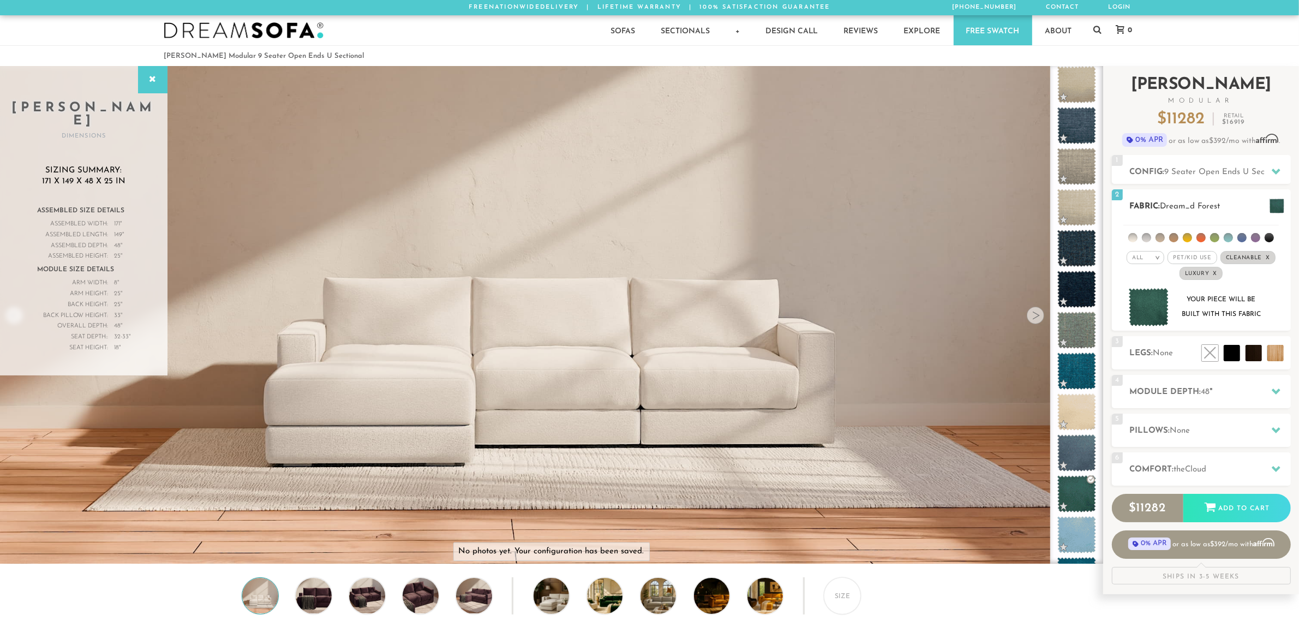
click at [1166, 304] on img at bounding box center [1148, 307] width 40 height 39
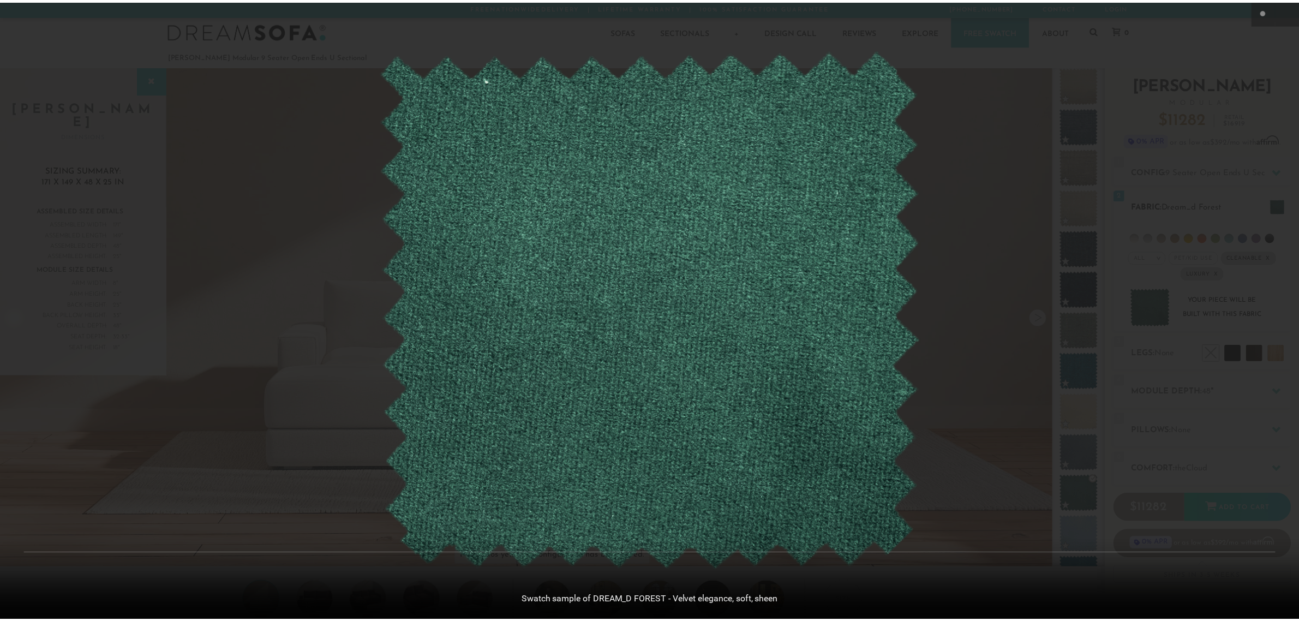
scroll to position [13645, 1299]
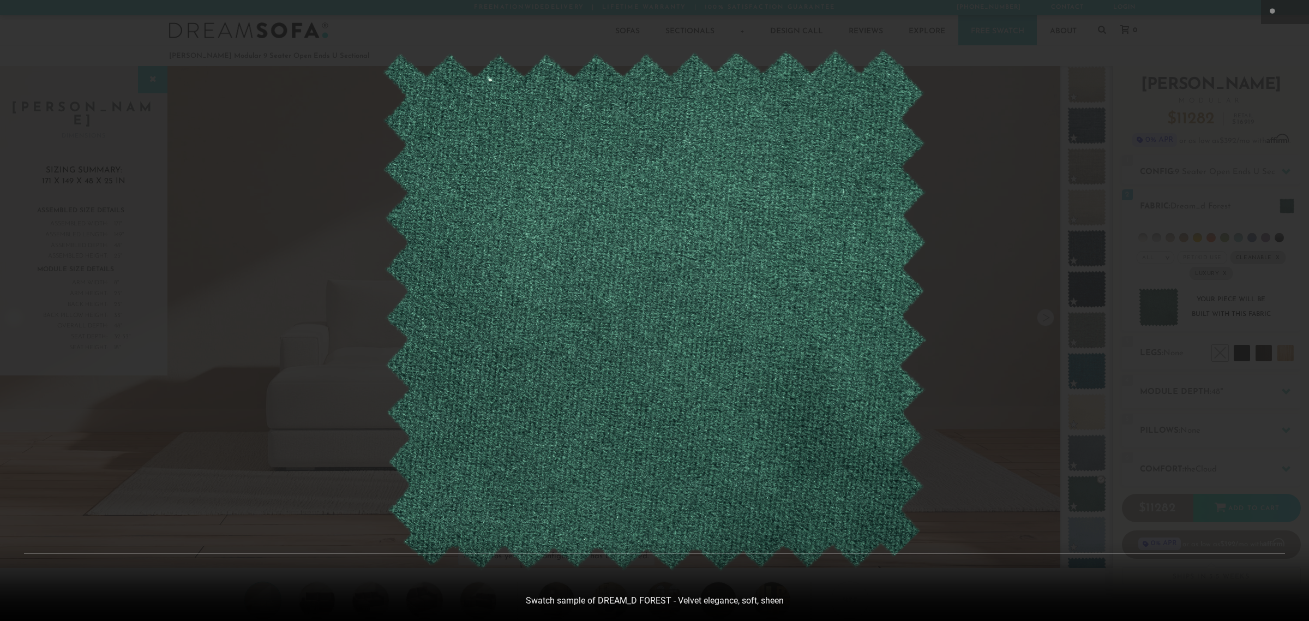
click at [1037, 367] on div at bounding box center [654, 310] width 1309 height 621
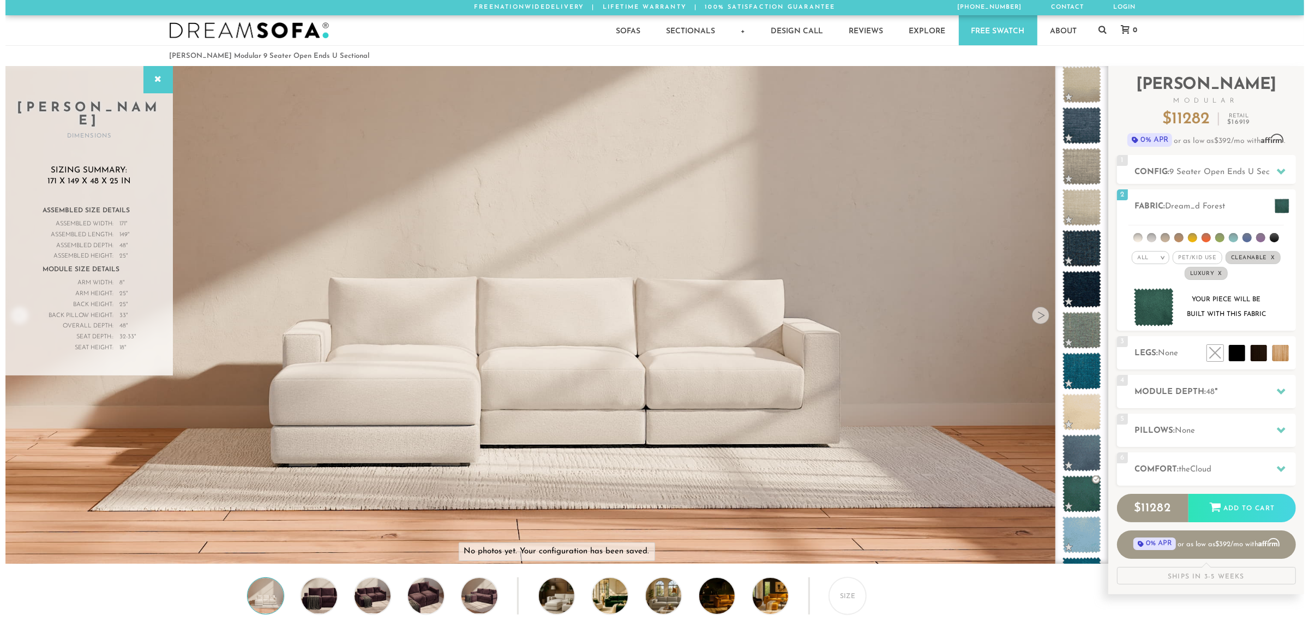
scroll to position [10, 11]
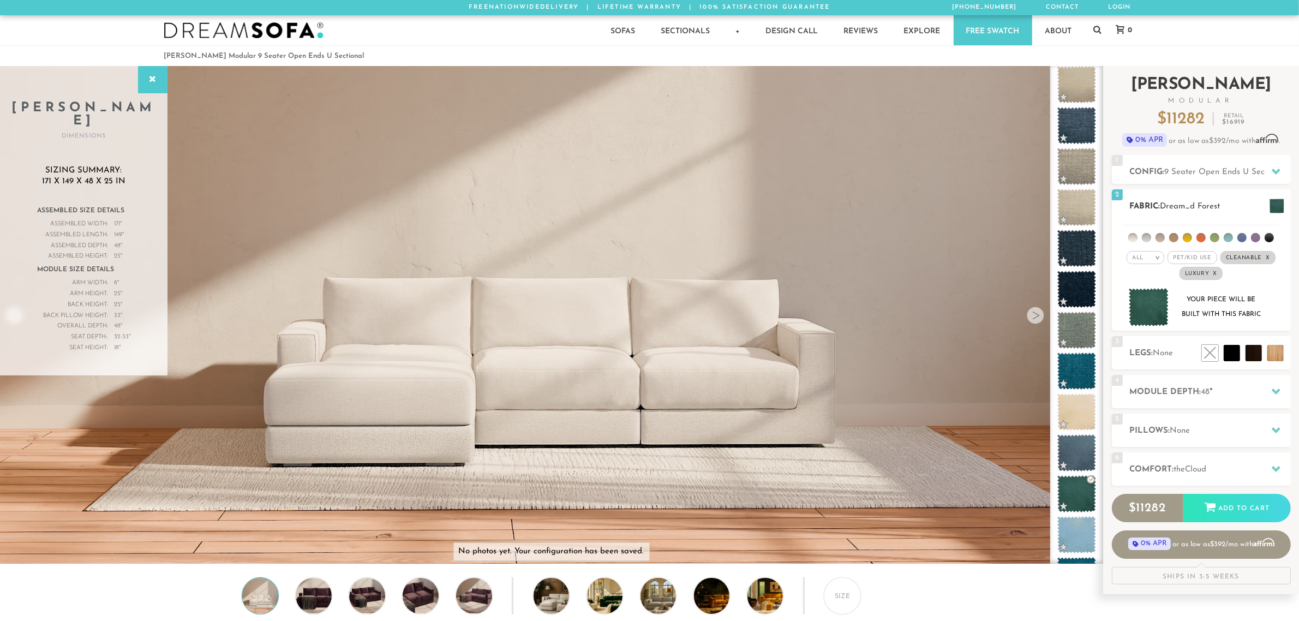
click at [1138, 301] on img at bounding box center [1148, 307] width 40 height 39
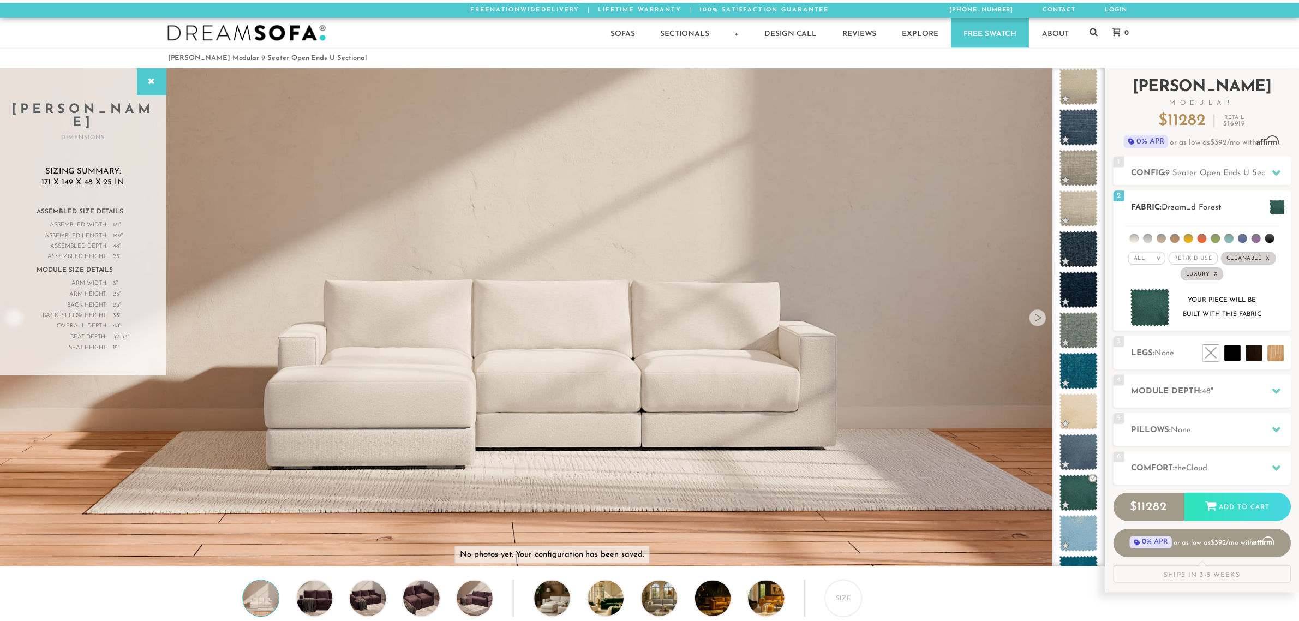
scroll to position [13645, 1299]
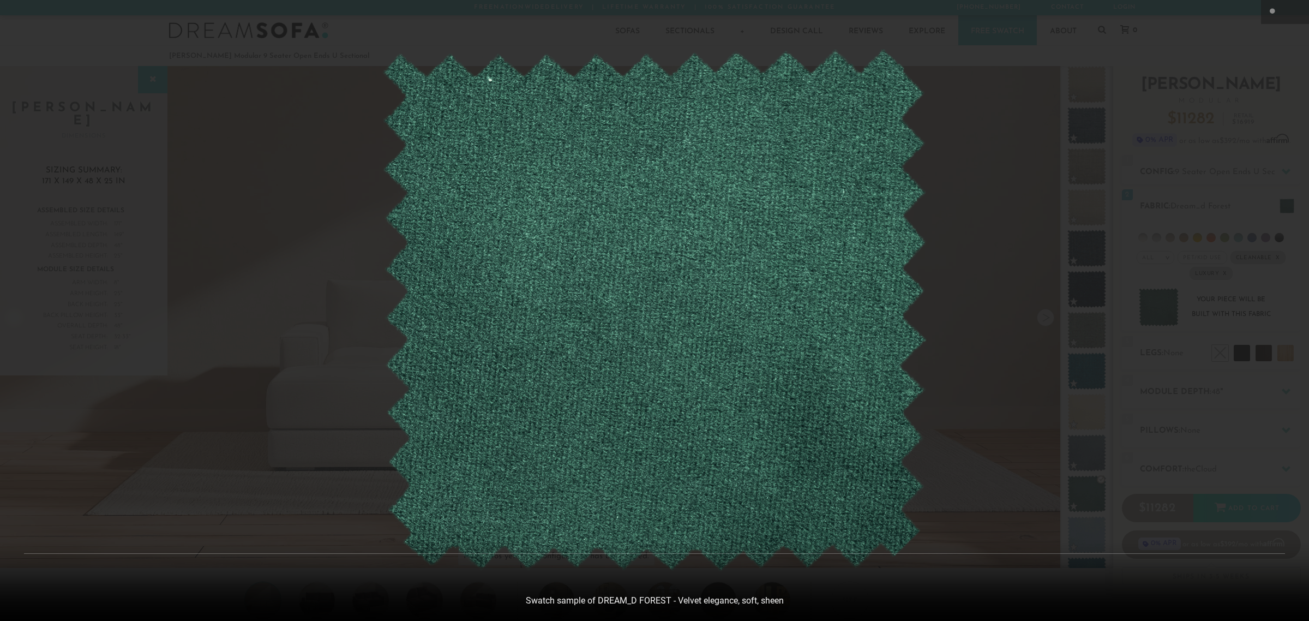
click at [1055, 252] on div at bounding box center [654, 310] width 1309 height 621
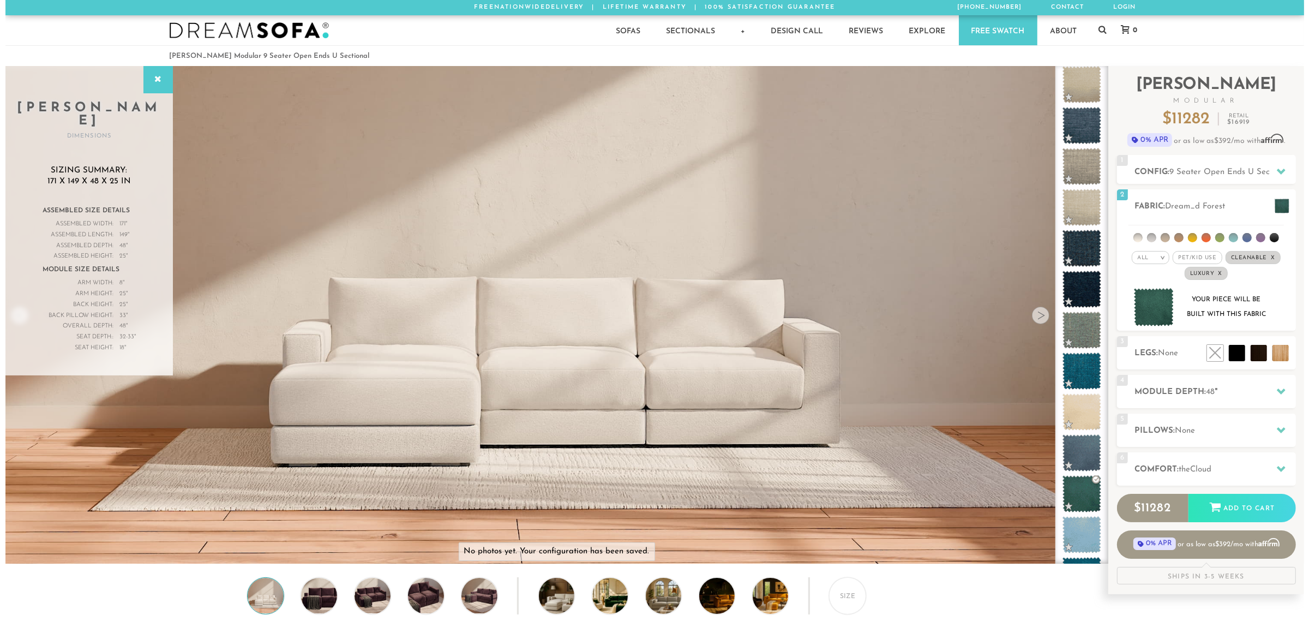
scroll to position [10, 11]
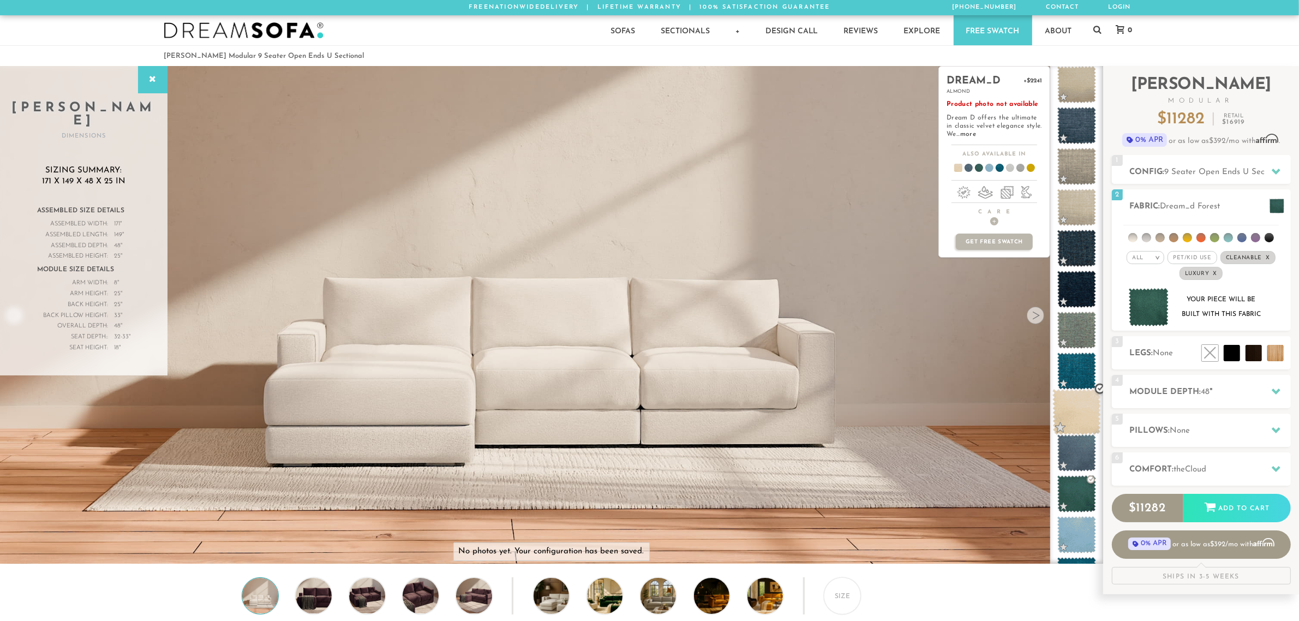
click at [1070, 423] on span at bounding box center [1076, 412] width 49 height 46
click at [993, 213] on h4 "Care +" at bounding box center [994, 216] width 111 height 17
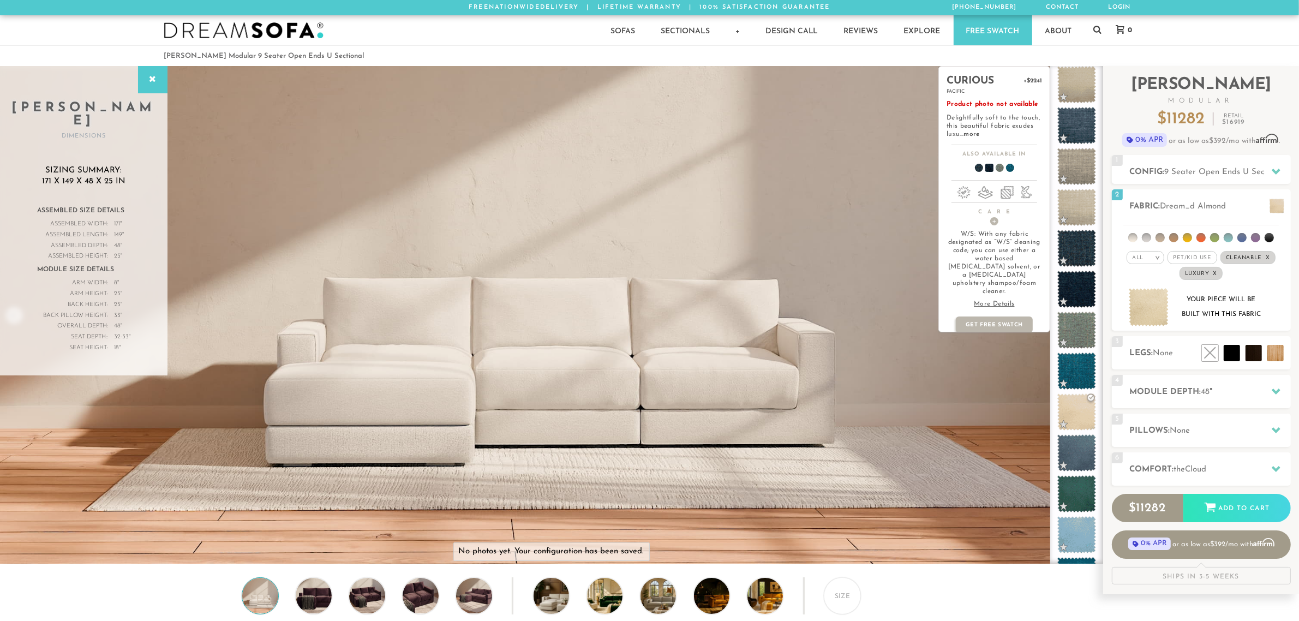
click at [982, 126] on p "Product photo not available Delightfully soft to the touch, this beautiful fabr…" at bounding box center [993, 119] width 95 height 38
click at [975, 131] on link "more" at bounding box center [972, 134] width 16 height 7
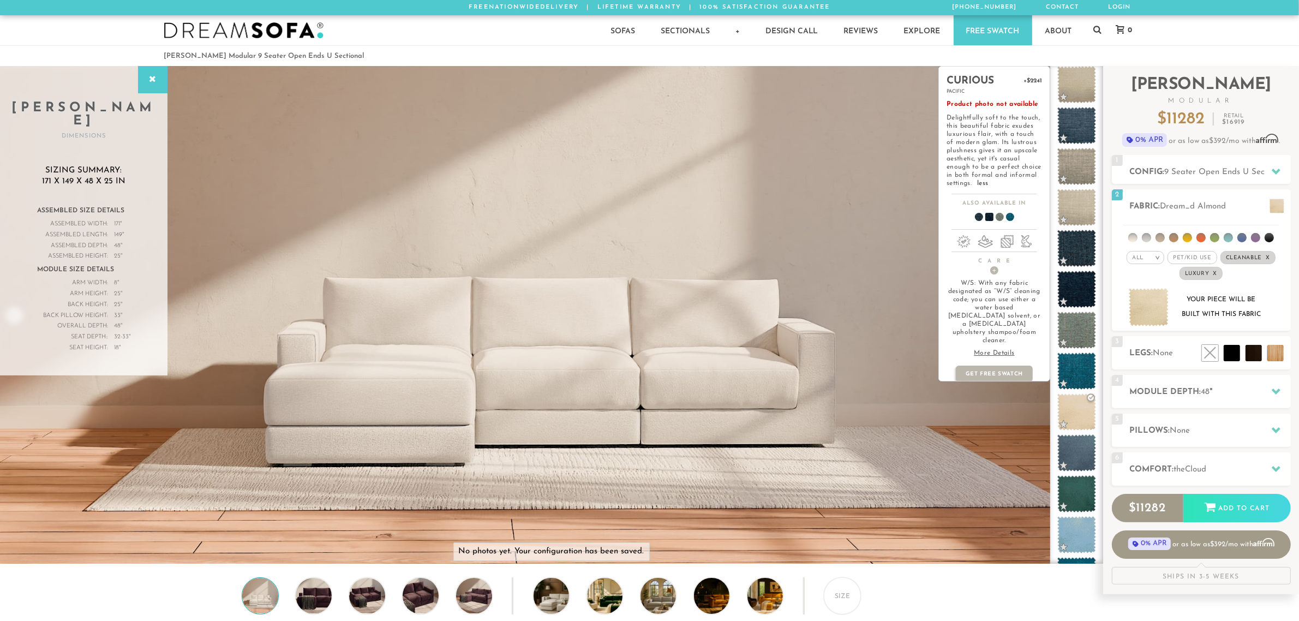
click at [1002, 349] on p "More Details" at bounding box center [993, 353] width 95 height 8
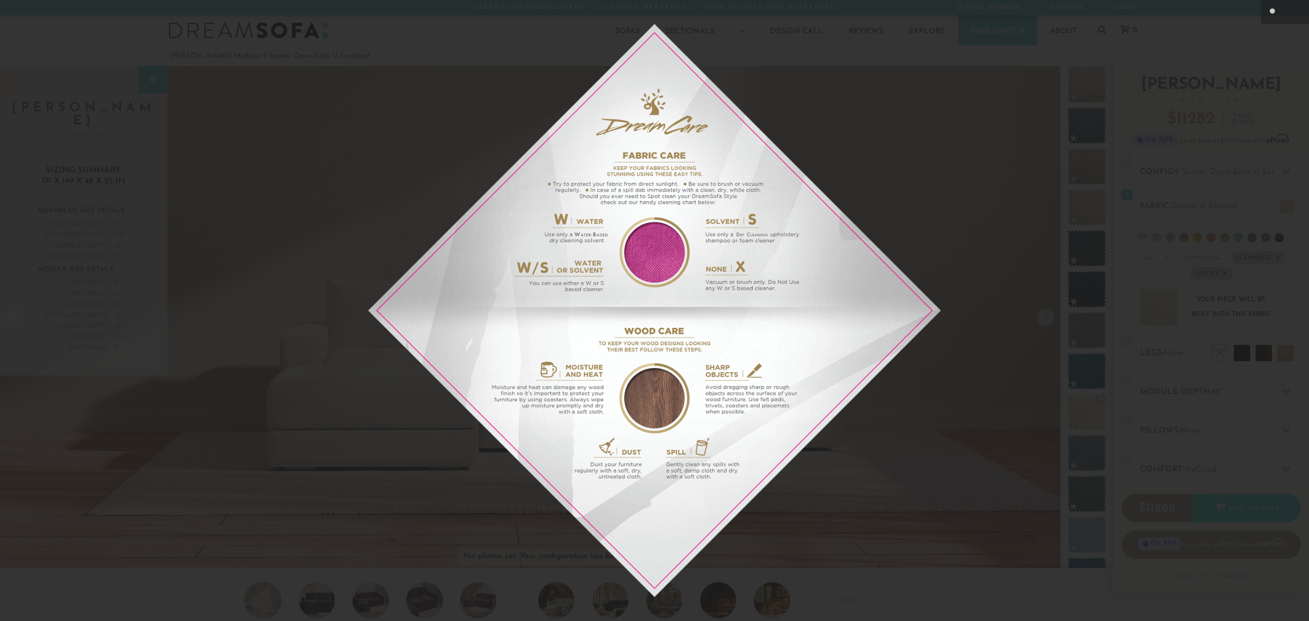
click at [1264, 123] on div at bounding box center [654, 310] width 1309 height 621
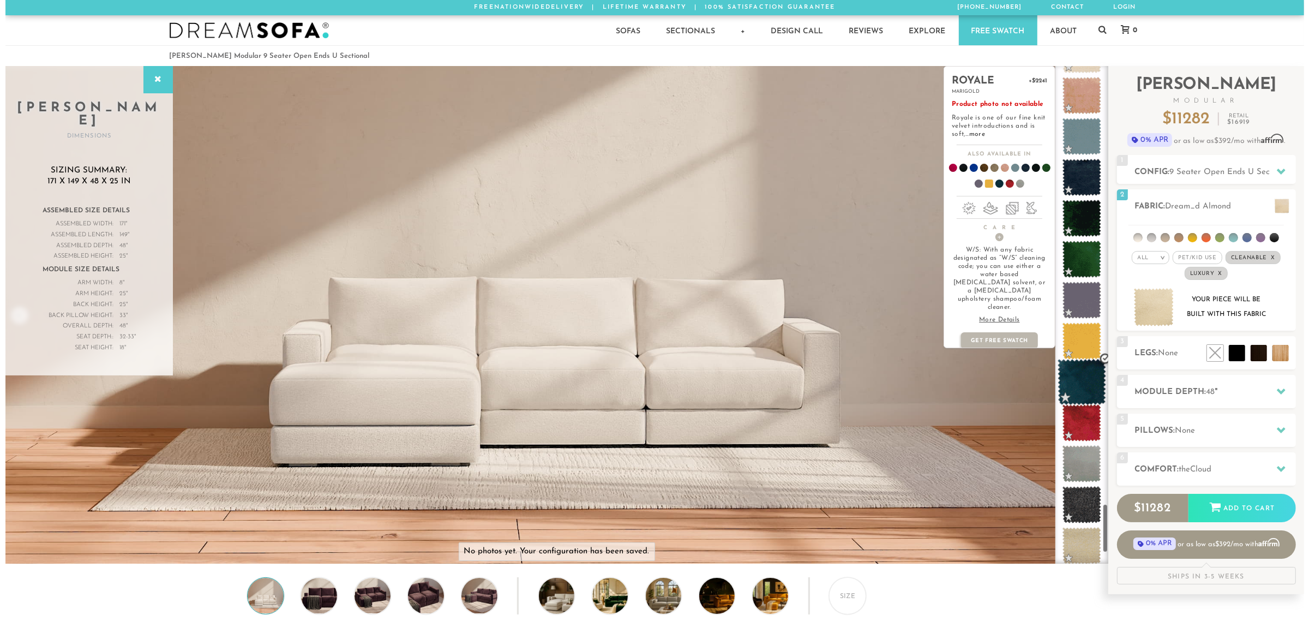
scroll to position [4576, 0]
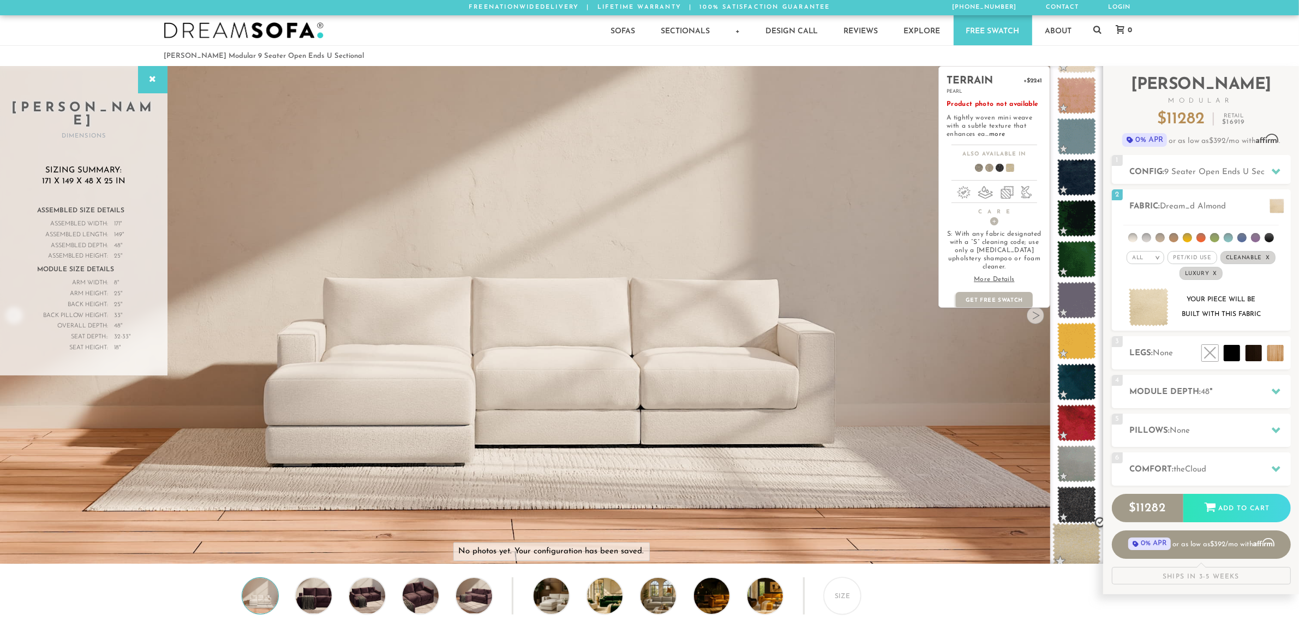
click at [1081, 538] on span at bounding box center [1076, 546] width 49 height 46
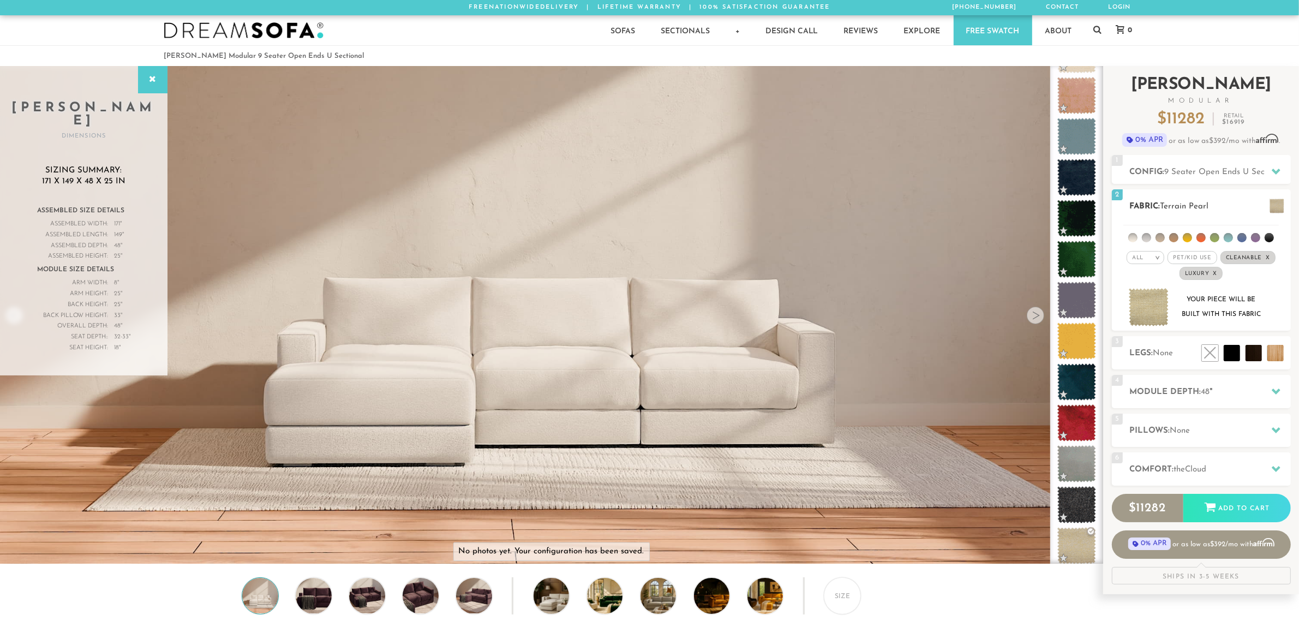
click at [1196, 199] on div "2 Fabric: Terrain Pearl" at bounding box center [1201, 205] width 179 height 33
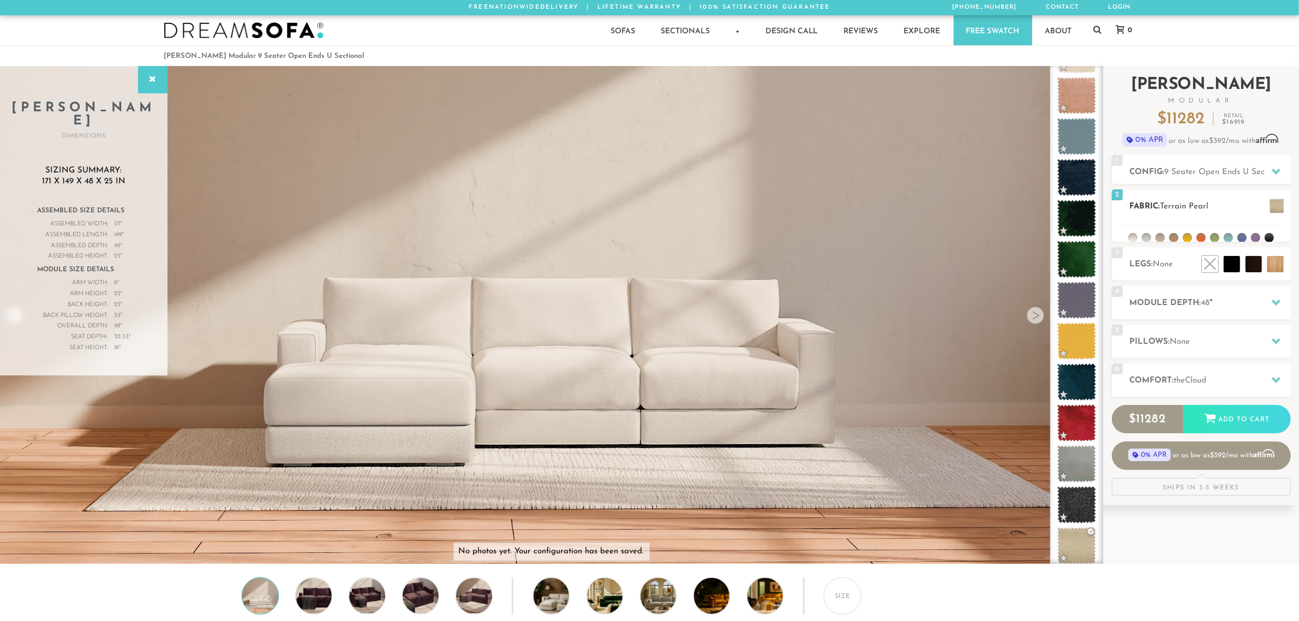
click at [1196, 199] on div "2 Fabric: Terrain Pearl" at bounding box center [1201, 205] width 179 height 33
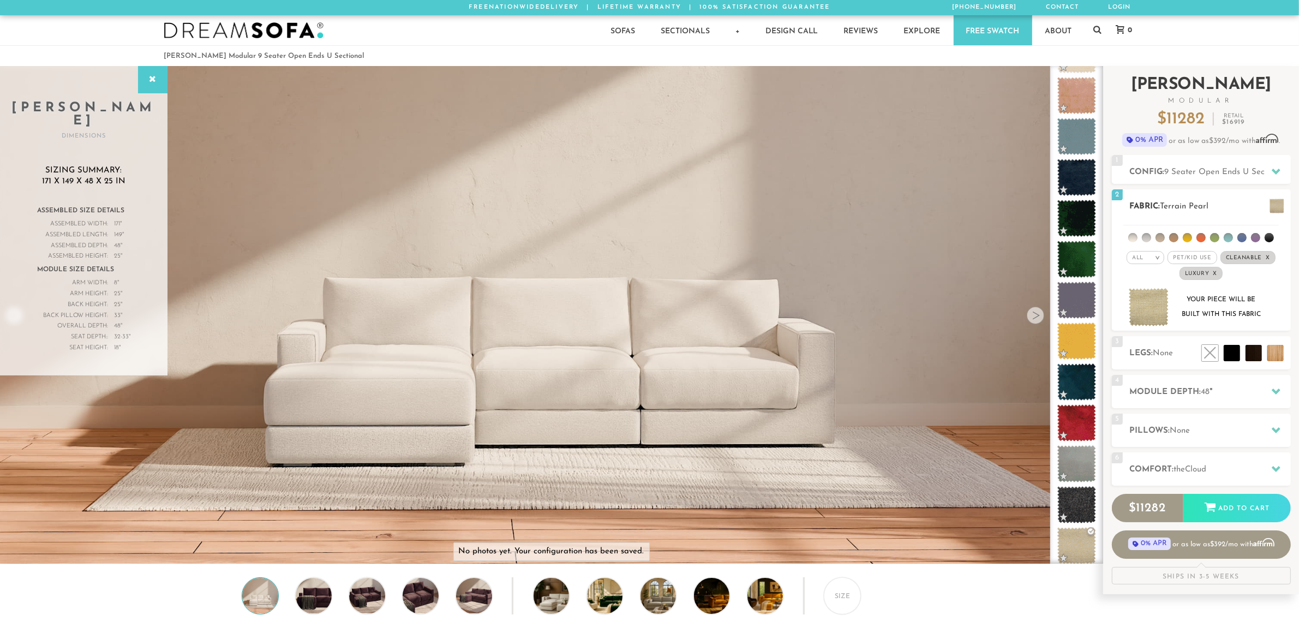
click at [1234, 313] on div "Your piece will be built with this fabric" at bounding box center [1220, 306] width 88 height 29
click at [1141, 304] on img at bounding box center [1148, 307] width 40 height 39
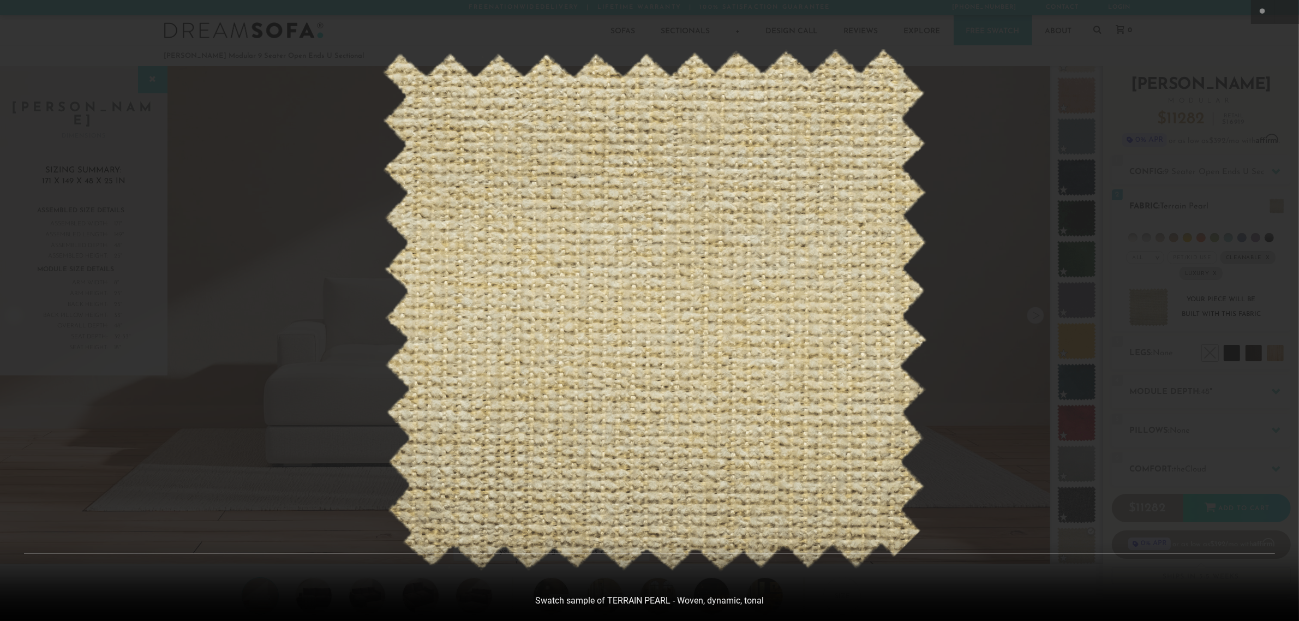
scroll to position [13645, 1299]
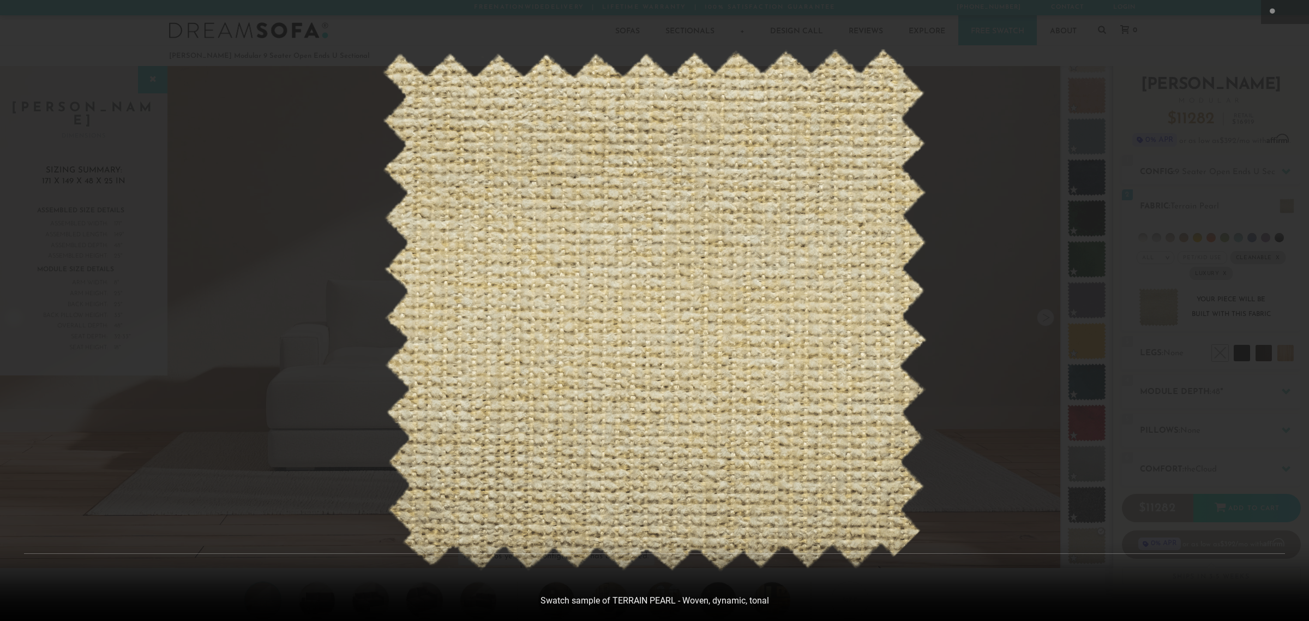
click at [1092, 374] on div at bounding box center [654, 310] width 1309 height 621
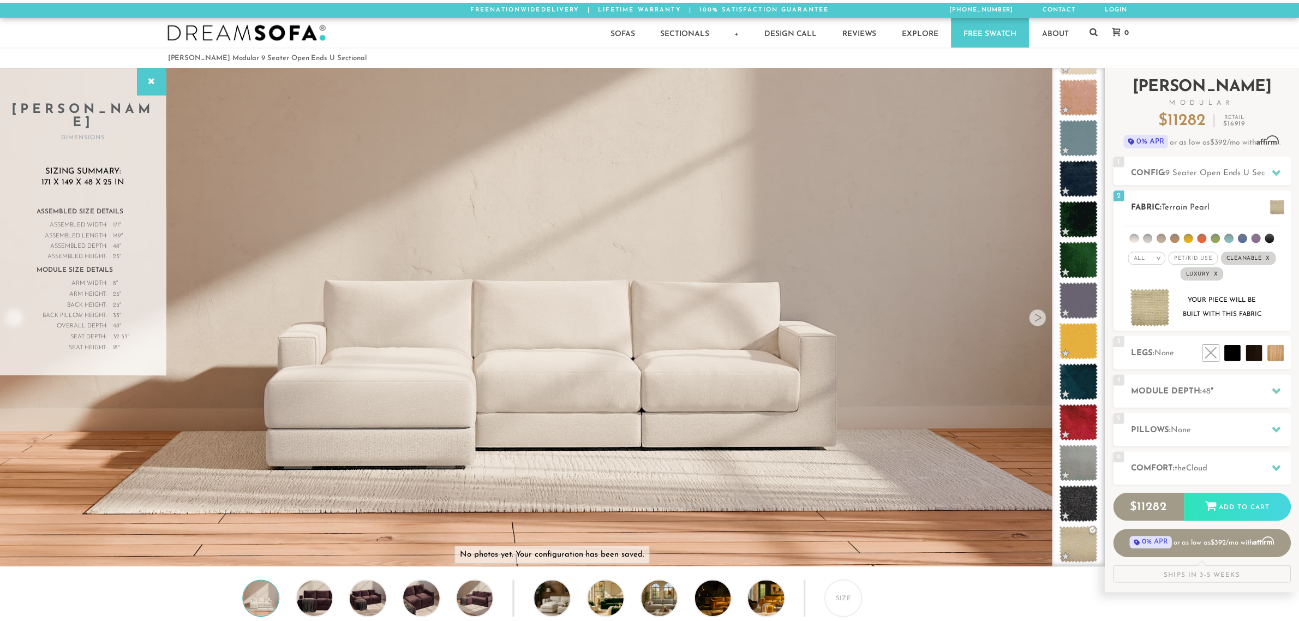
scroll to position [10, 11]
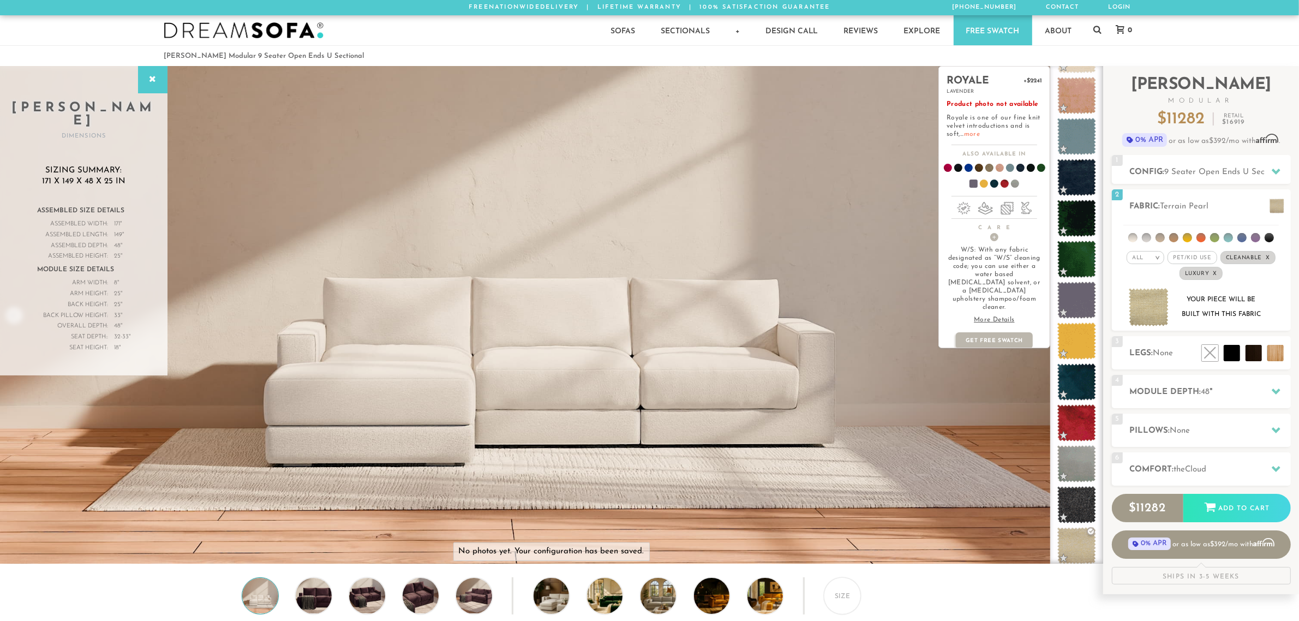
click at [974, 134] on link "more" at bounding box center [972, 134] width 16 height 7
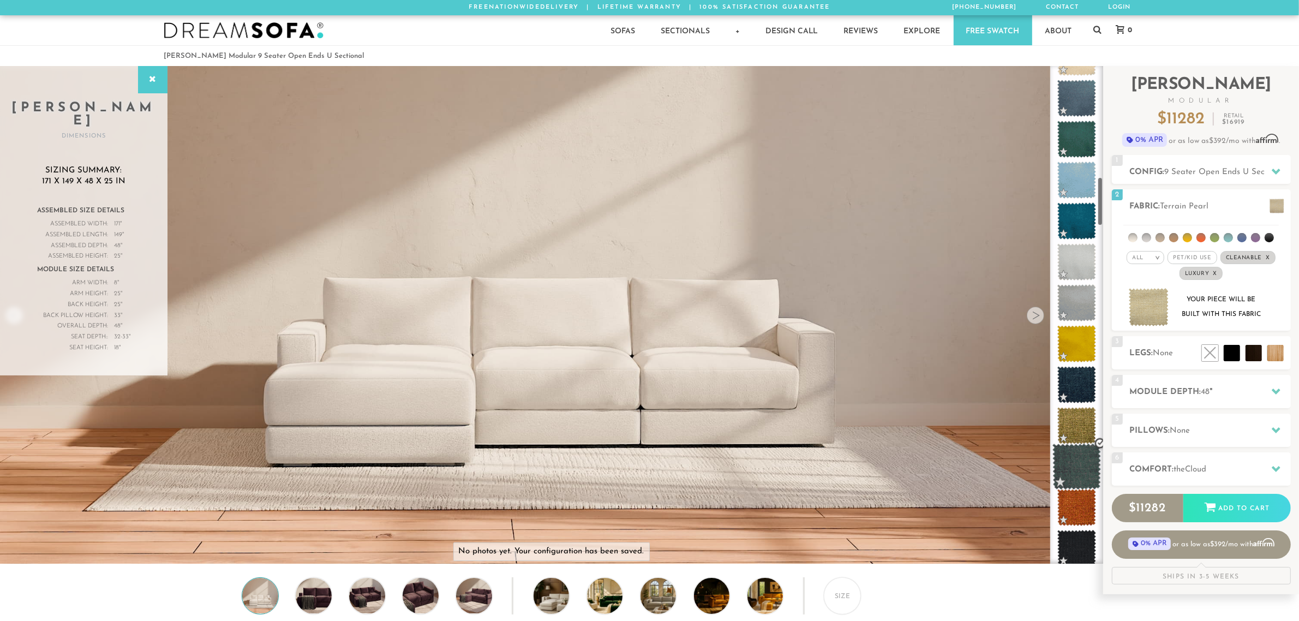
scroll to position [1141, 0]
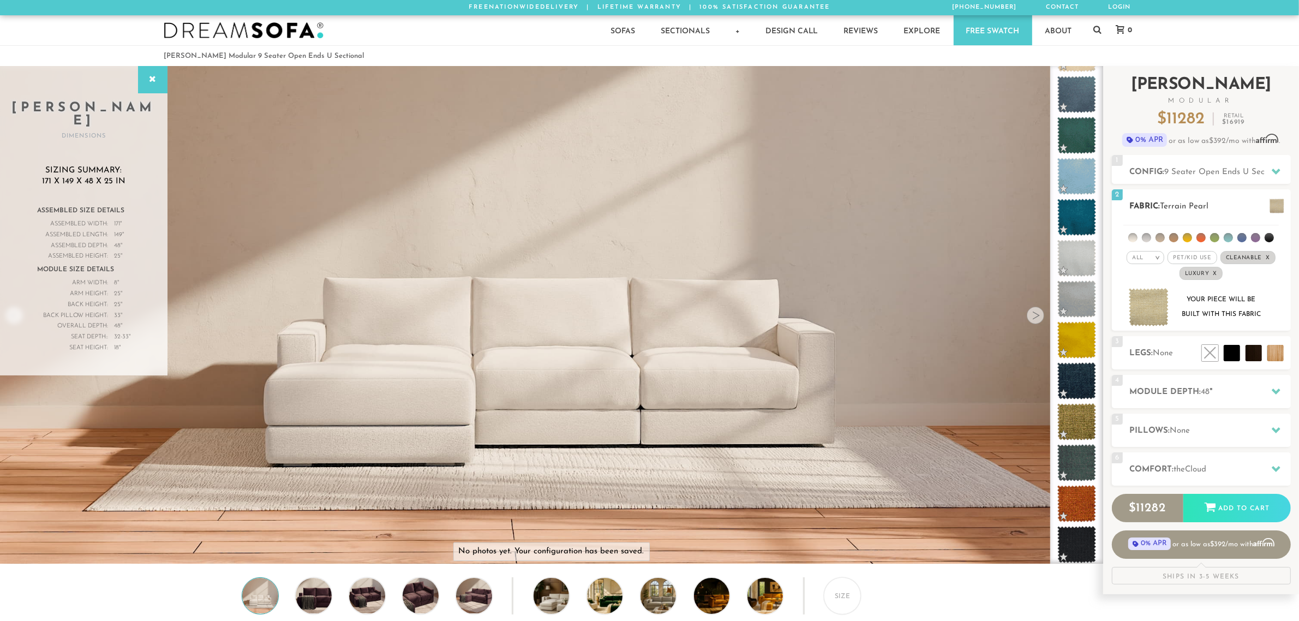
click at [1150, 255] on div "All >" at bounding box center [1145, 257] width 38 height 13
click at [1149, 256] on div "All >" at bounding box center [1145, 257] width 38 height 13
click at [1263, 258] on span "Cleanable x" at bounding box center [1247, 257] width 55 height 13
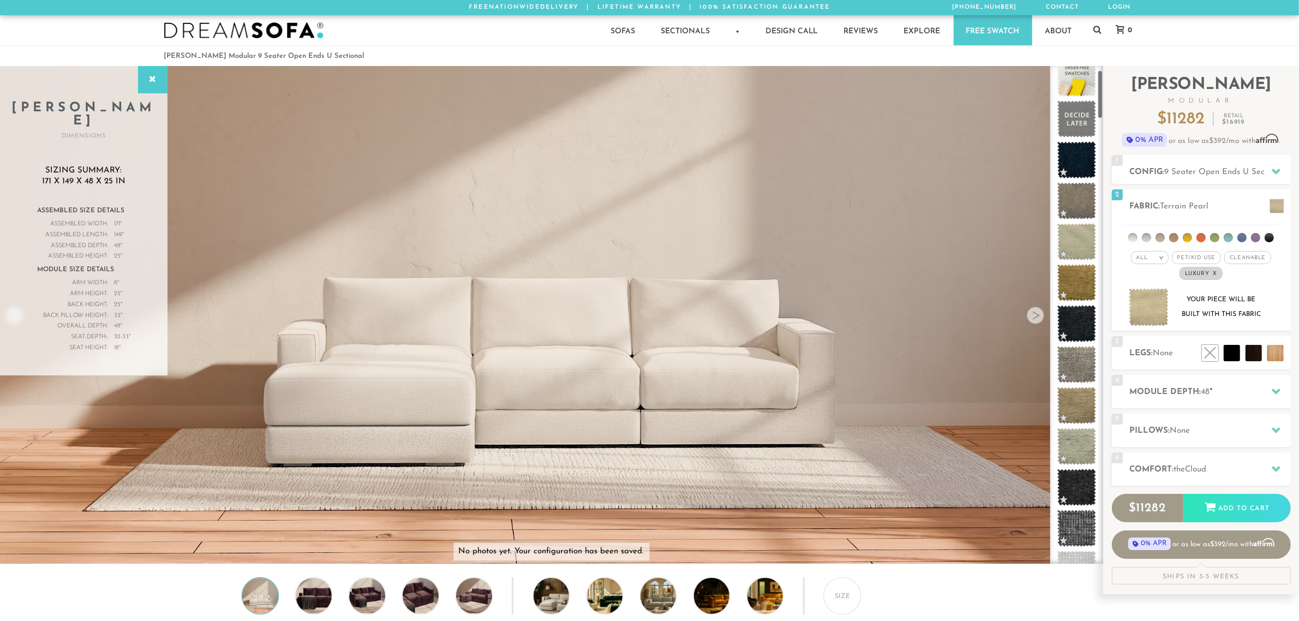
scroll to position [0, 0]
